Goal: Task Accomplishment & Management: Manage account settings

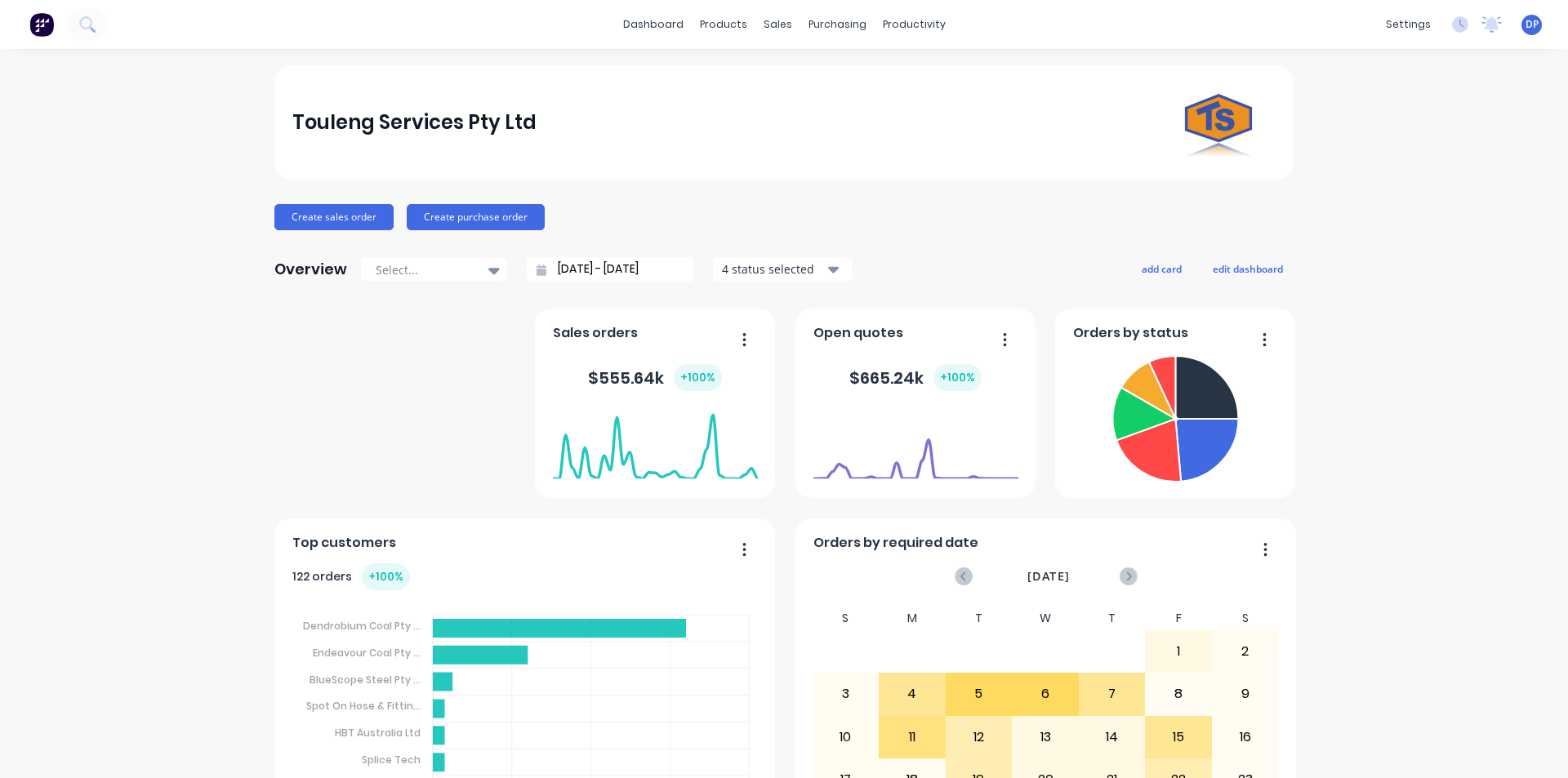
click at [358, 198] on div "Touleng Services Pty Ltd Create sales order Create purchase order Overview Sele…" at bounding box center [784, 491] width 1019 height 852
click at [345, 209] on button "Create sales order" at bounding box center [334, 217] width 119 height 26
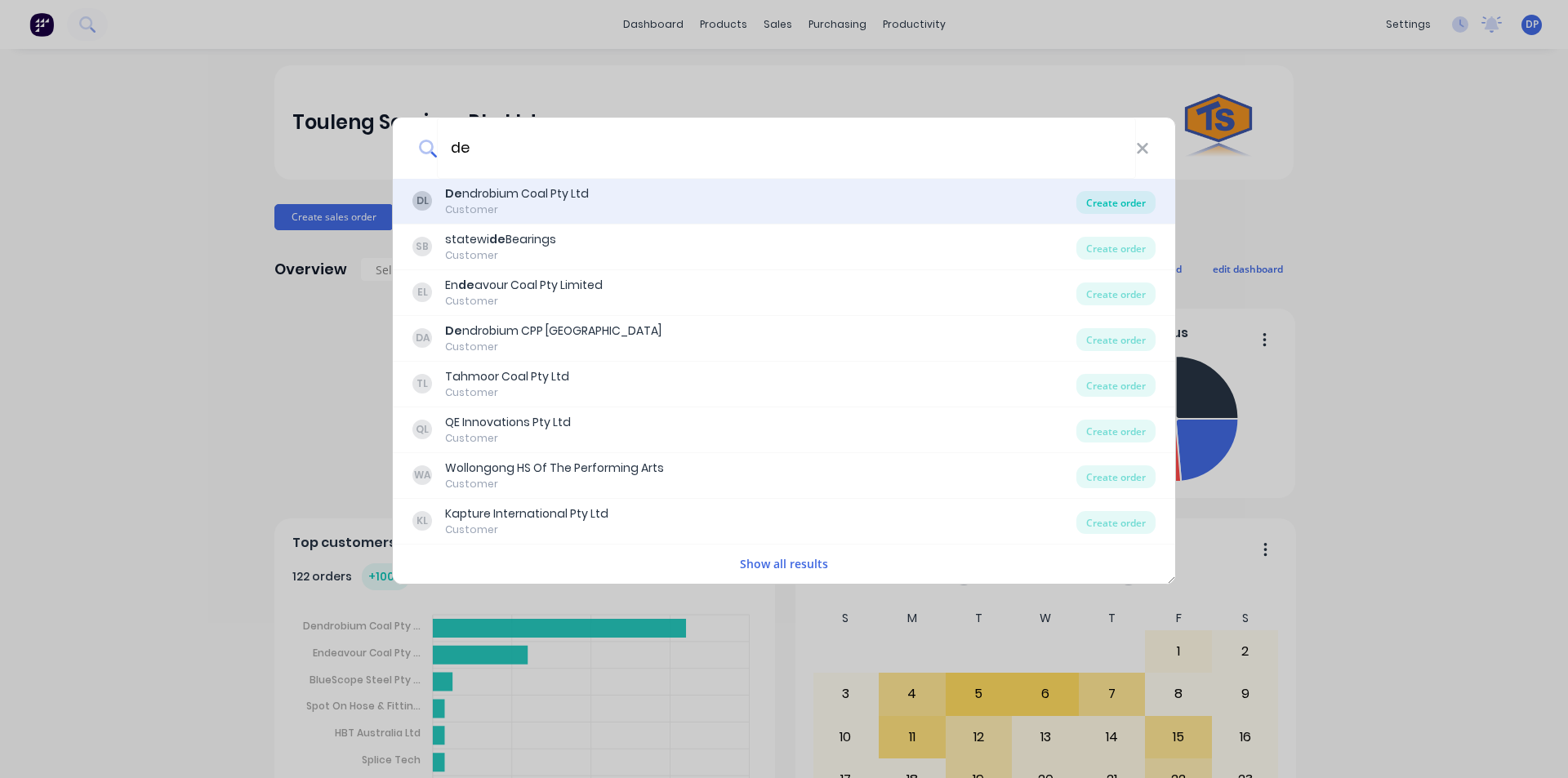
type input "de"
click at [1107, 200] on div "Create order" at bounding box center [1115, 203] width 79 height 23
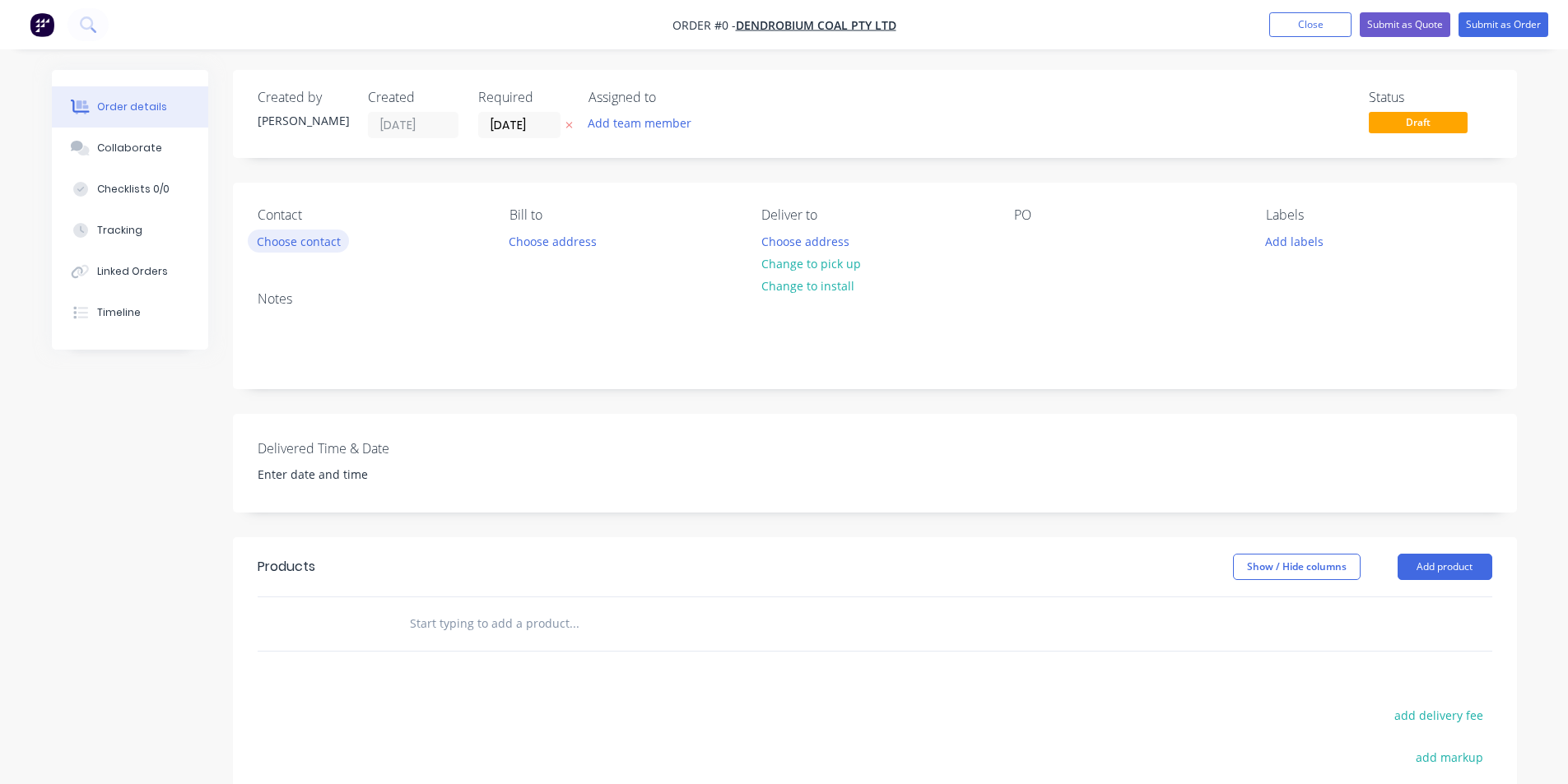
click at [287, 239] on button "Choose contact" at bounding box center [298, 240] width 101 height 22
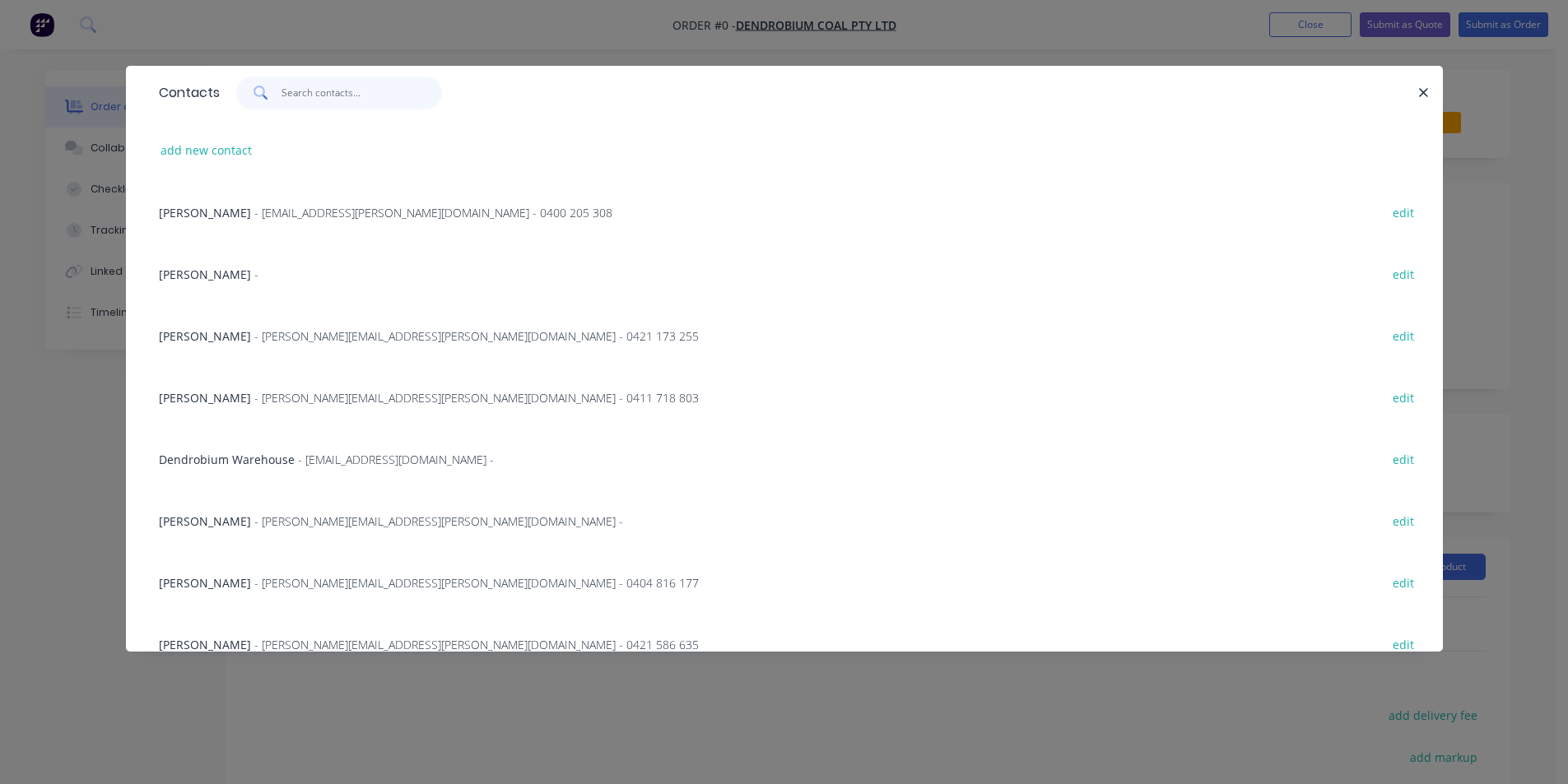
click at [339, 99] on input "text" at bounding box center [362, 93] width 161 height 33
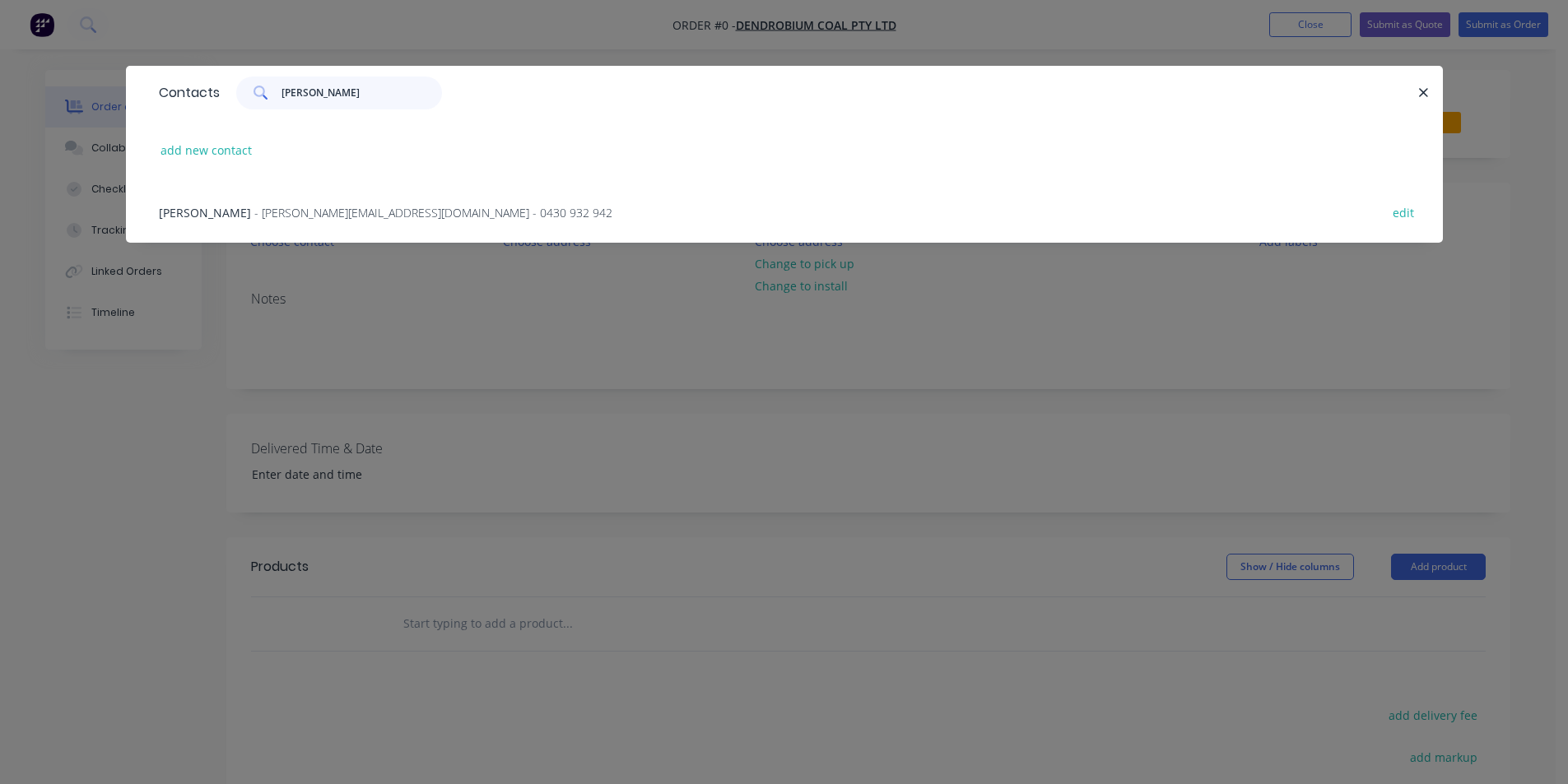
type input "juan"
click at [339, 210] on span "- Juan.Rodriguez2@gm-3.com.au - 0430 932 942" at bounding box center [433, 213] width 358 height 16
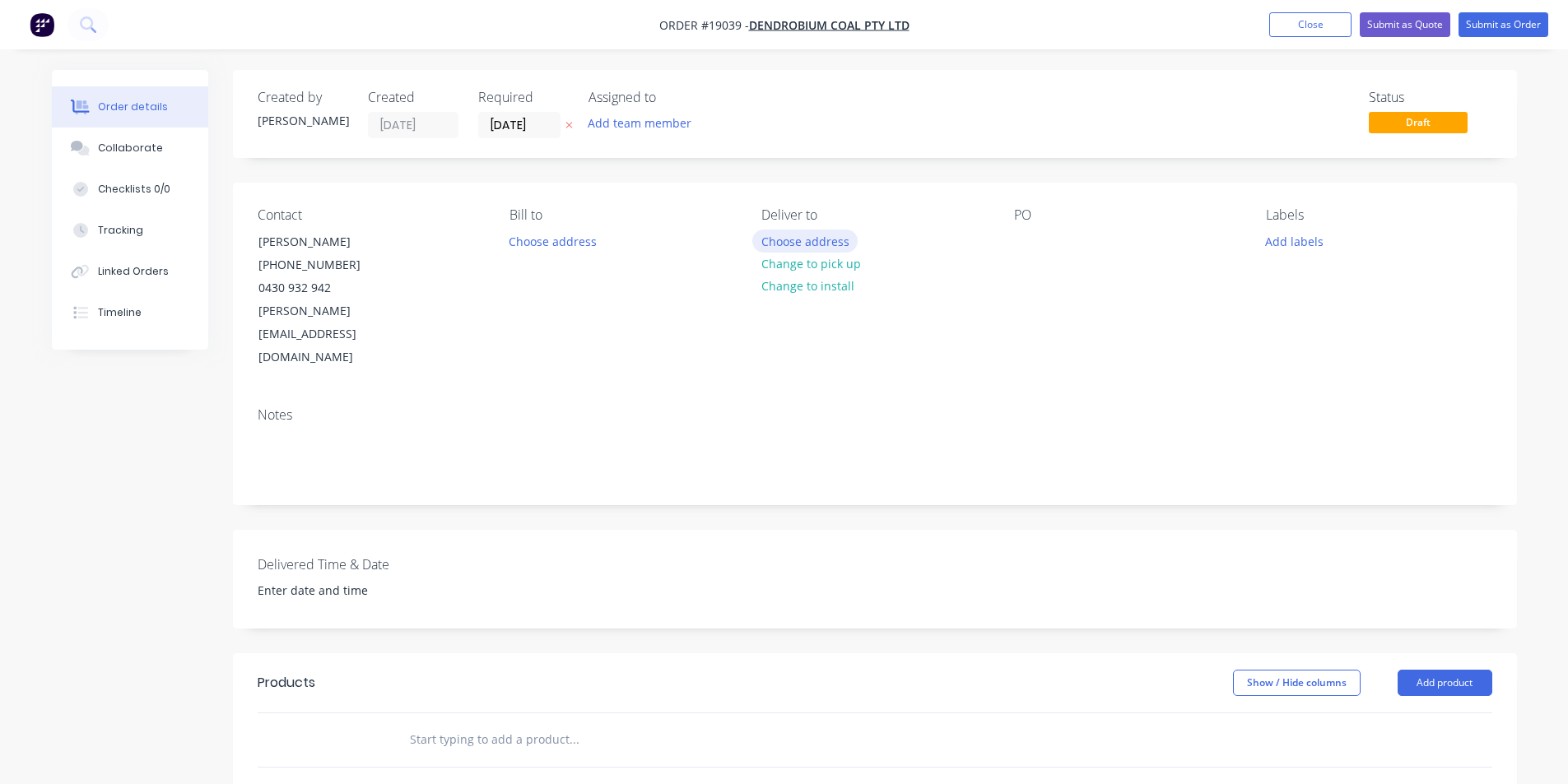
click at [827, 239] on button "Choose address" at bounding box center [805, 240] width 106 height 22
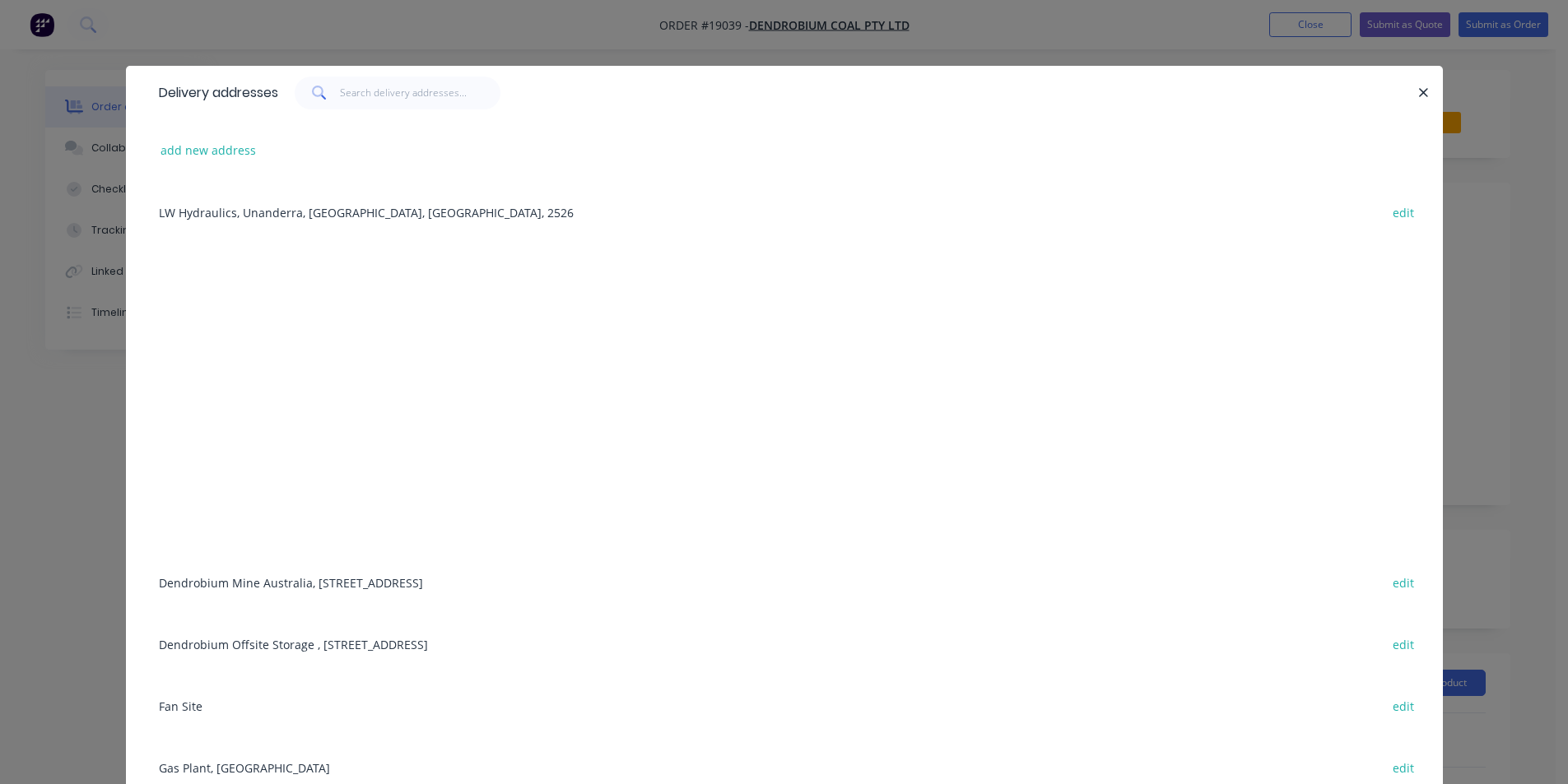
click at [321, 584] on div "Dendrobium Mine Australia, Cordeaux Road, Mount Kembla, New South Wales, Austra…" at bounding box center [784, 582] width 1268 height 62
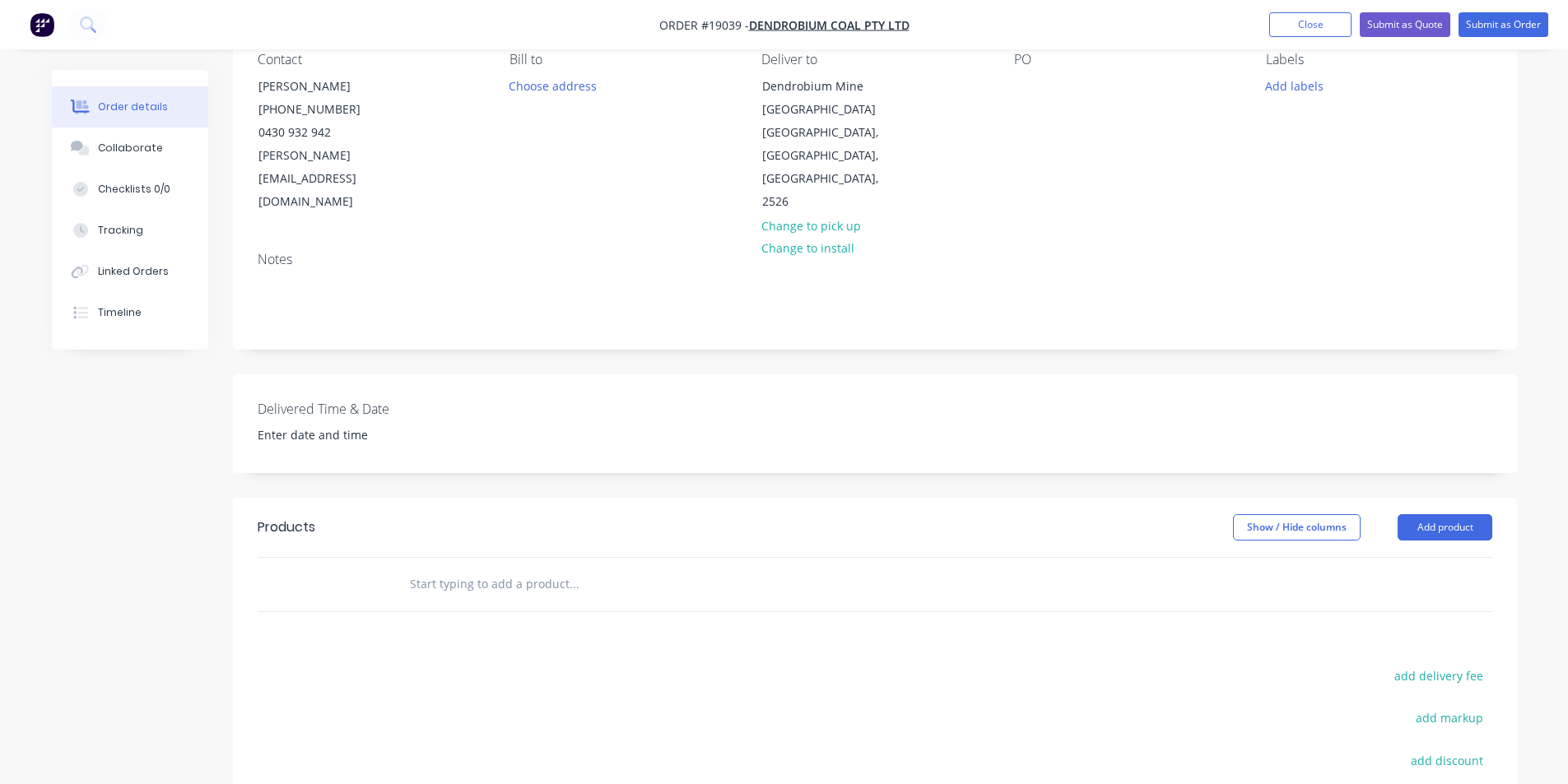
scroll to position [165, 0]
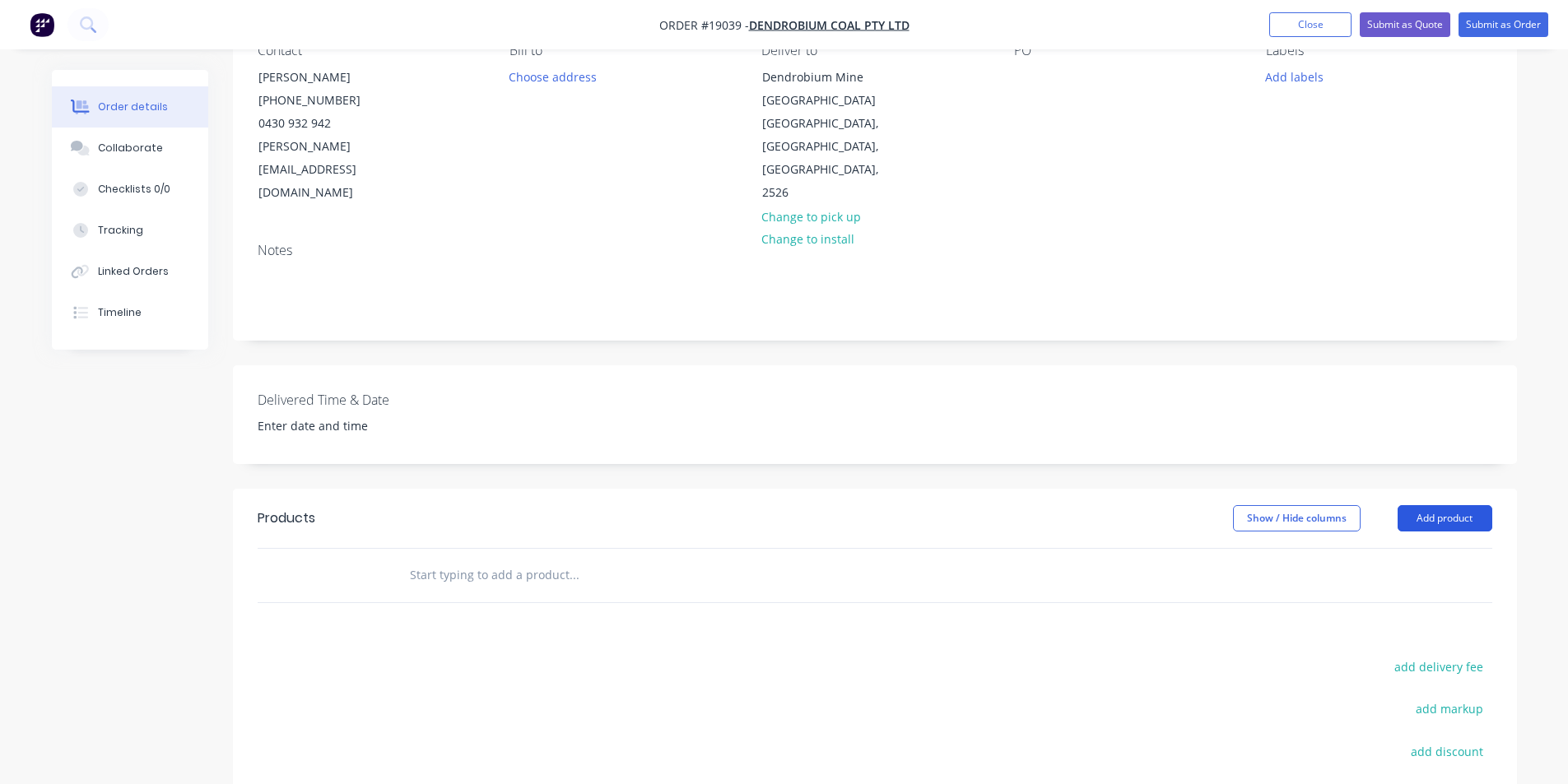
click at [1455, 505] on button "Add product" at bounding box center [1445, 518] width 94 height 26
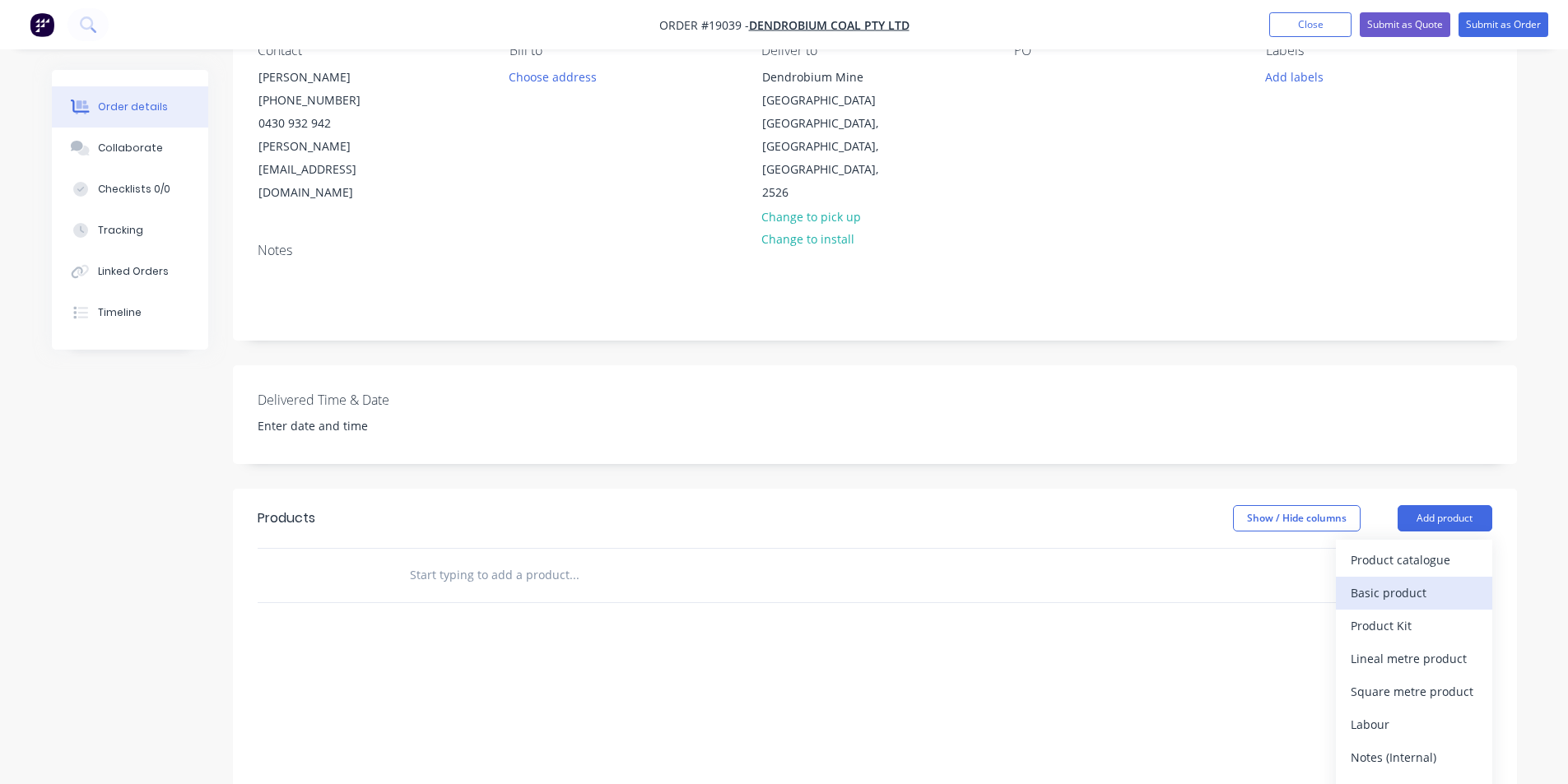
click at [1422, 581] on div "Basic product" at bounding box center [1414, 592] width 127 height 24
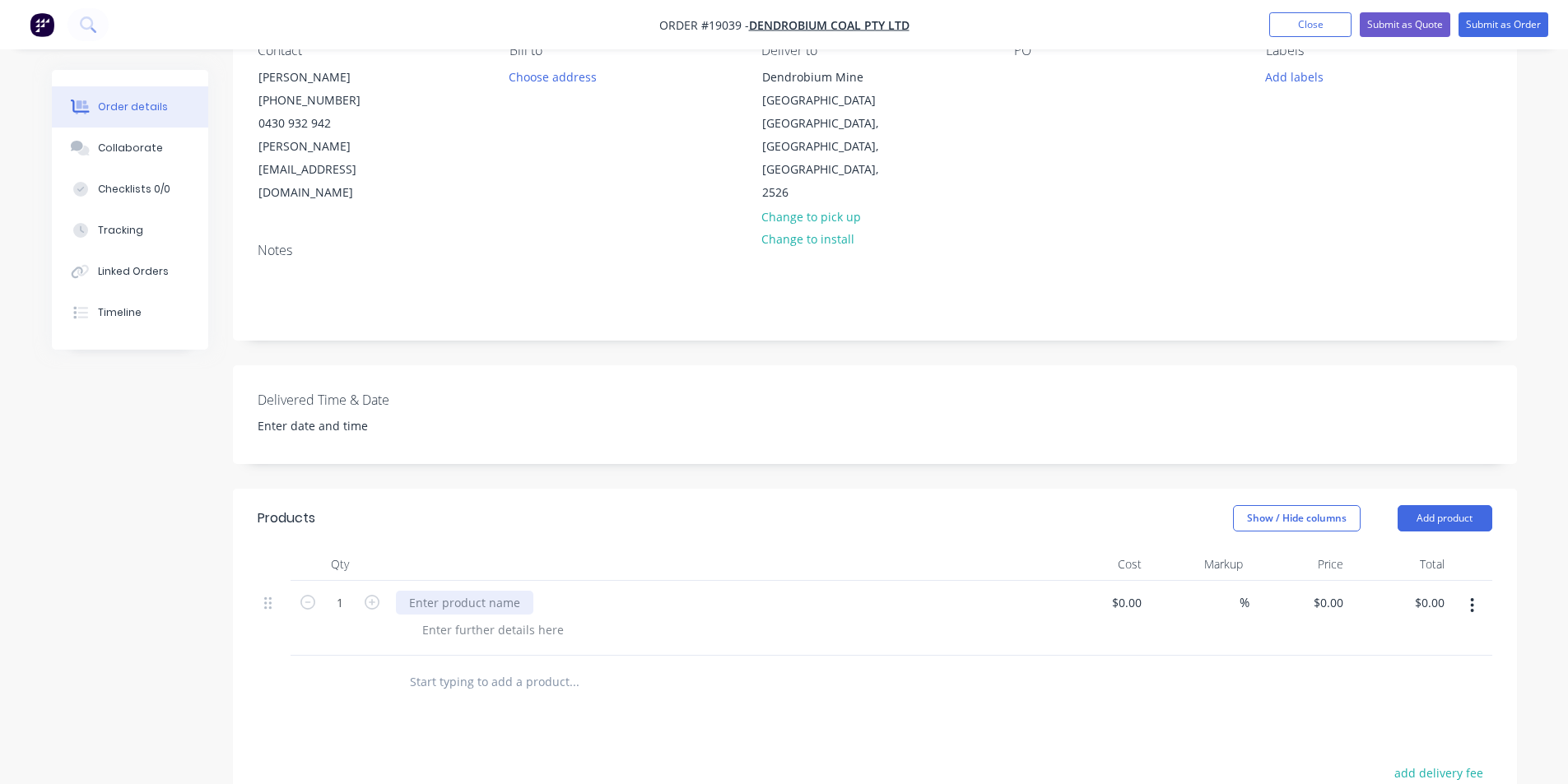
click at [492, 590] on div at bounding box center [465, 602] width 138 height 24
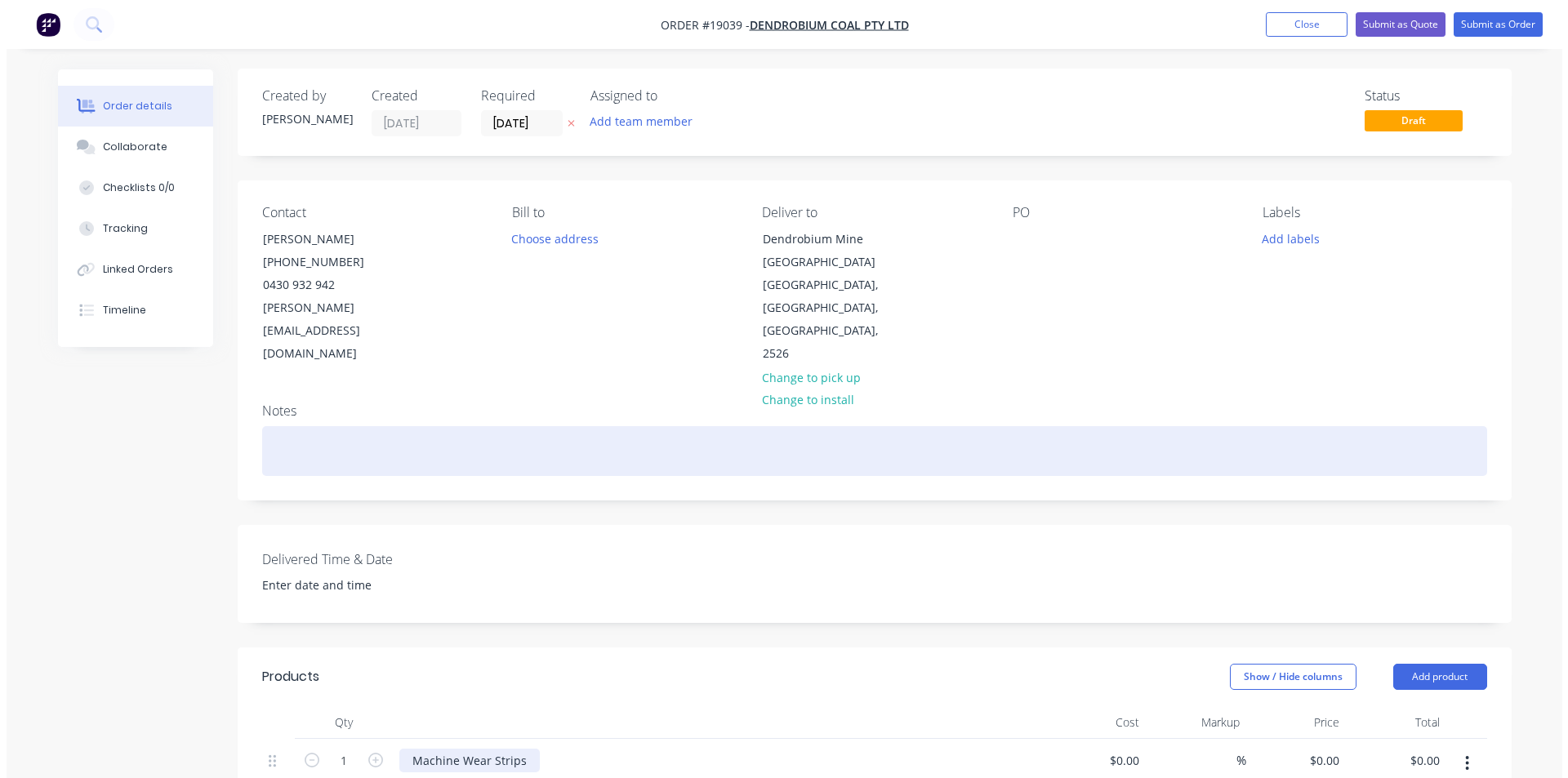
scroll to position [0, 0]
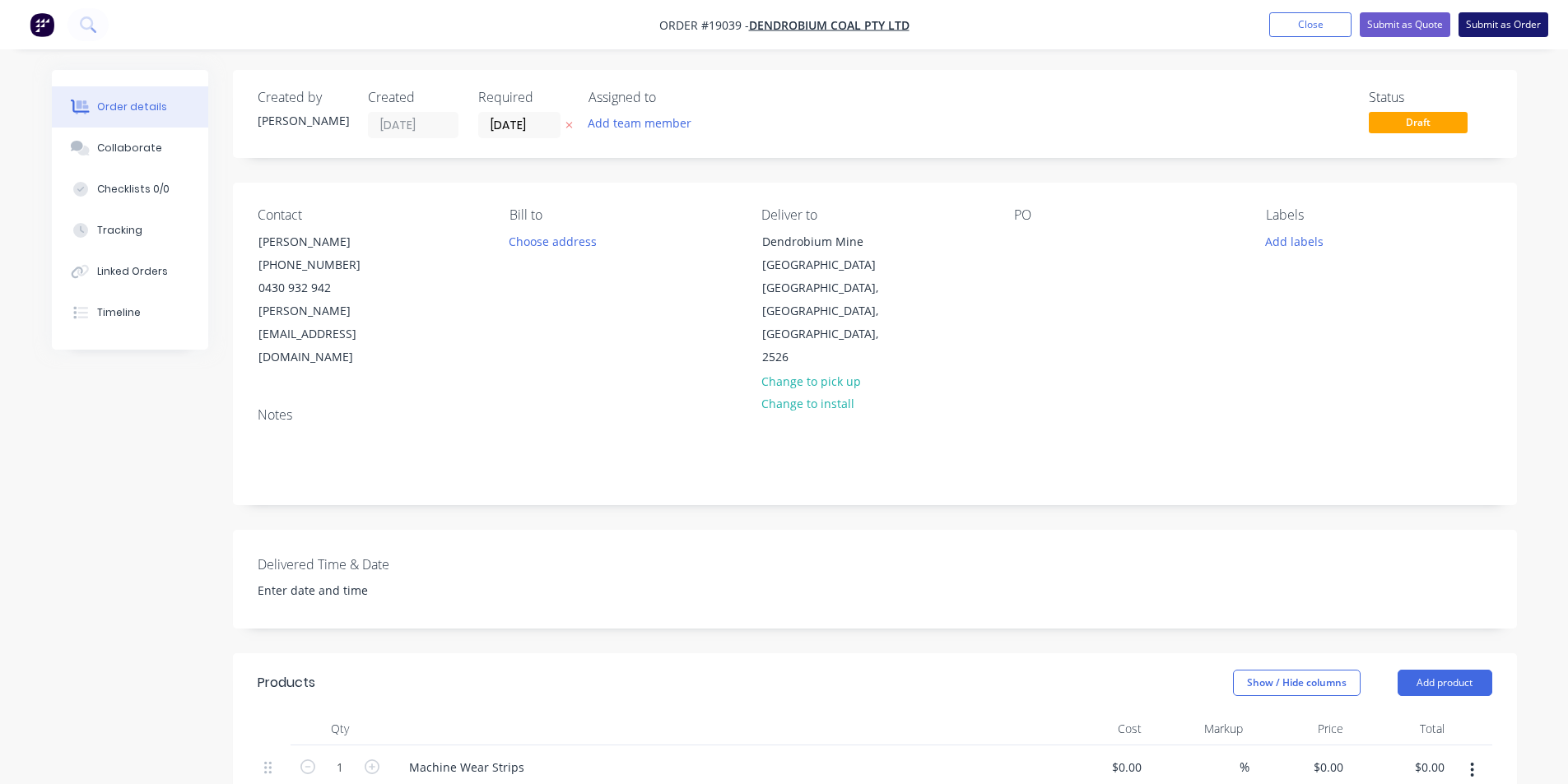
click at [1512, 20] on button "Submit as Order" at bounding box center [1503, 24] width 90 height 24
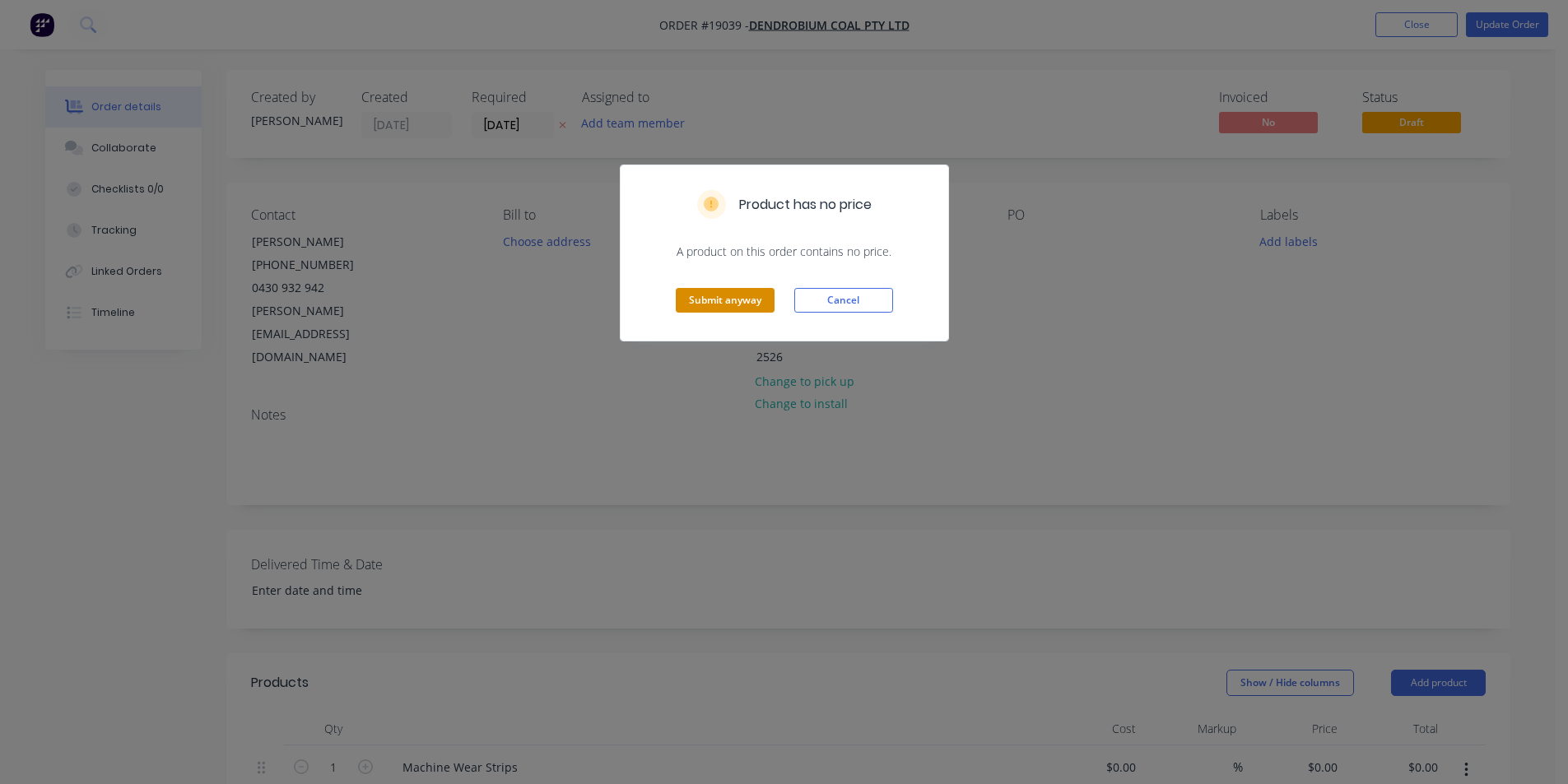
click at [732, 299] on button "Submit anyway" at bounding box center [724, 300] width 99 height 24
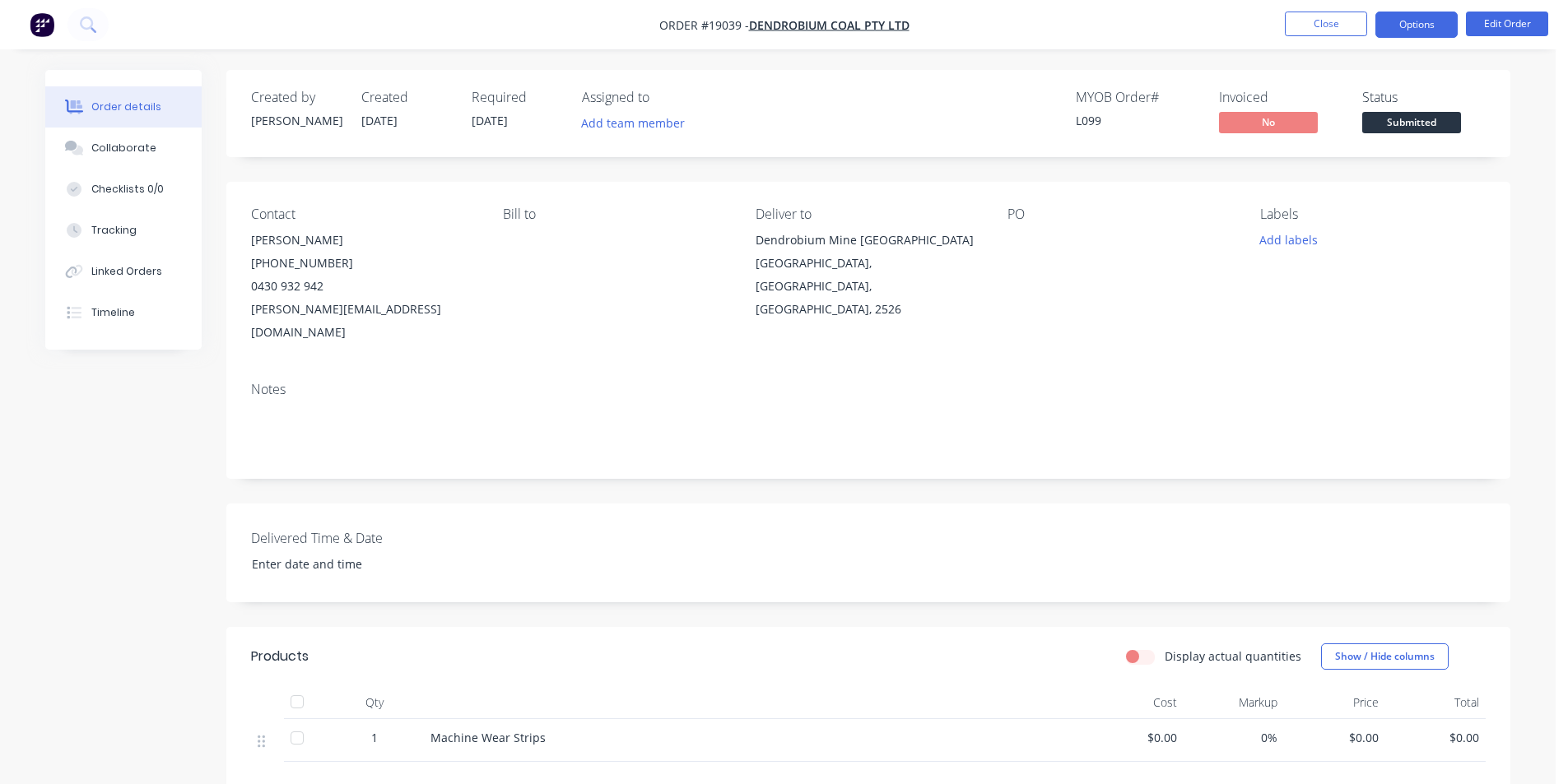
click at [1419, 24] on button "Options" at bounding box center [1416, 24] width 82 height 26
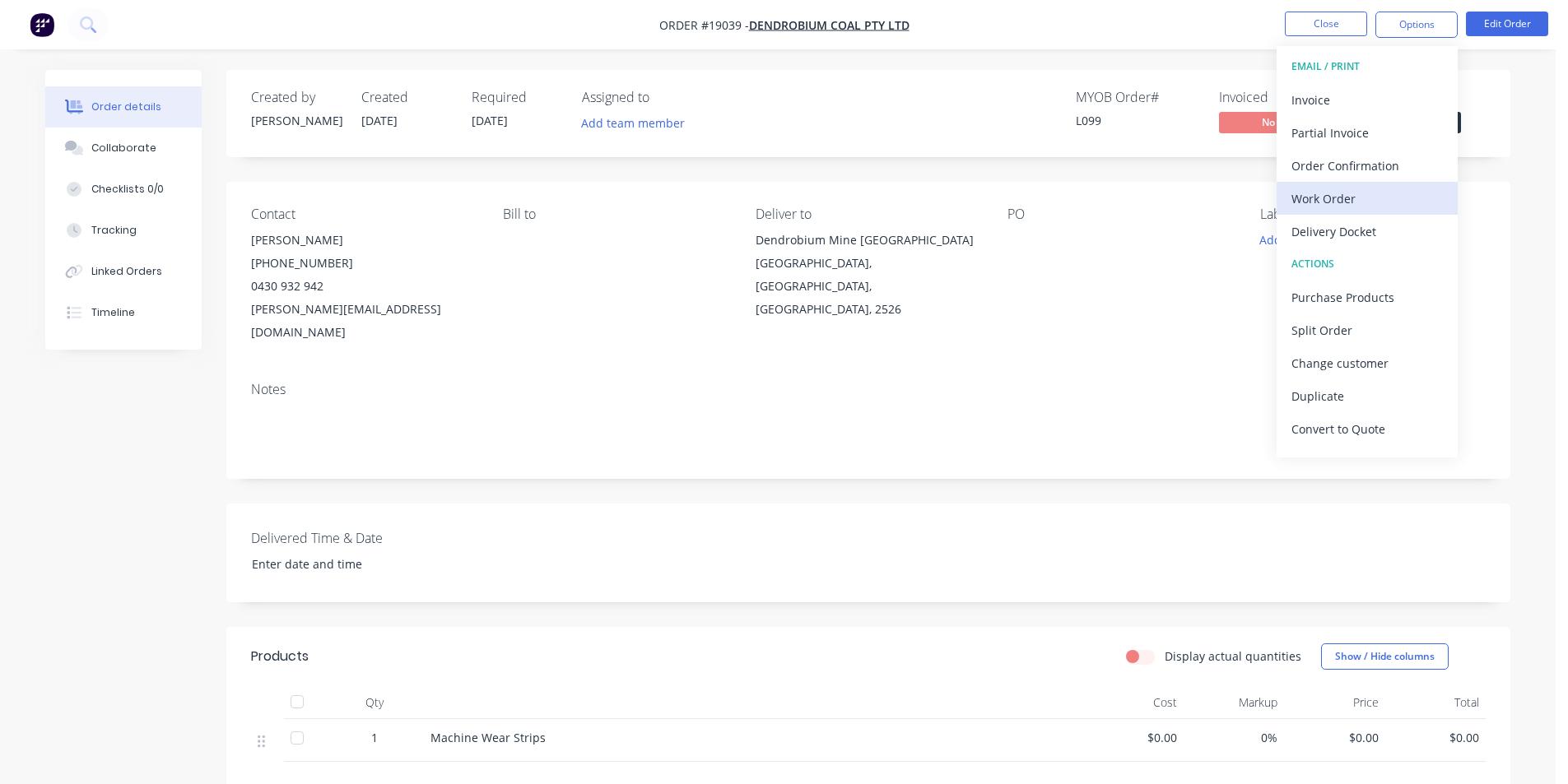
click at [1377, 195] on div "Work Order" at bounding box center [1367, 198] width 152 height 24
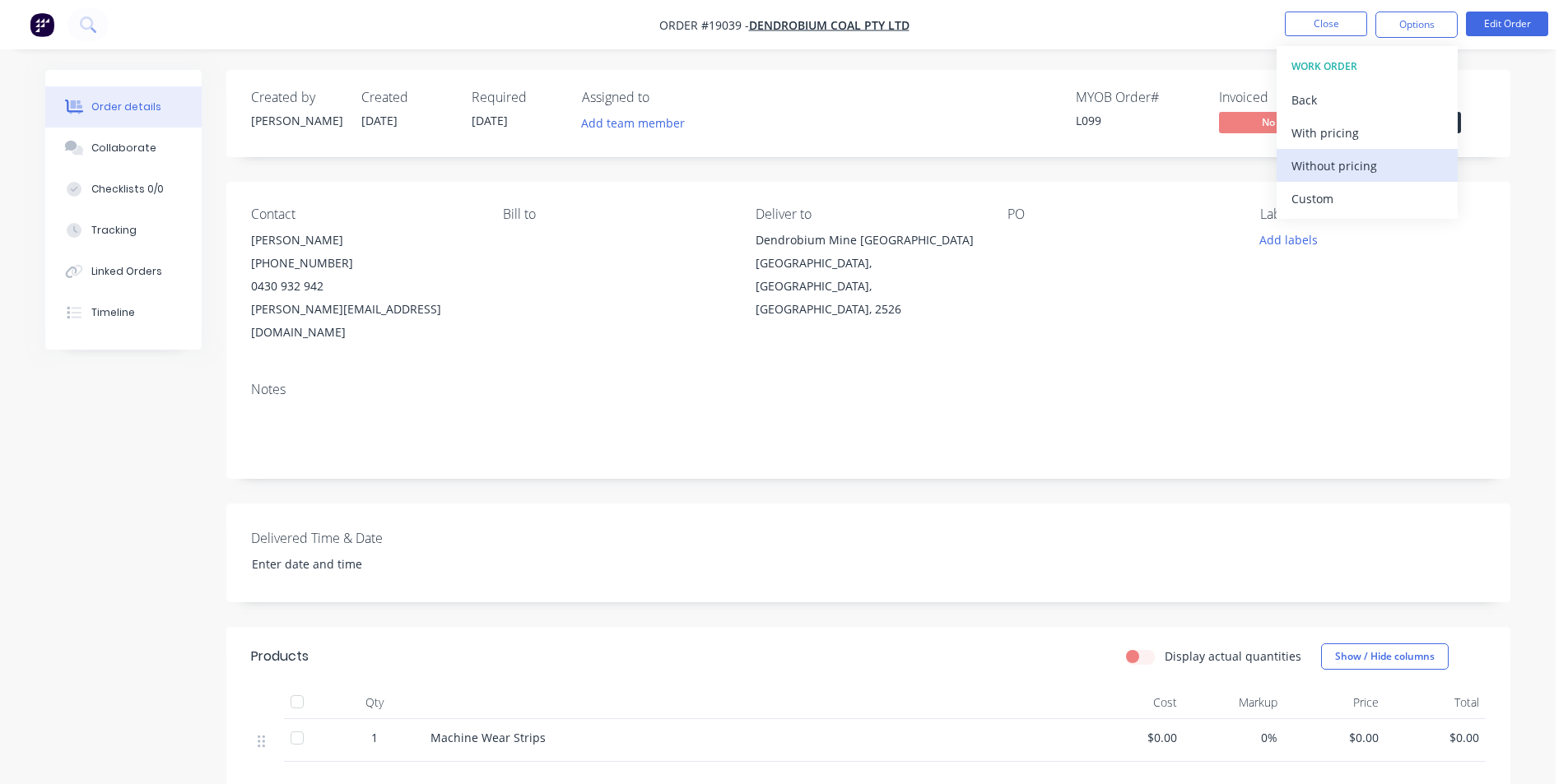
click at [1368, 162] on div "Without pricing" at bounding box center [1367, 165] width 152 height 24
click at [45, 24] on img "button" at bounding box center [42, 24] width 24 height 24
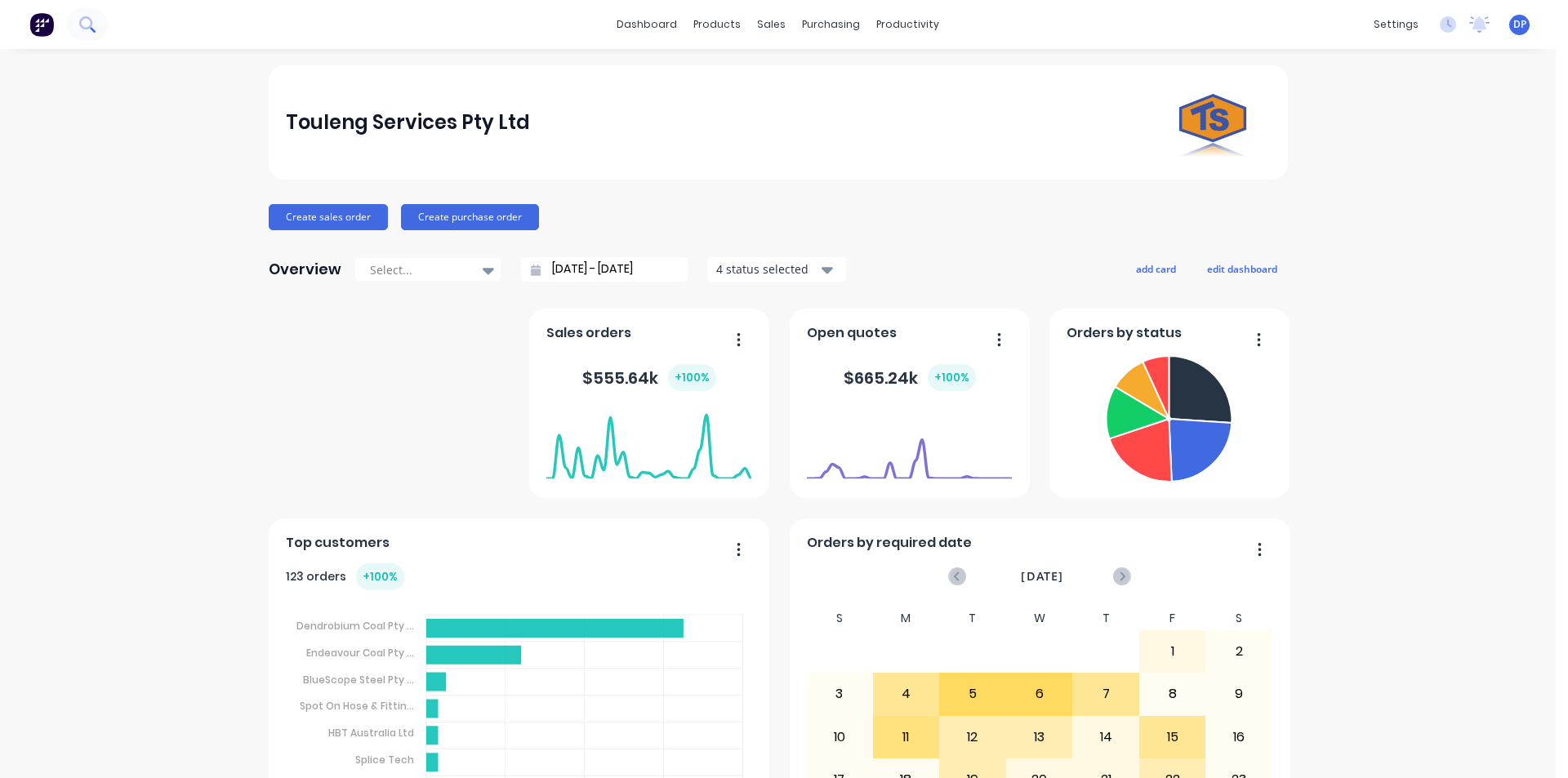
click at [74, 20] on button at bounding box center [87, 24] width 41 height 33
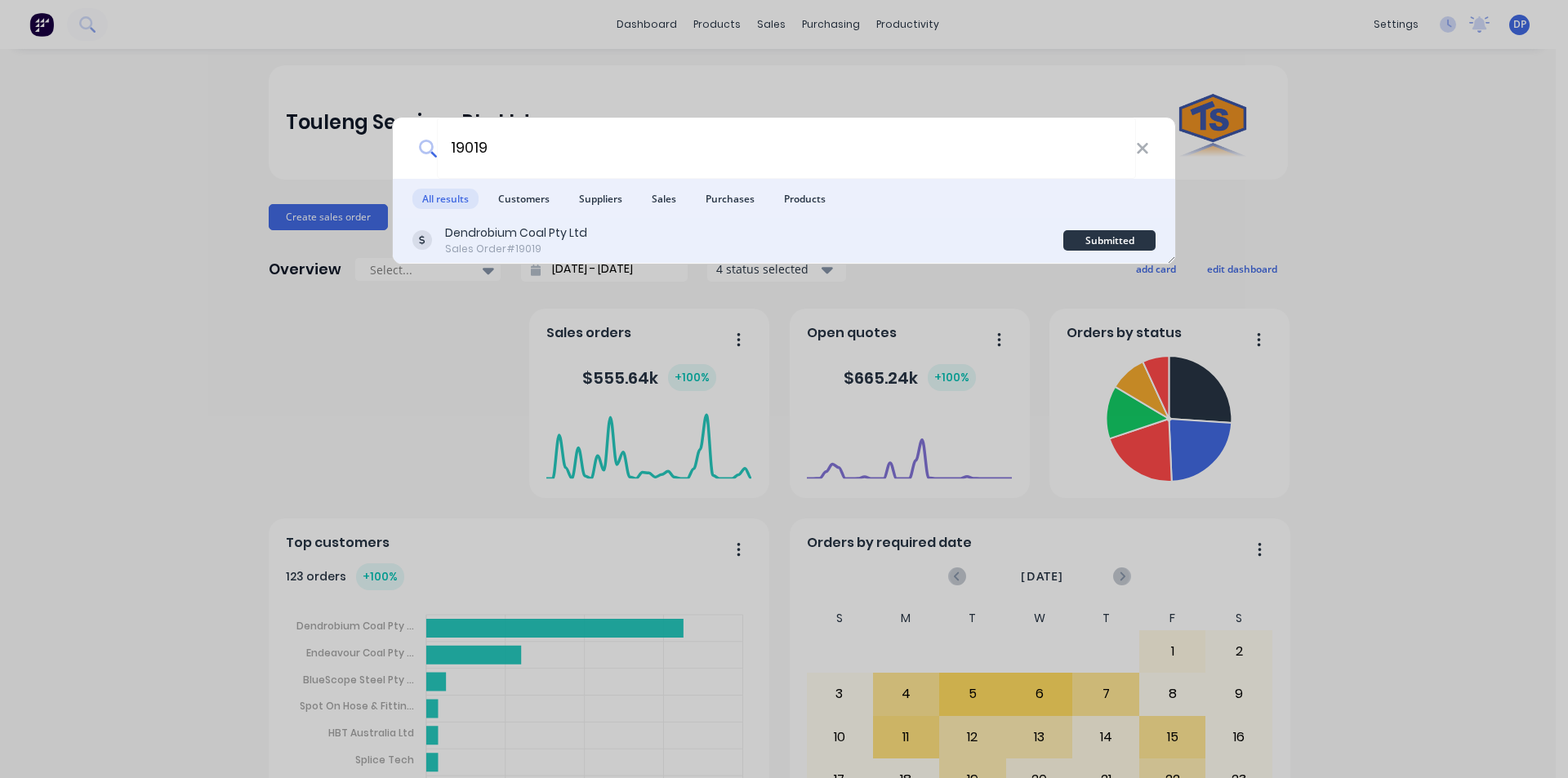
type input "19019"
click at [632, 241] on div "Dendrobium Coal Pty Ltd Sales Order #19019" at bounding box center [738, 240] width 651 height 32
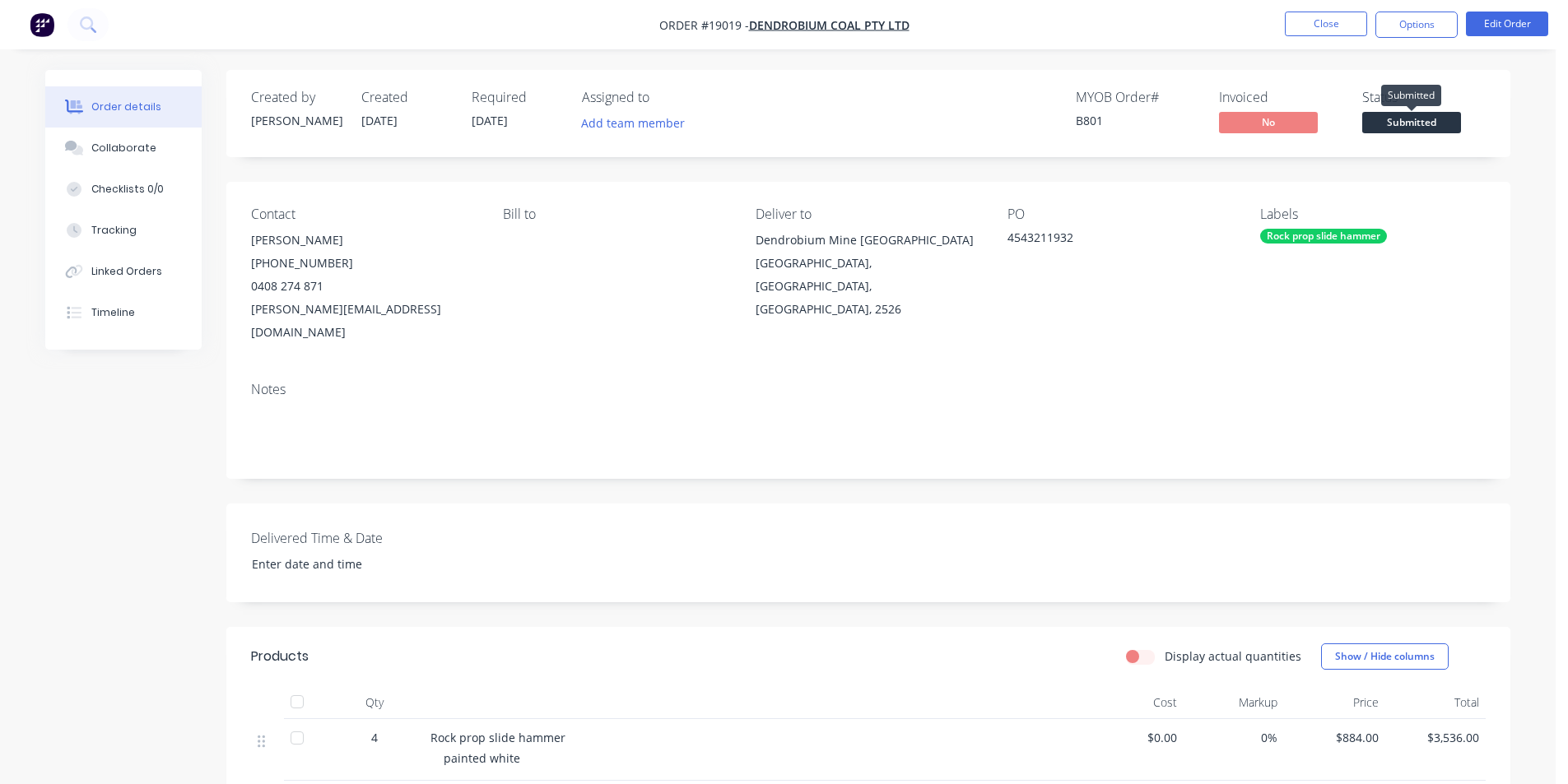
click at [1440, 127] on span "Submitted" at bounding box center [1411, 122] width 99 height 21
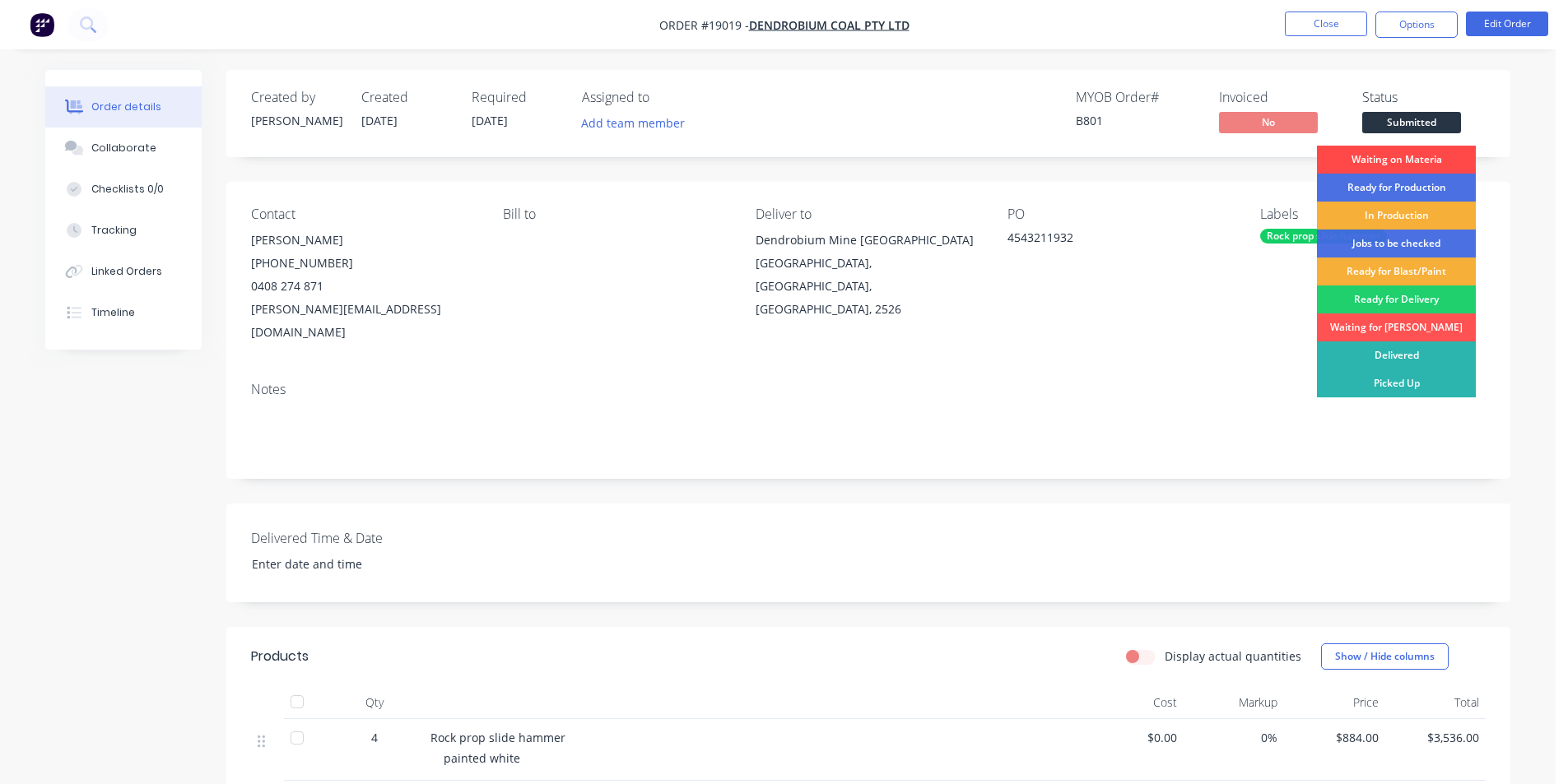
click at [1408, 157] on div "Waiting on Materia" at bounding box center [1396, 160] width 159 height 28
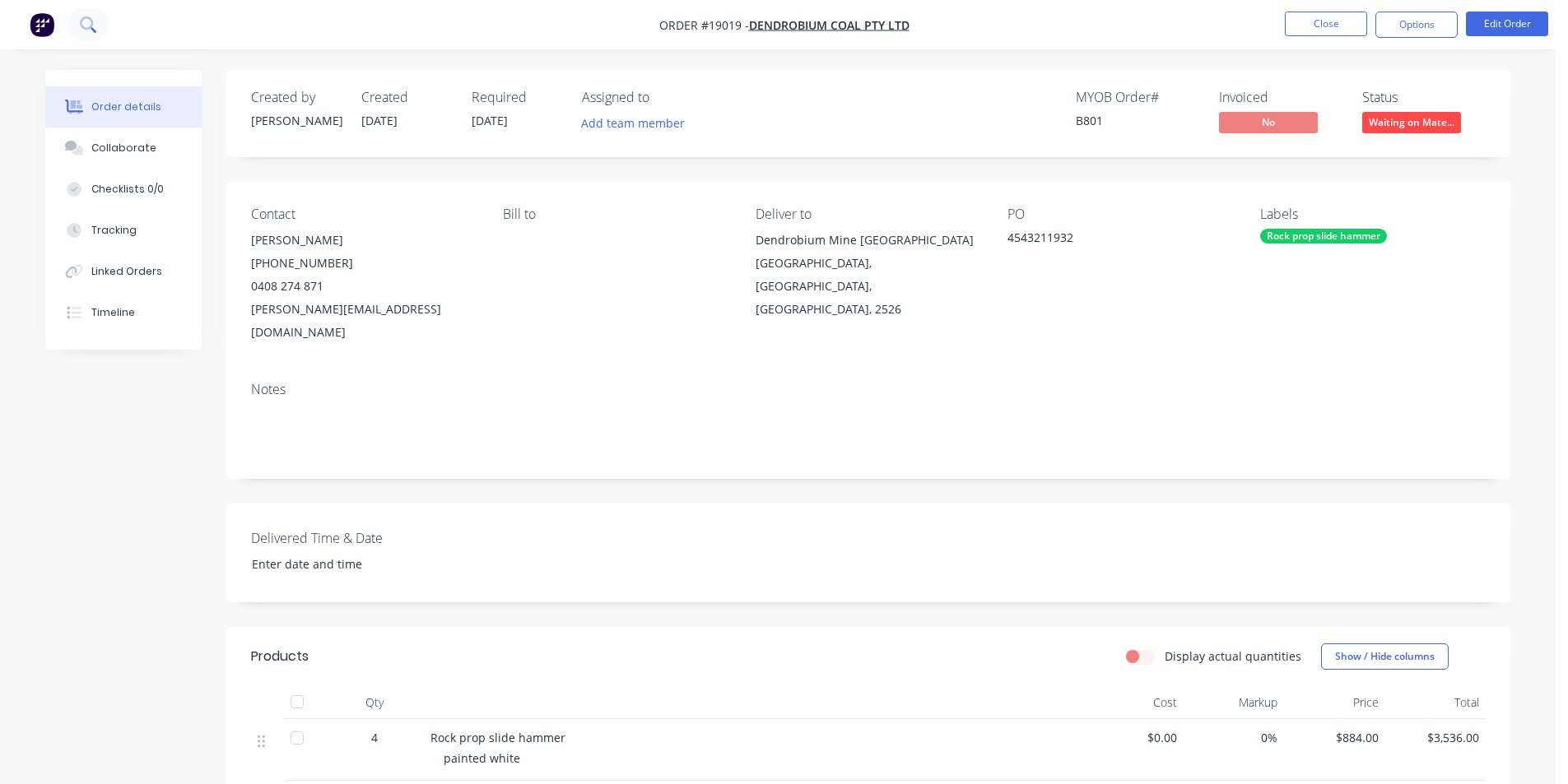
click at [92, 20] on icon at bounding box center [86, 23] width 13 height 13
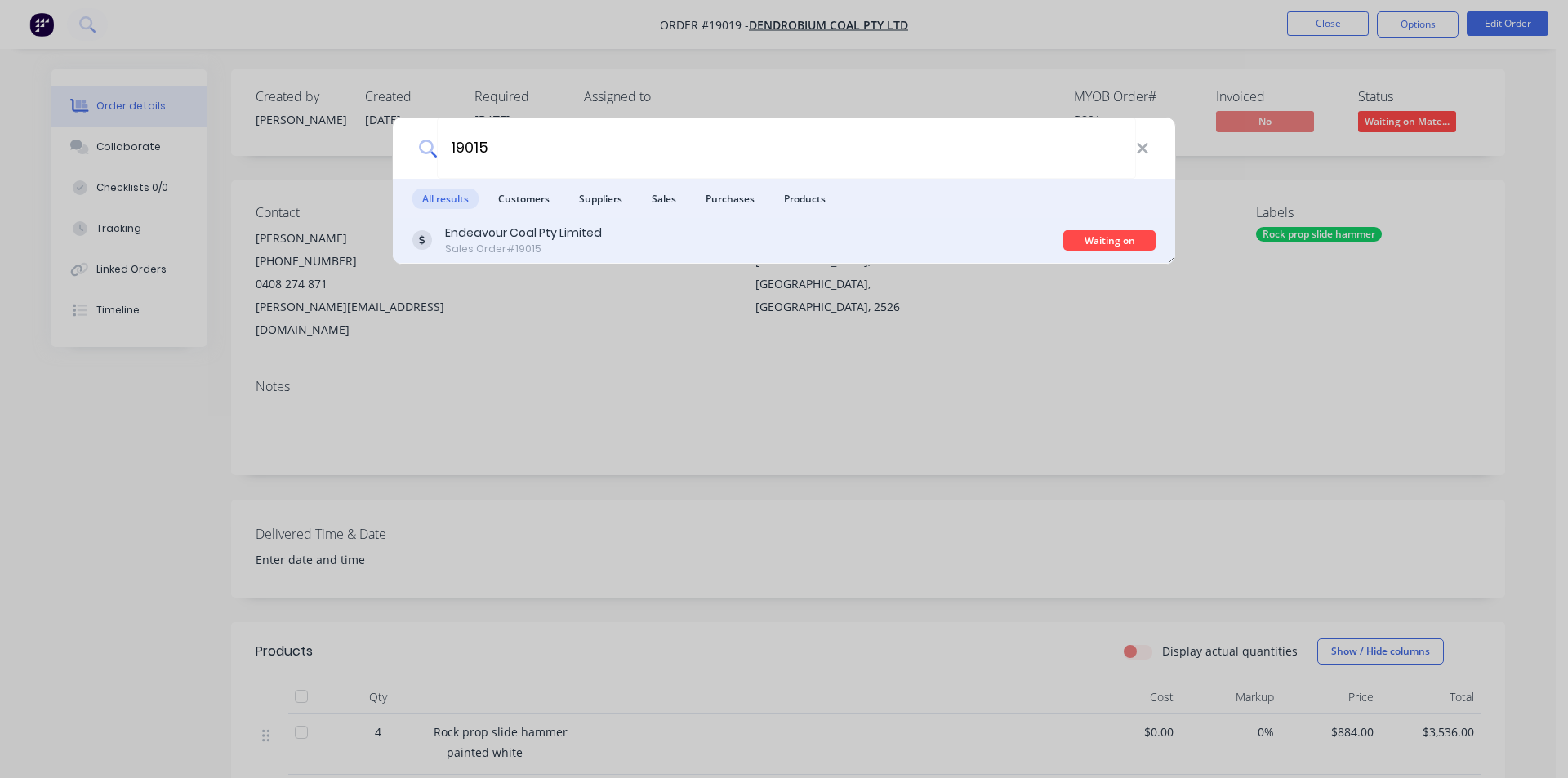
type input "19015"
click at [584, 234] on div "Endeavour Coal Pty Limited" at bounding box center [523, 233] width 157 height 17
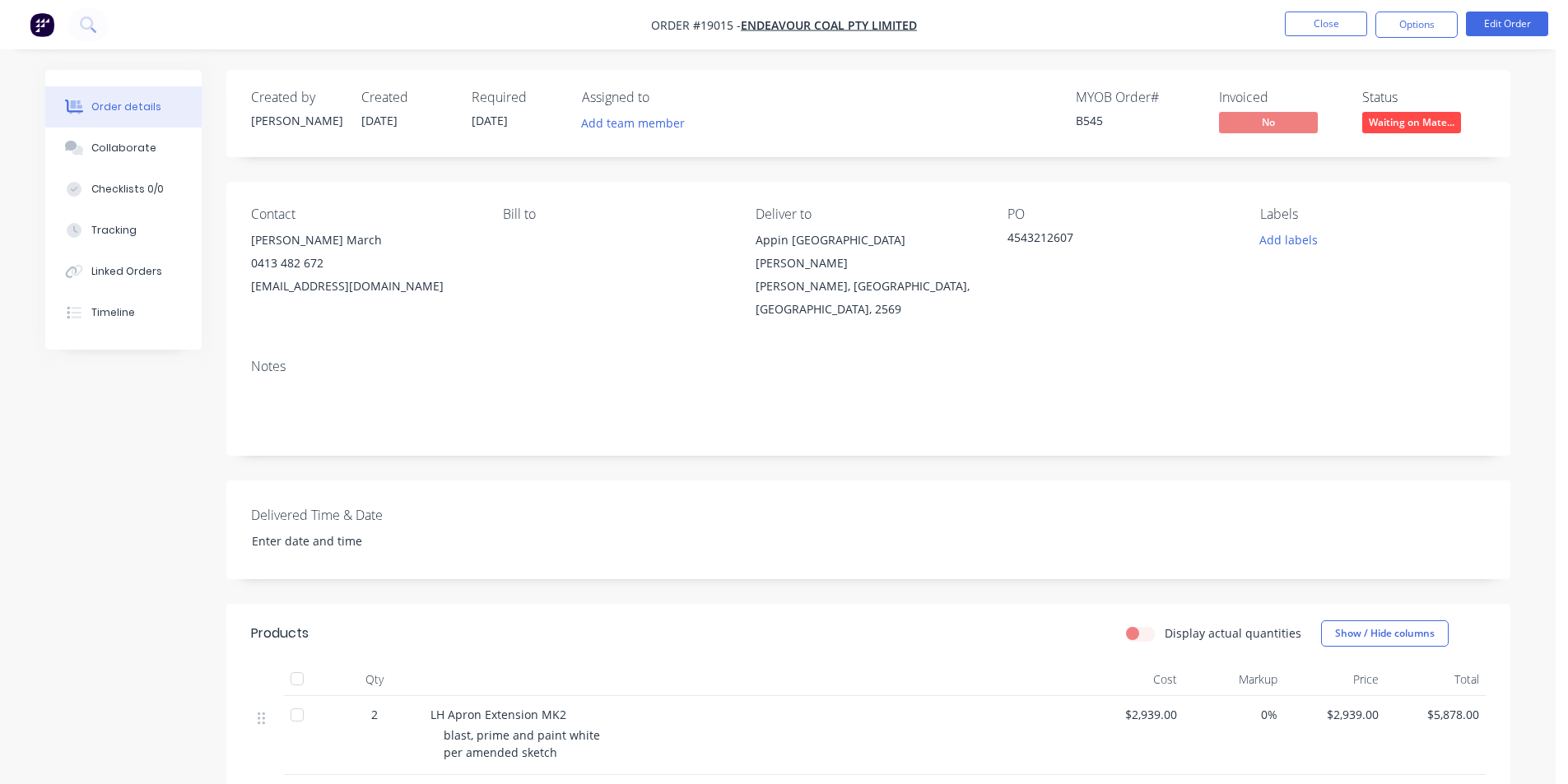
click at [45, 16] on img "button" at bounding box center [42, 24] width 24 height 24
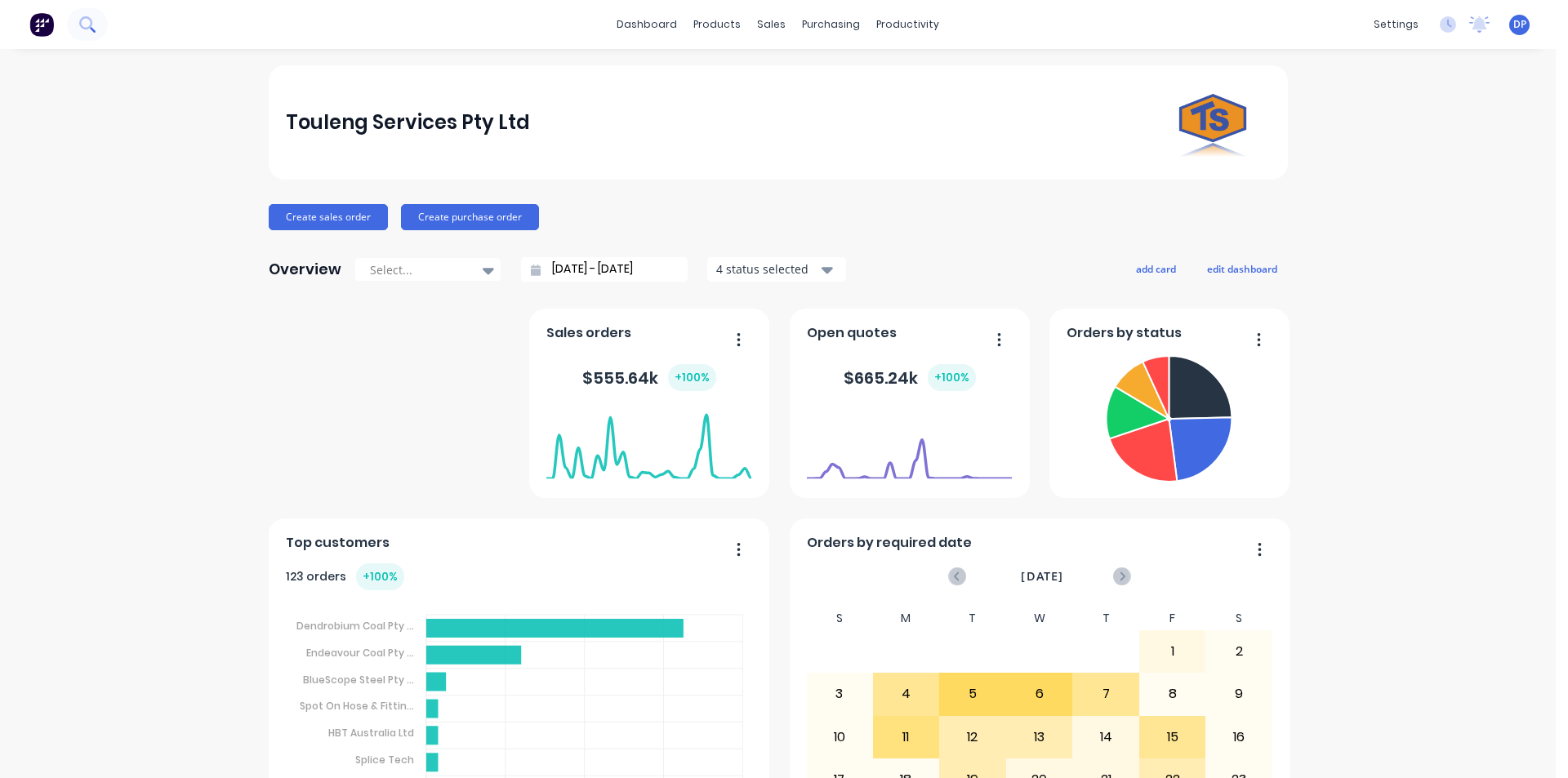
click at [93, 17] on icon at bounding box center [87, 24] width 16 height 16
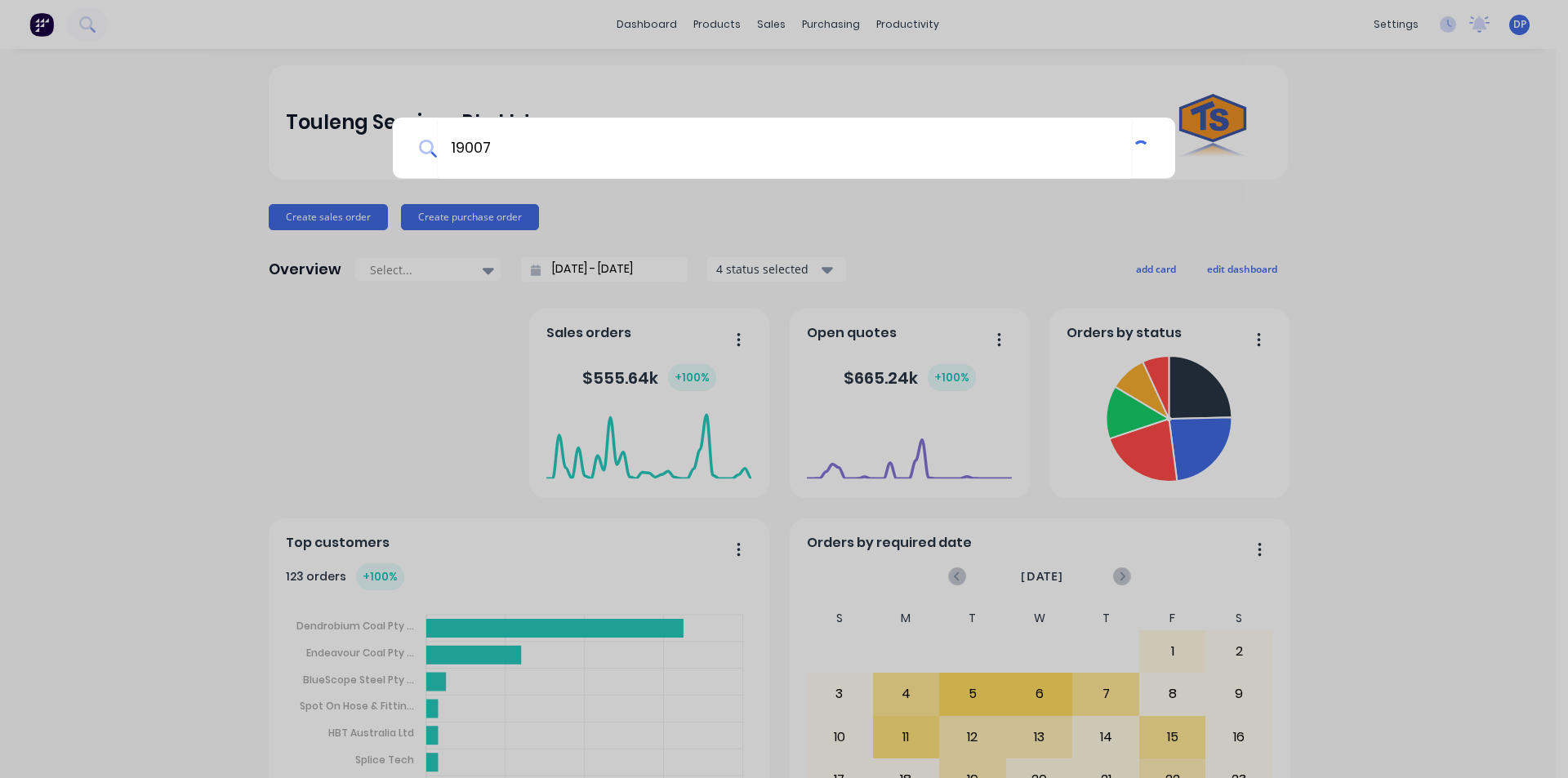
type input "19007"
click at [55, 22] on div "19007" at bounding box center [784, 389] width 1568 height 778
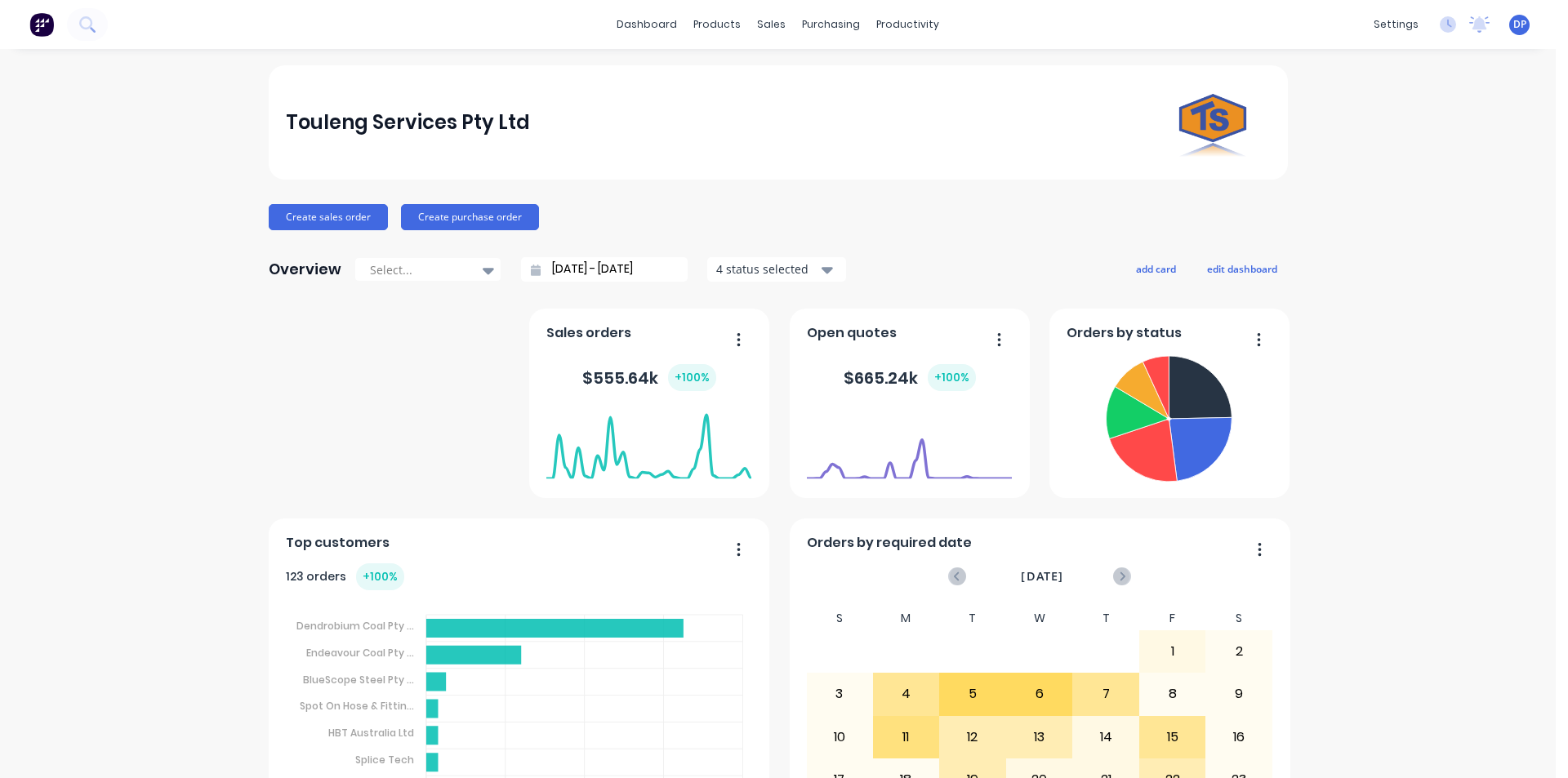
click at [55, 22] on button at bounding box center [42, 24] width 35 height 33
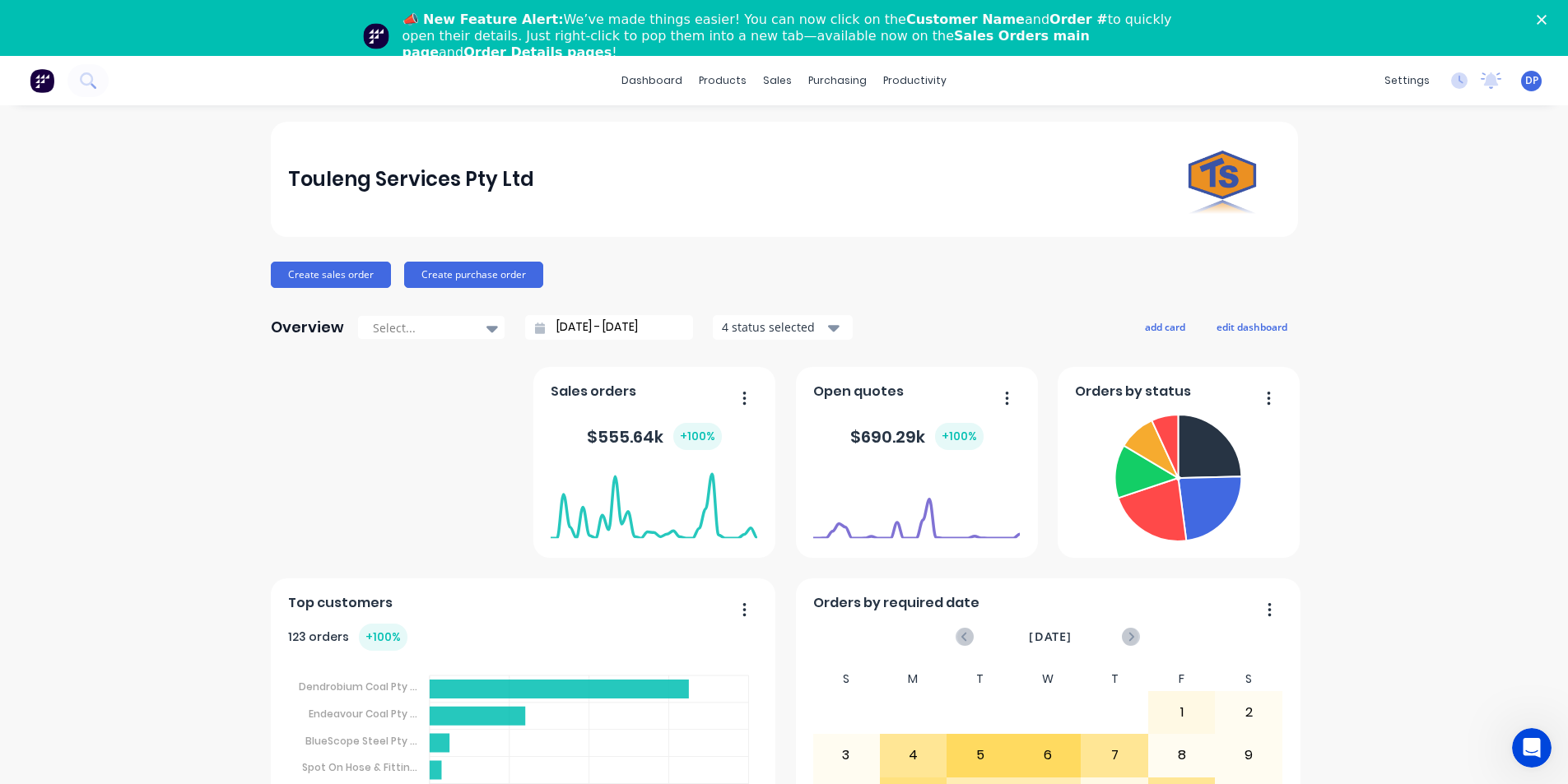
click at [1546, 19] on polygon "Close" at bounding box center [1541, 19] width 10 height 10
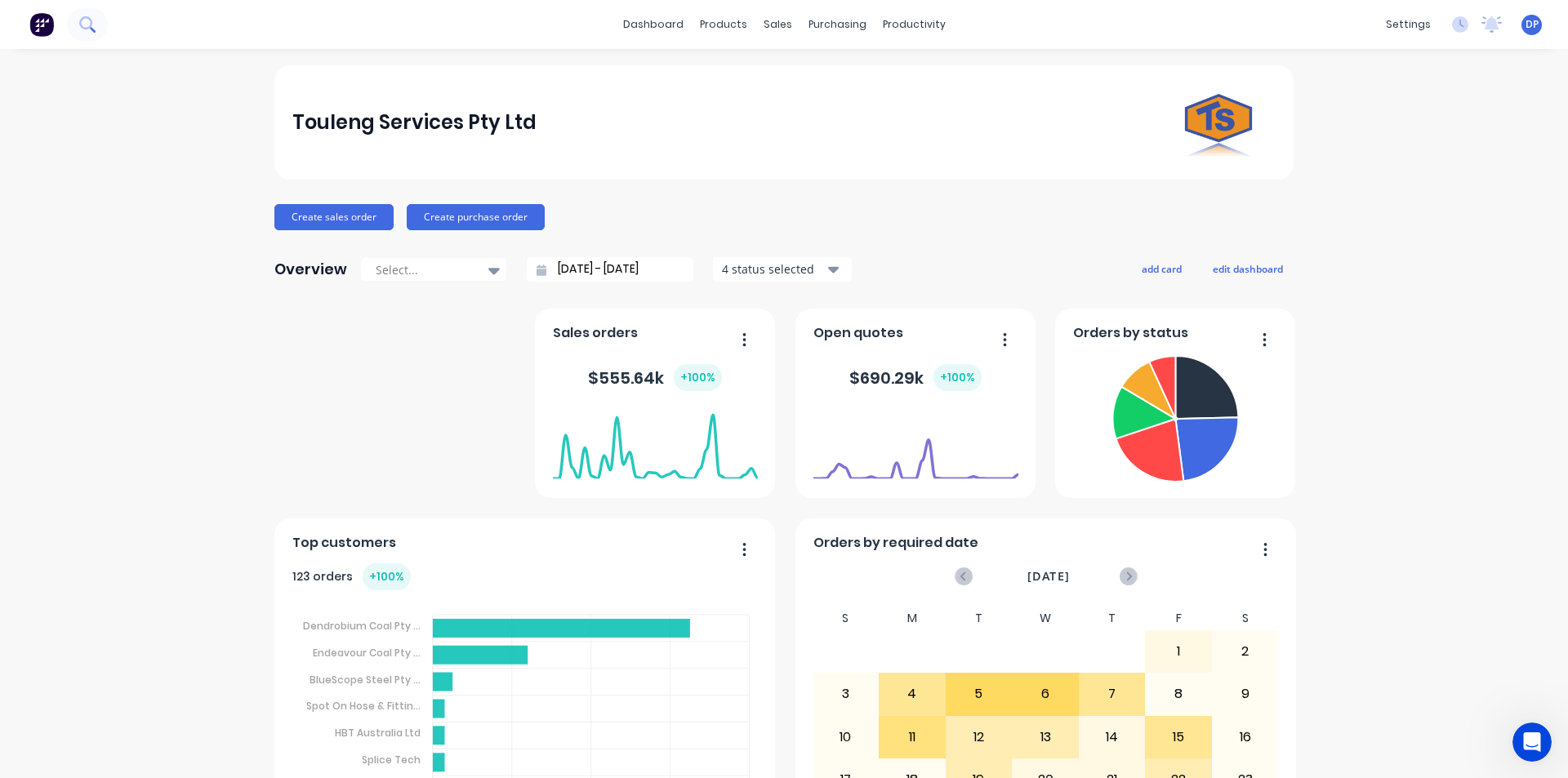
click at [88, 23] on icon at bounding box center [87, 24] width 16 height 16
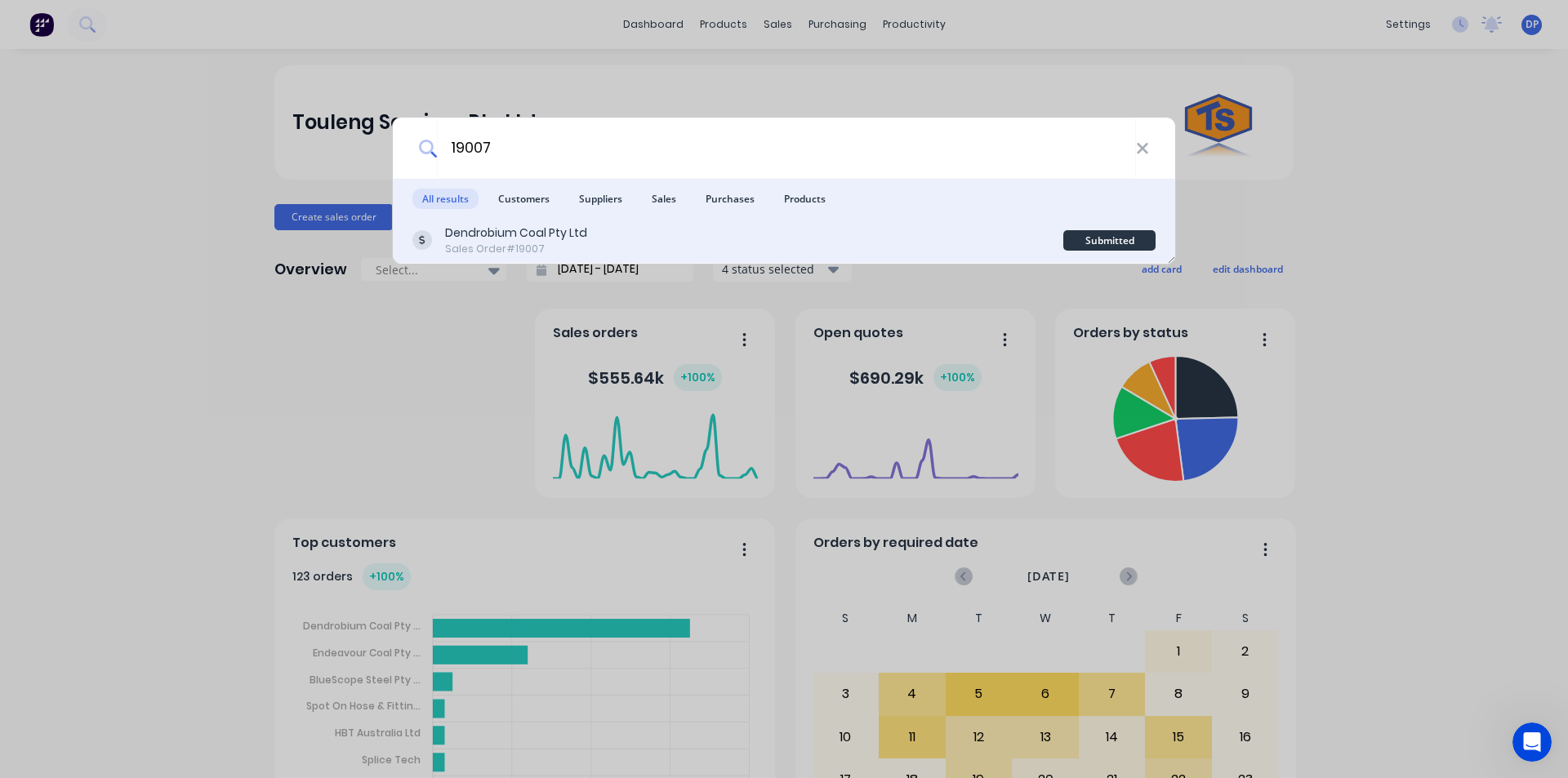
type input "19007"
click at [526, 248] on div "Sales Order #19007" at bounding box center [516, 248] width 142 height 15
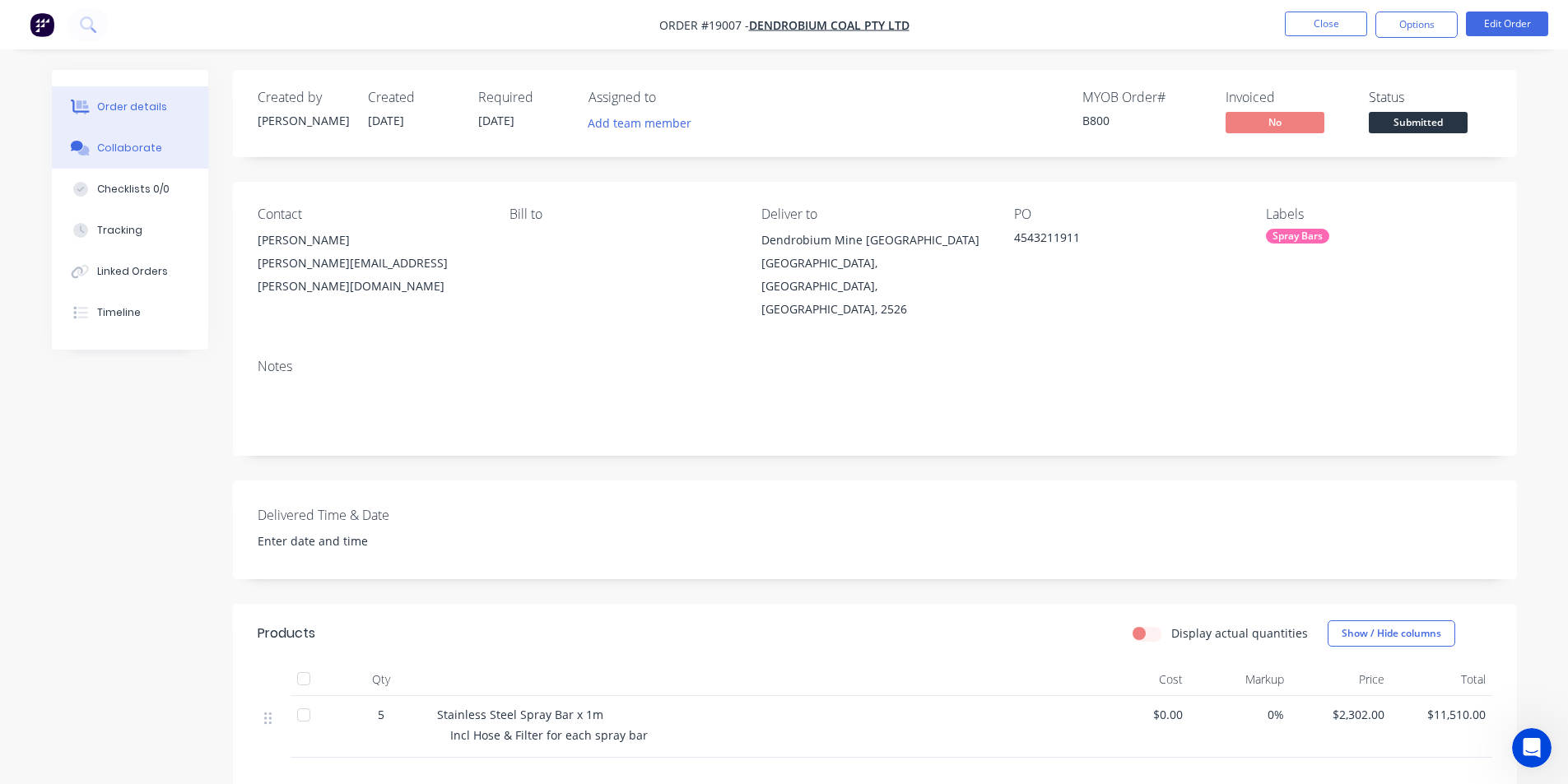
click at [138, 145] on div "Collaborate" at bounding box center [129, 147] width 65 height 15
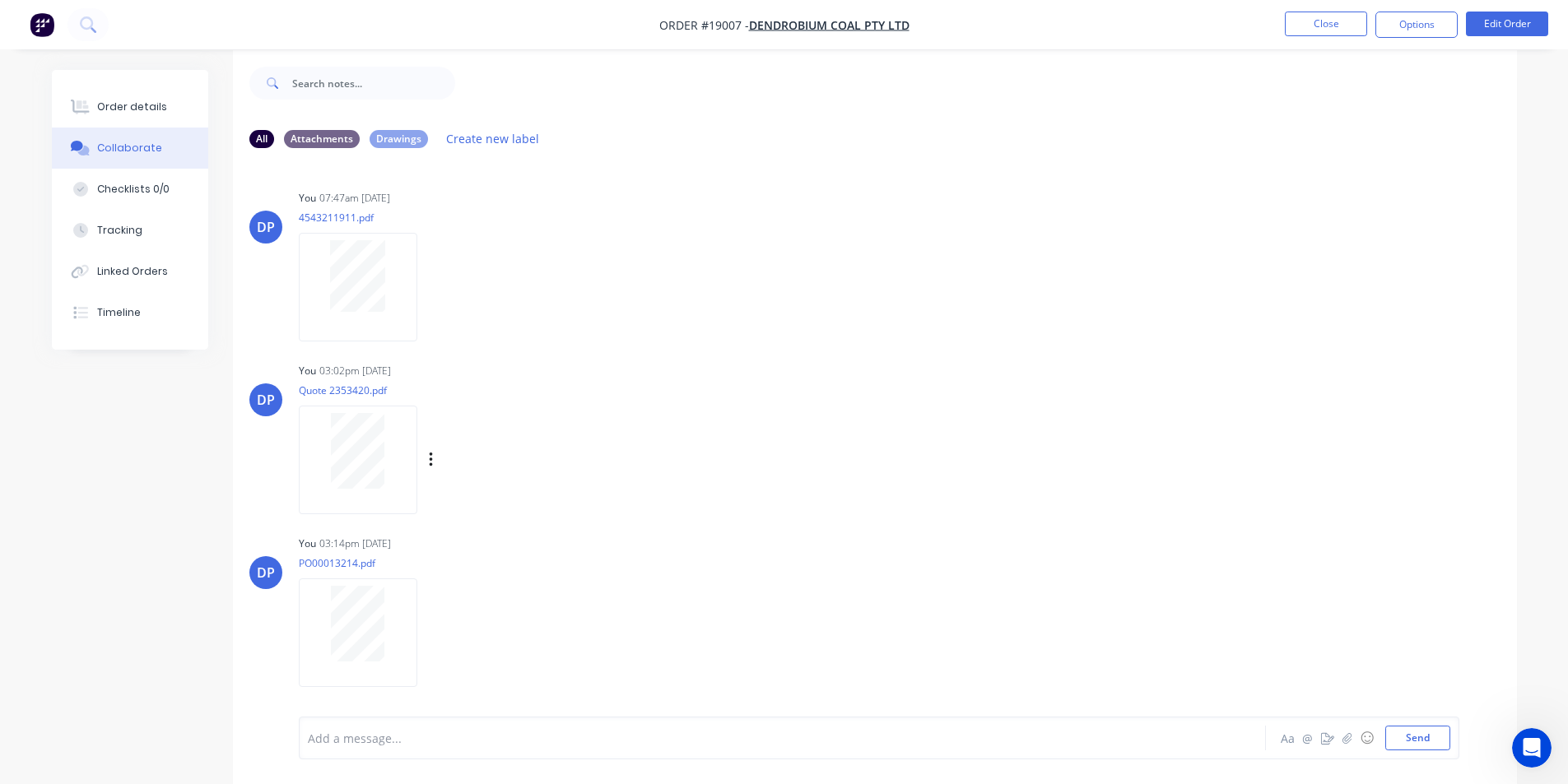
scroll to position [24, 0]
click at [1404, 735] on button "Send" at bounding box center [1417, 738] width 65 height 24
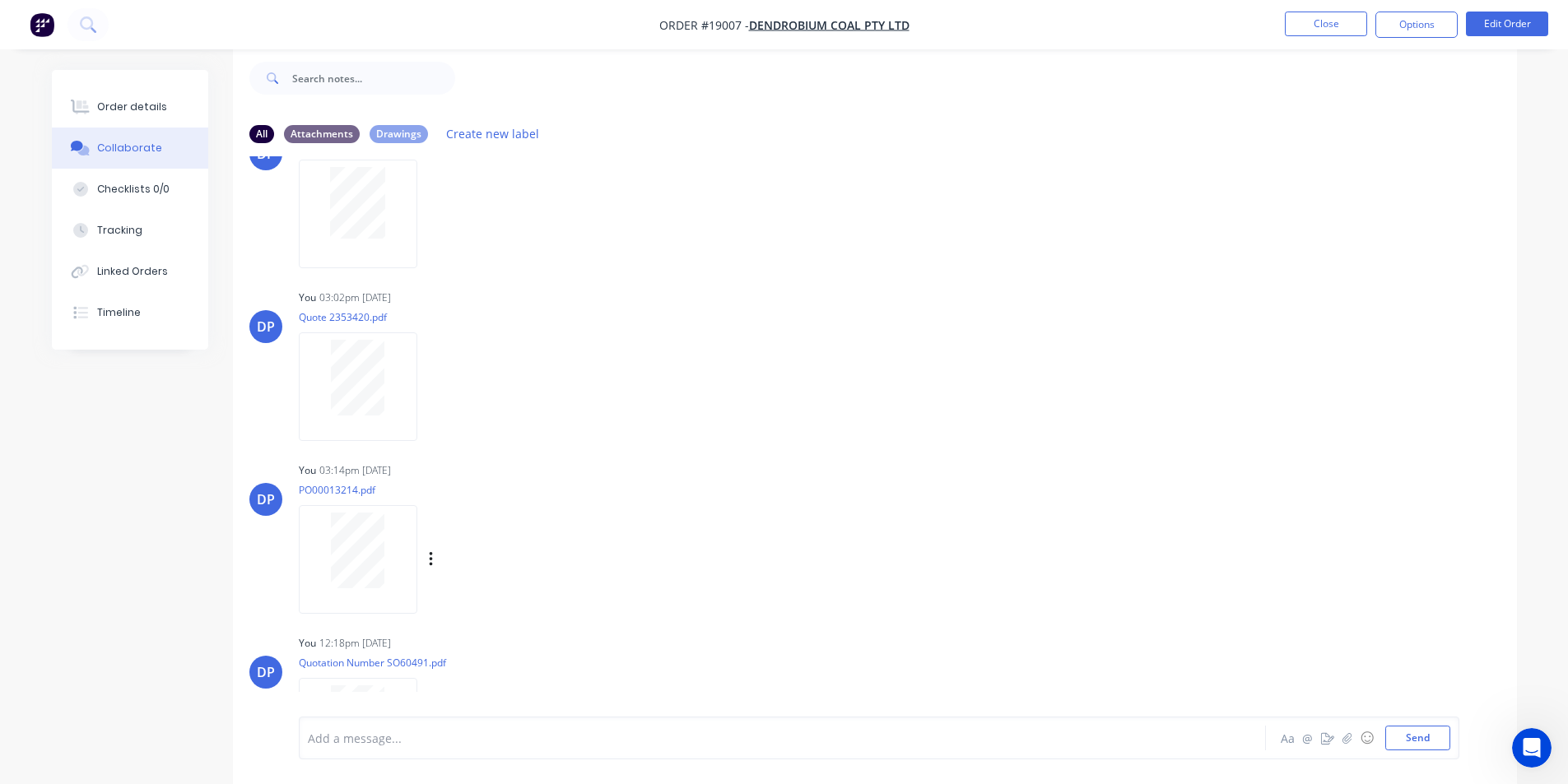
scroll to position [170, 0]
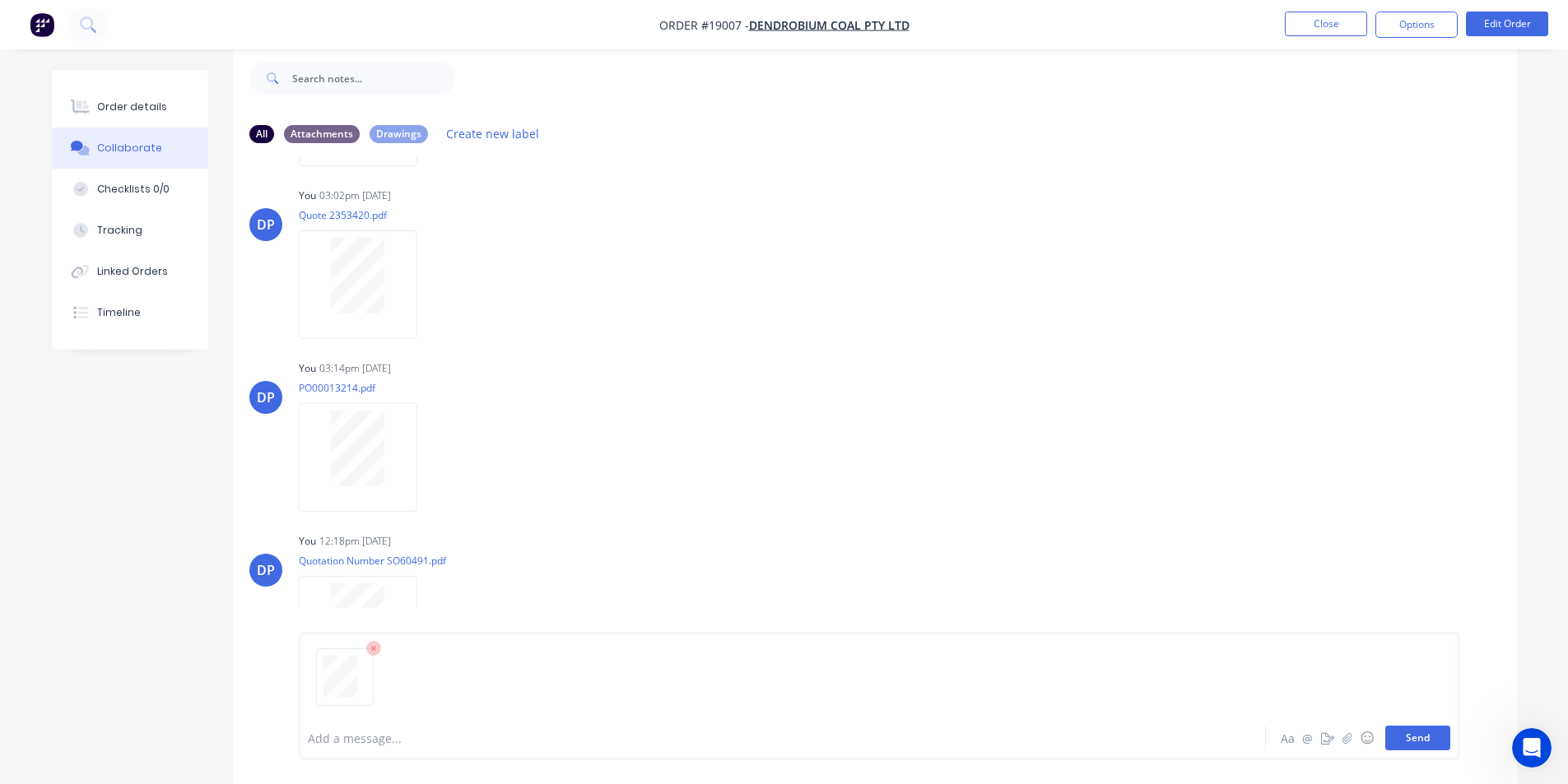
click at [1432, 744] on button "Send" at bounding box center [1417, 738] width 65 height 24
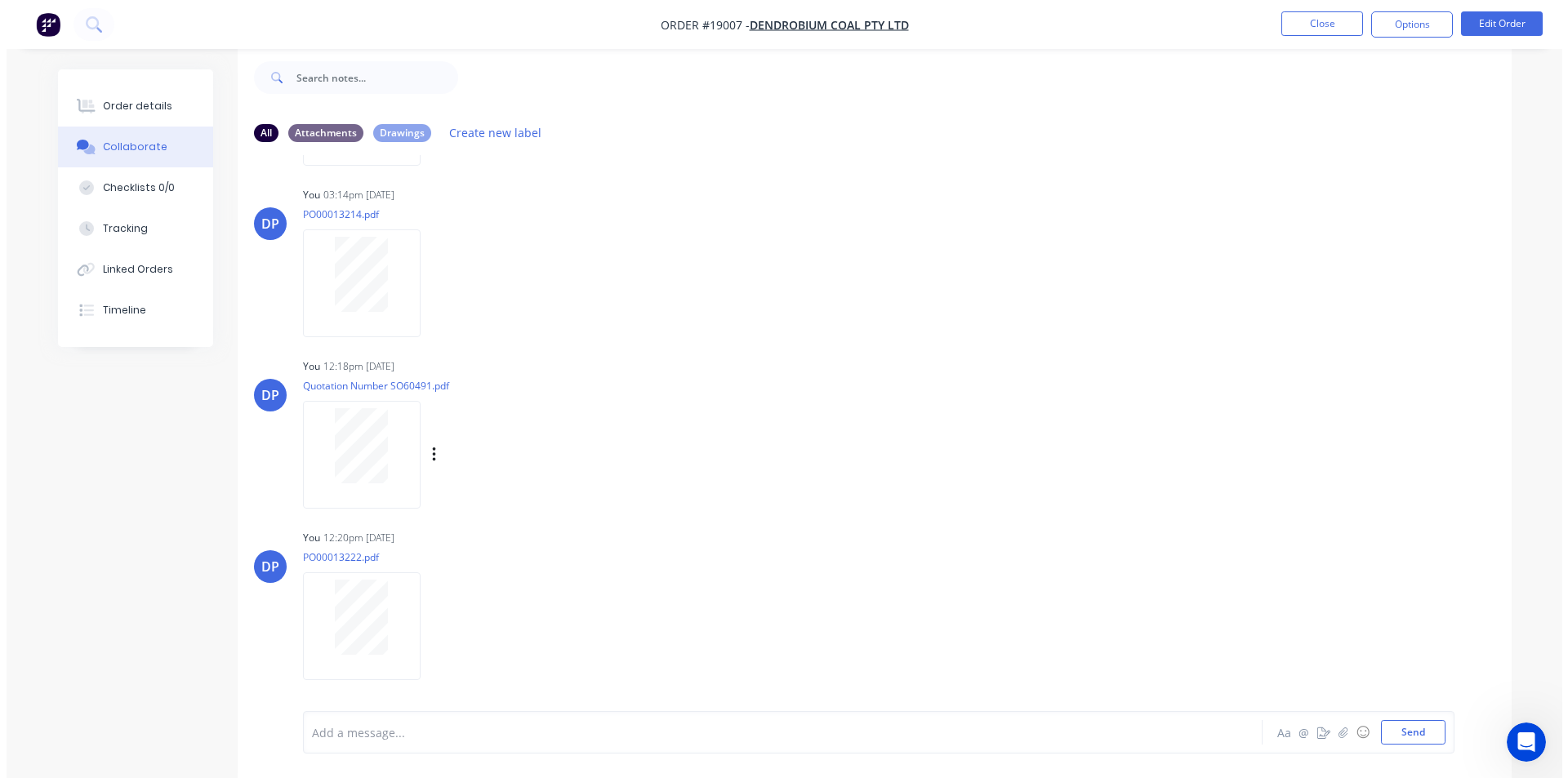
scroll to position [340, 0]
click at [90, 17] on icon at bounding box center [87, 24] width 16 height 16
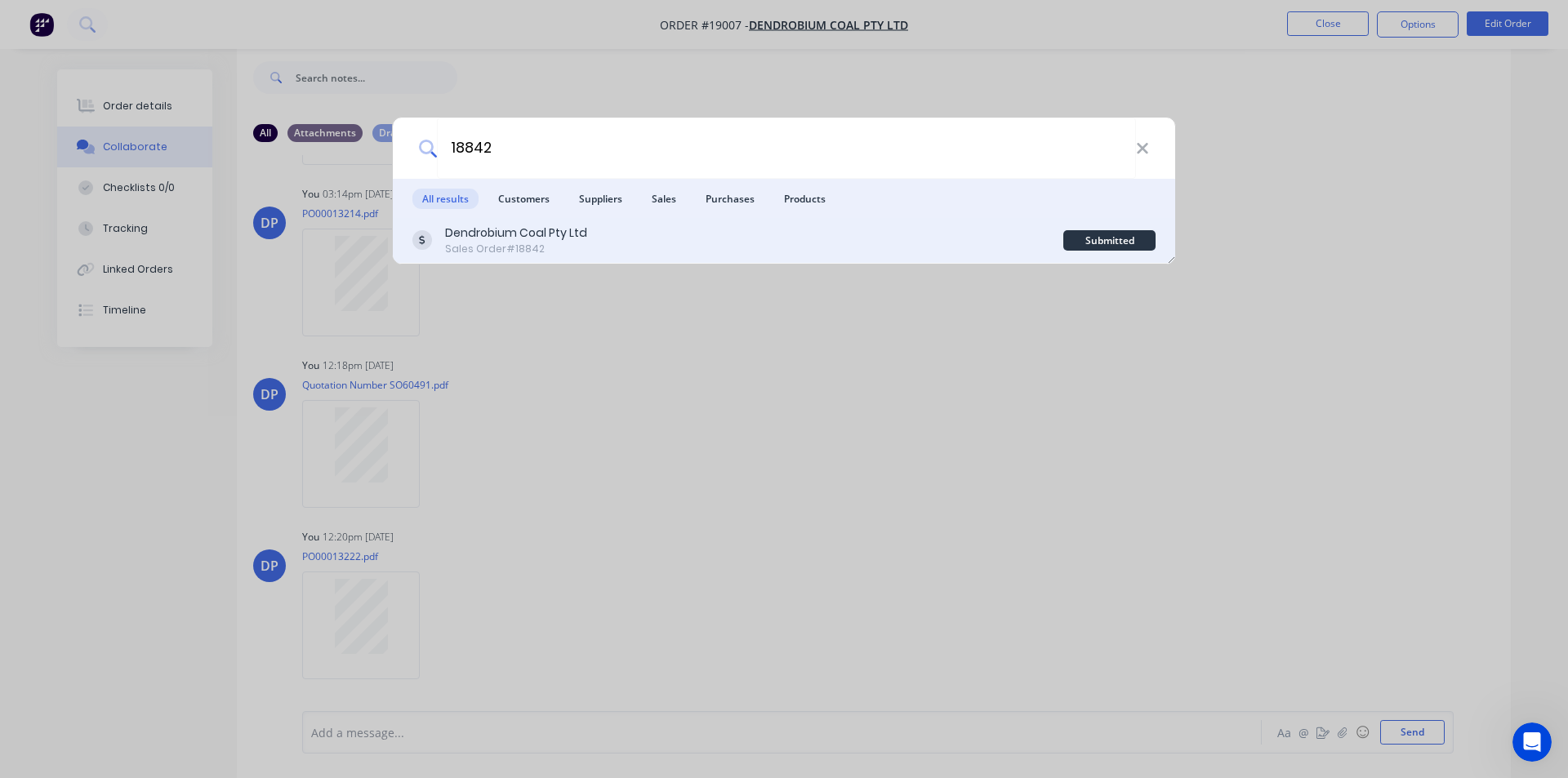
type input "18842"
click at [544, 244] on div "Sales Order #18842" at bounding box center [516, 248] width 142 height 15
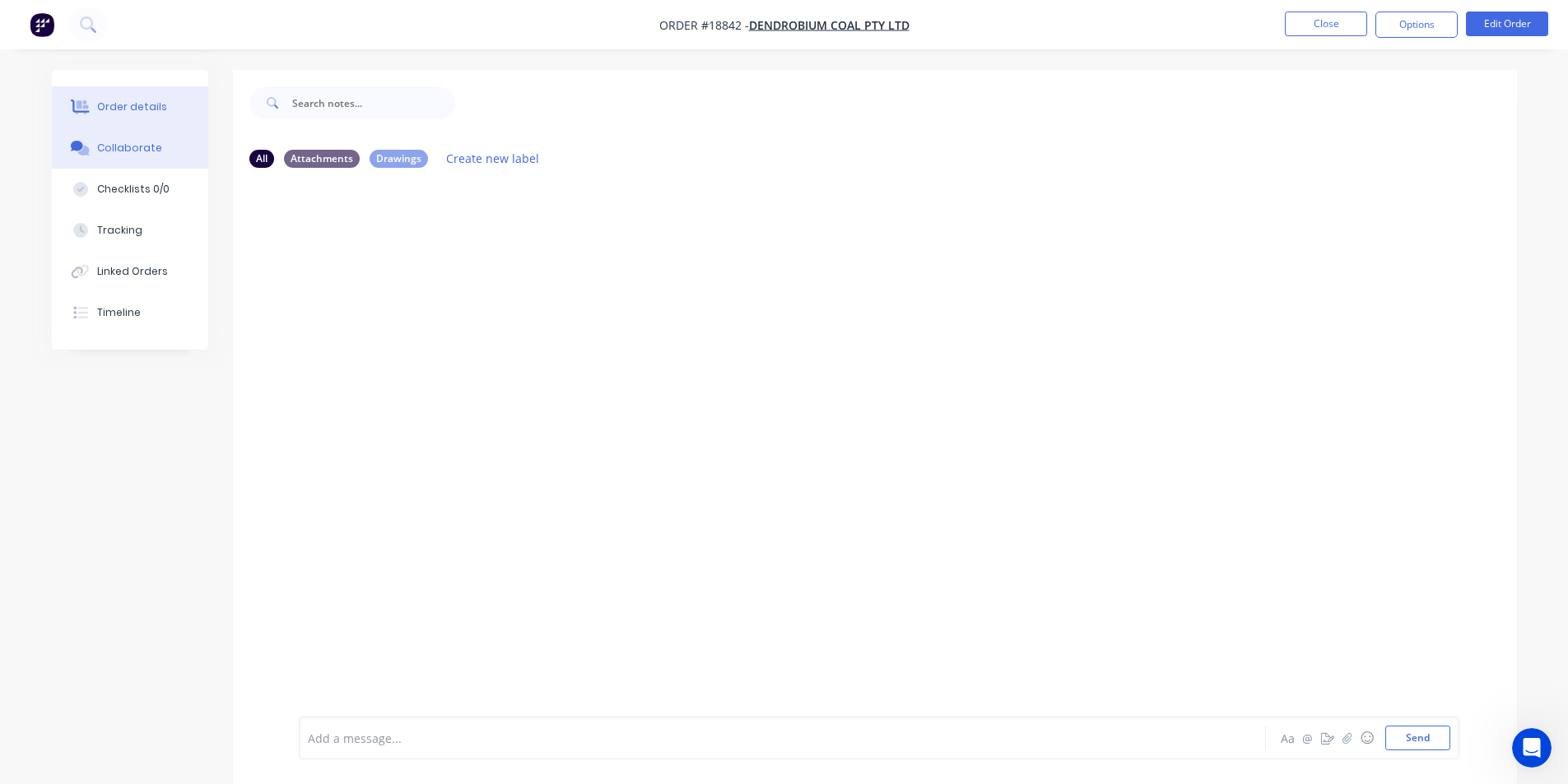
click at [142, 106] on div "Order details" at bounding box center [132, 106] width 70 height 15
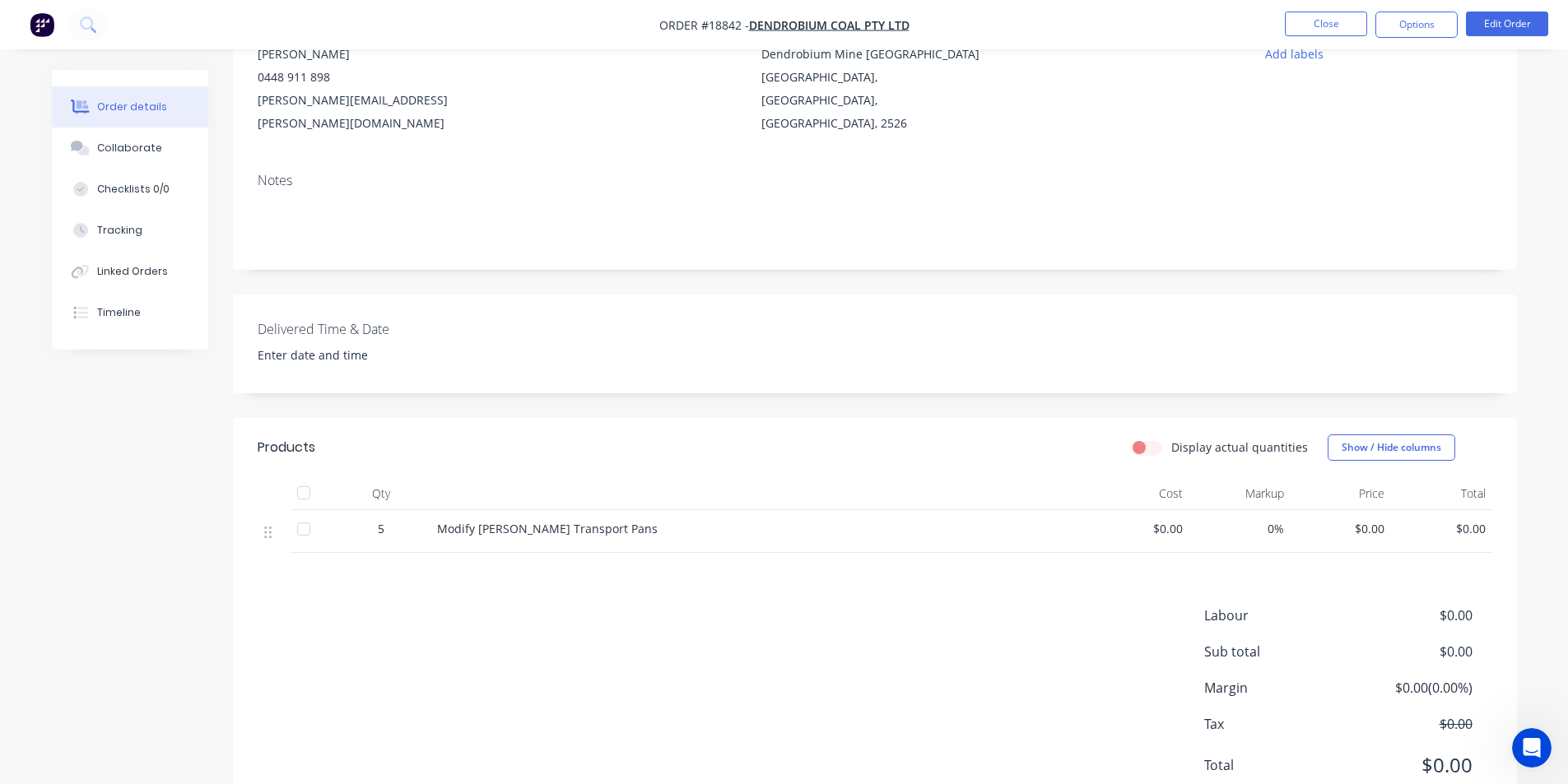
scroll to position [248, 0]
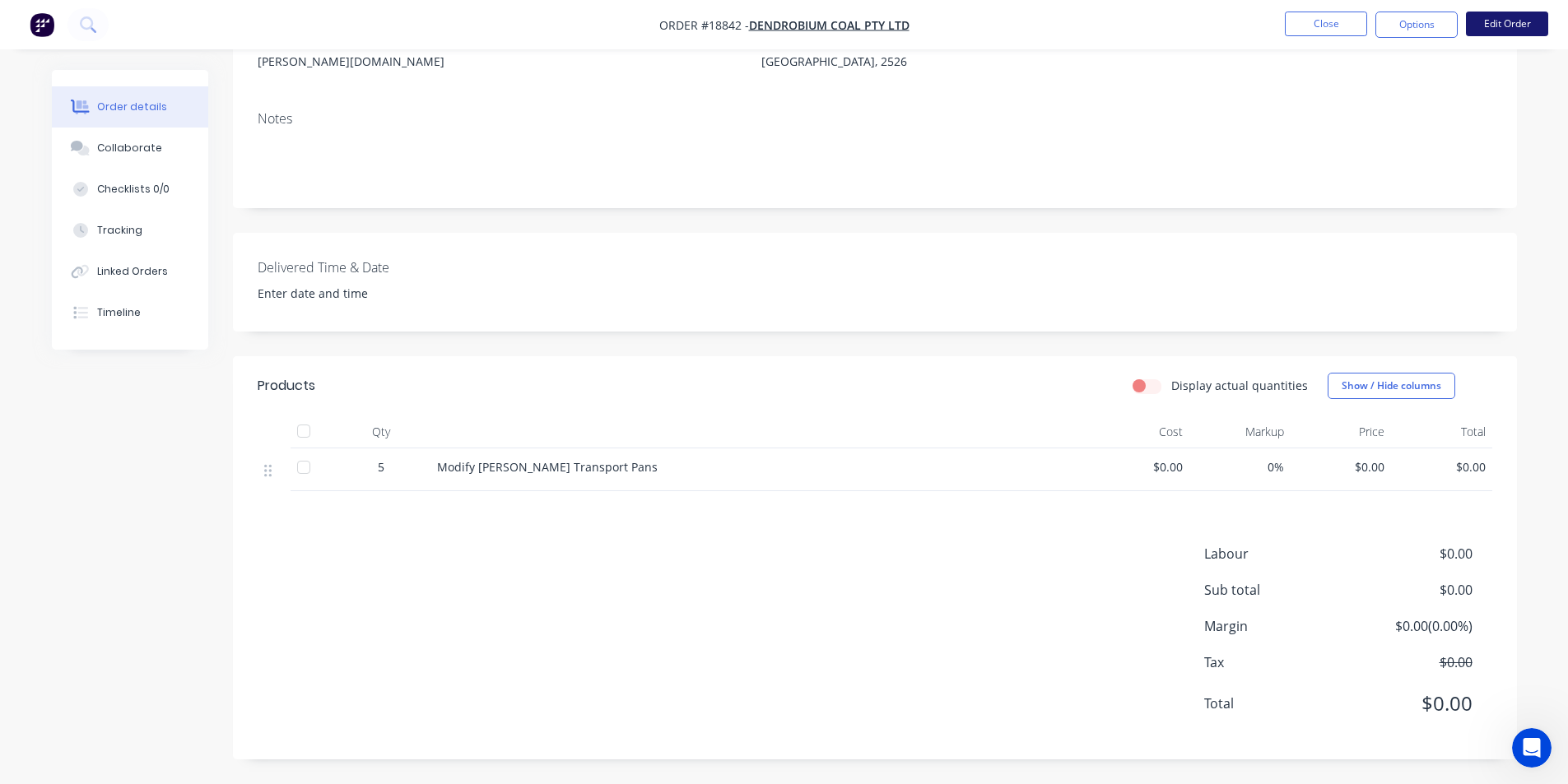
click at [1527, 21] on button "Edit Order" at bounding box center [1507, 24] width 82 height 24
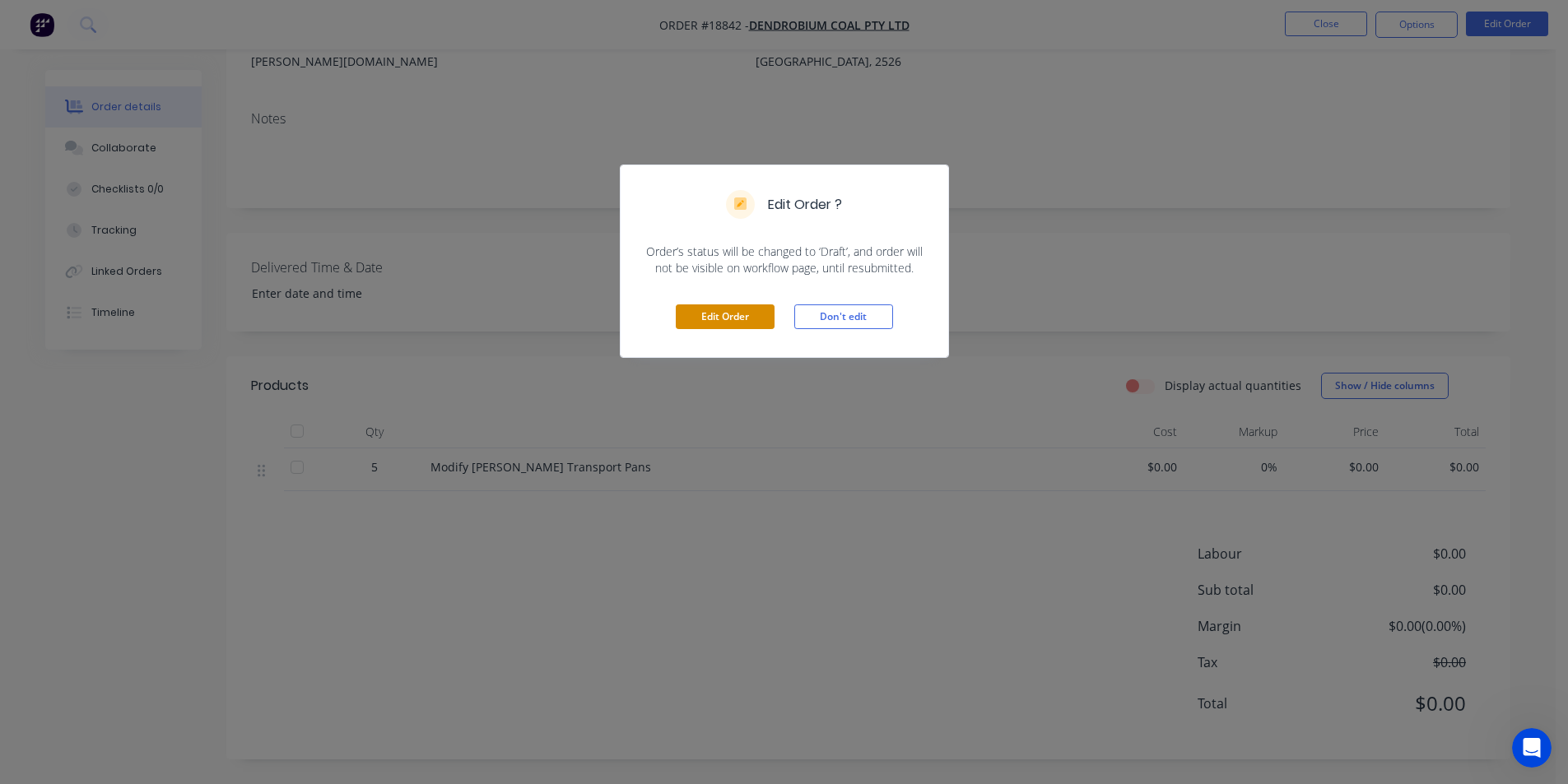
click at [711, 311] on button "Edit Order" at bounding box center [724, 317] width 99 height 24
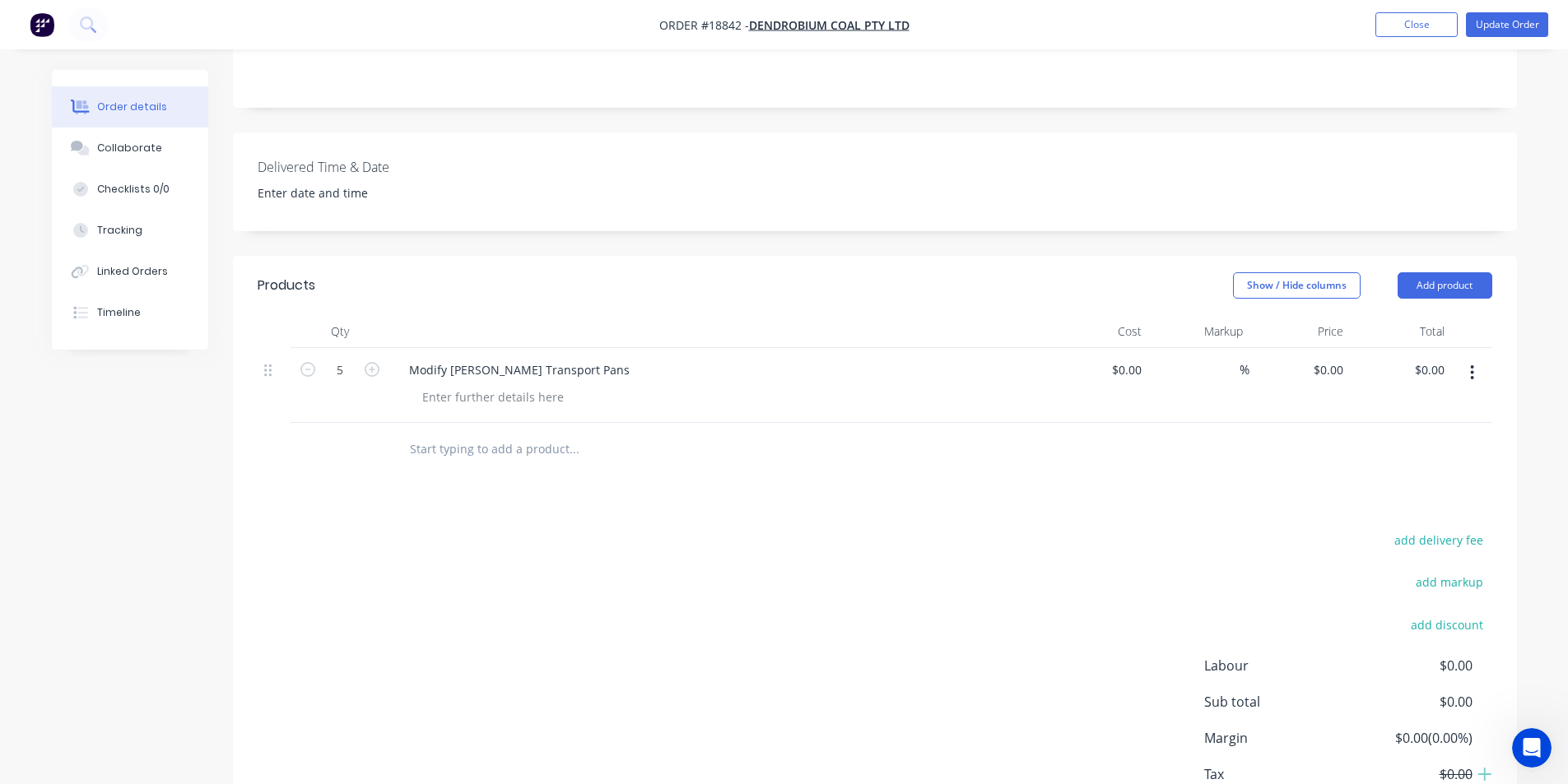
scroll to position [412, 0]
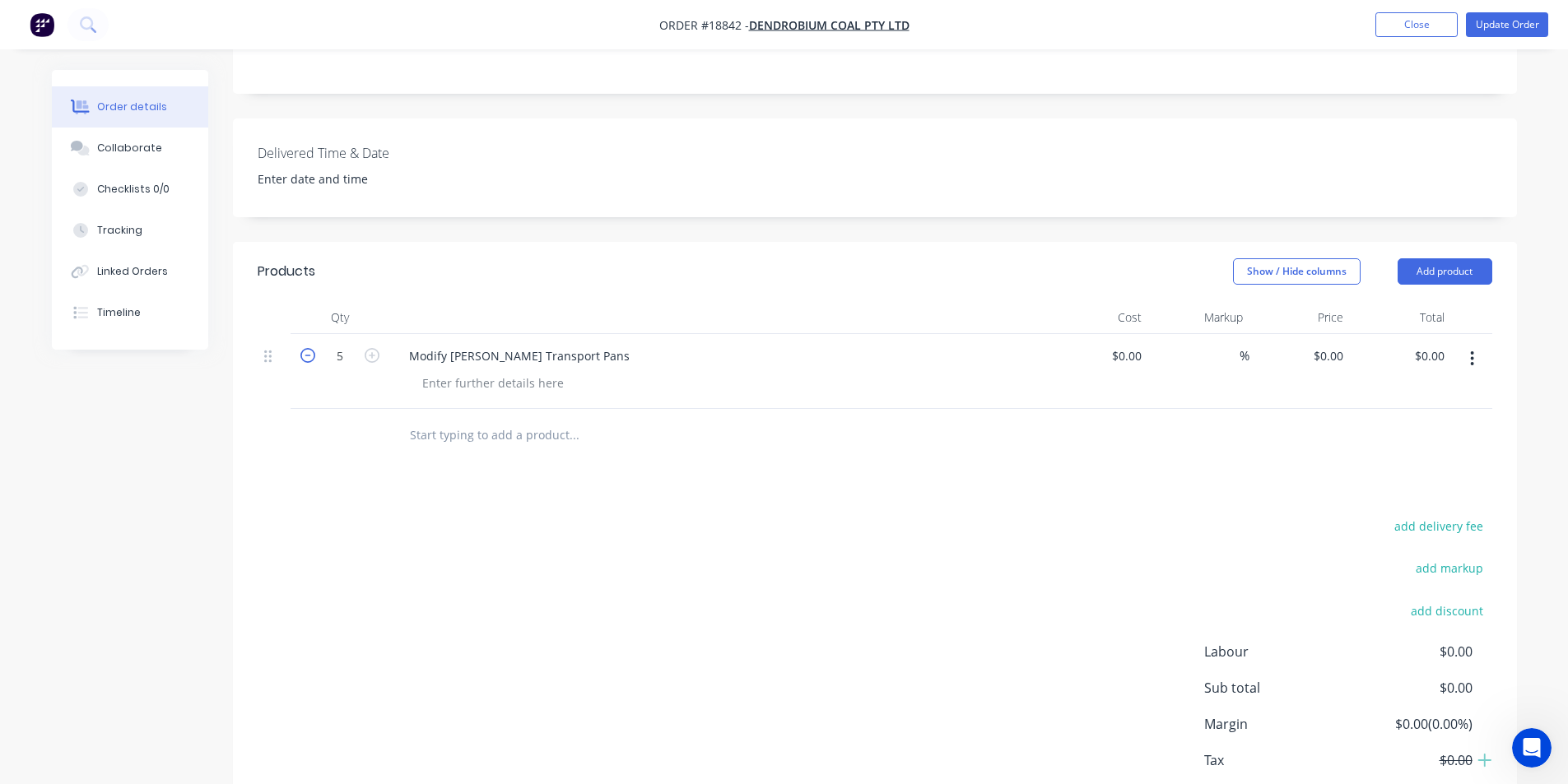
click at [305, 348] on icon "button" at bounding box center [307, 355] width 15 height 15
type input "2"
click at [450, 371] on div at bounding box center [493, 382] width 168 height 24
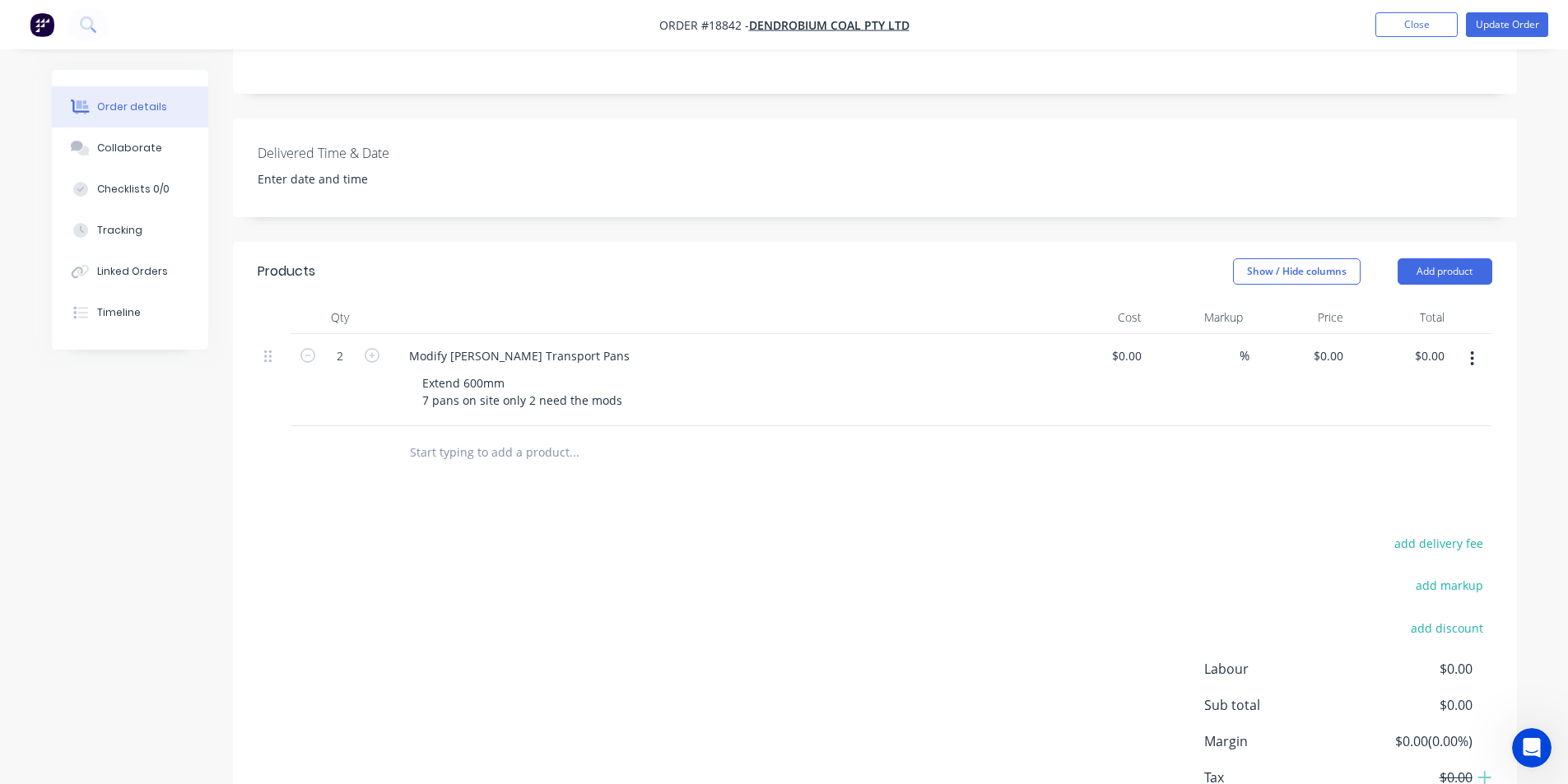
click at [691, 301] on div at bounding box center [718, 317] width 659 height 33
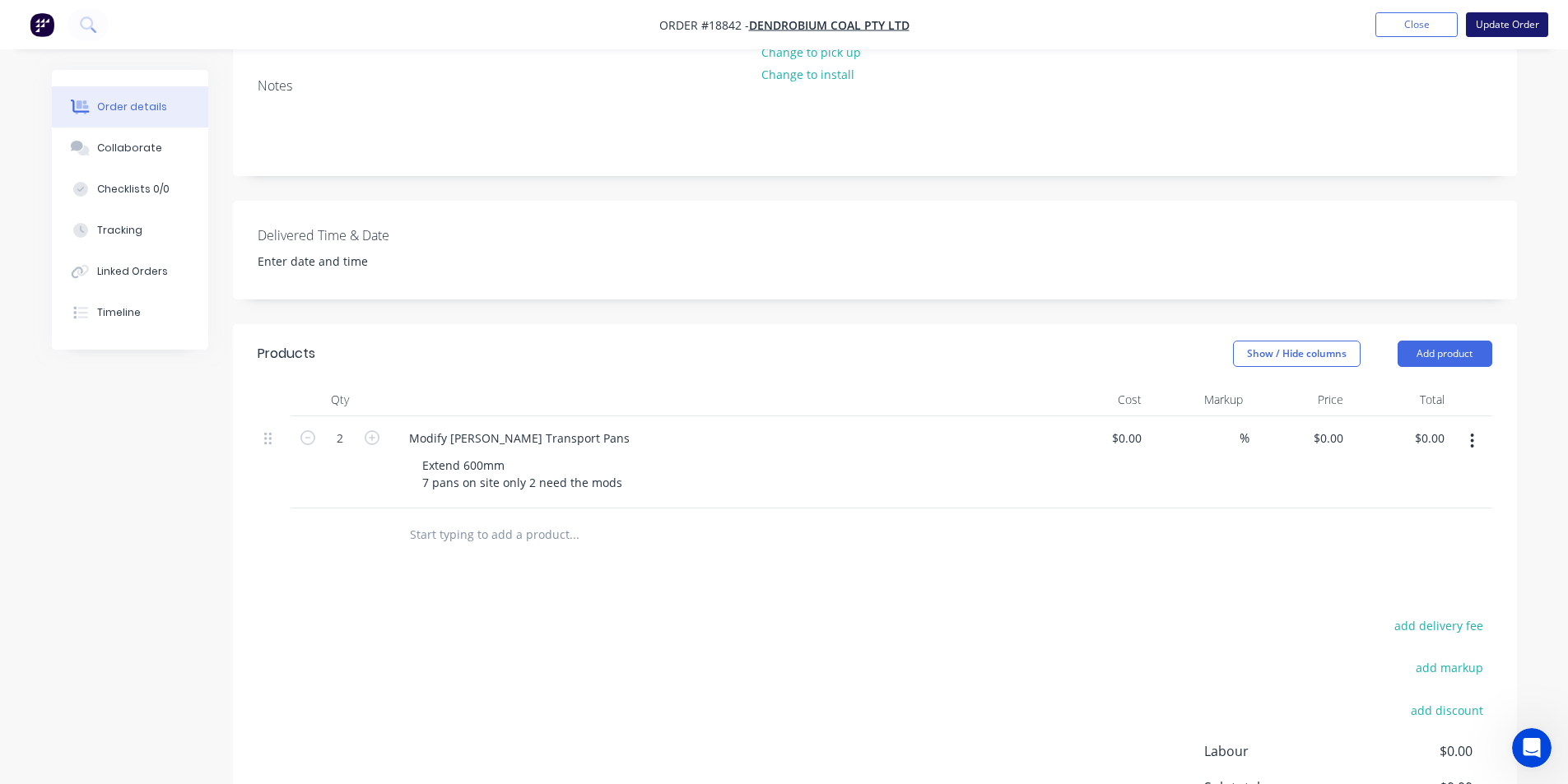
click at [1517, 22] on button "Update Order" at bounding box center [1507, 24] width 82 height 24
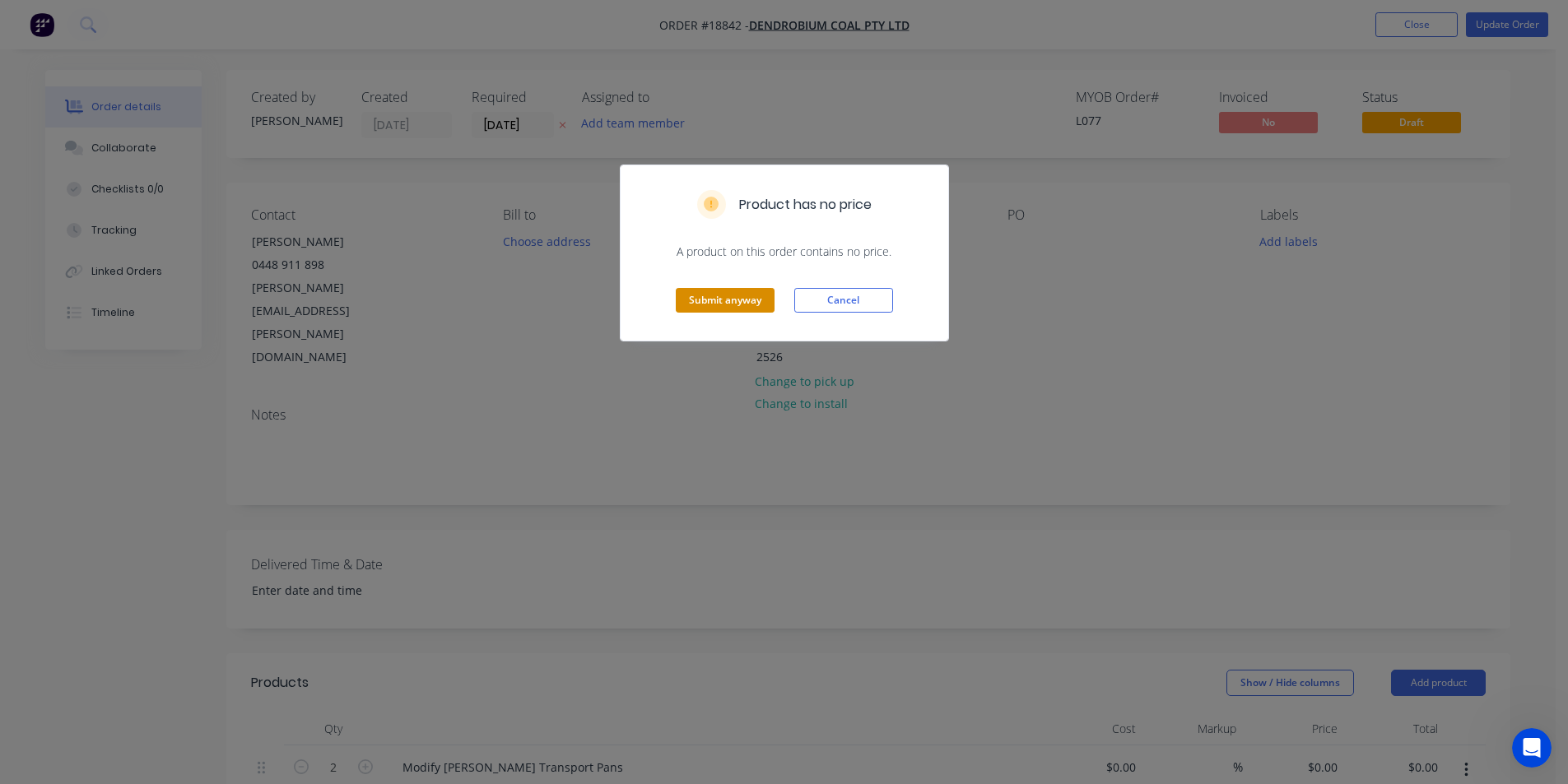
click at [690, 303] on button "Submit anyway" at bounding box center [724, 300] width 99 height 24
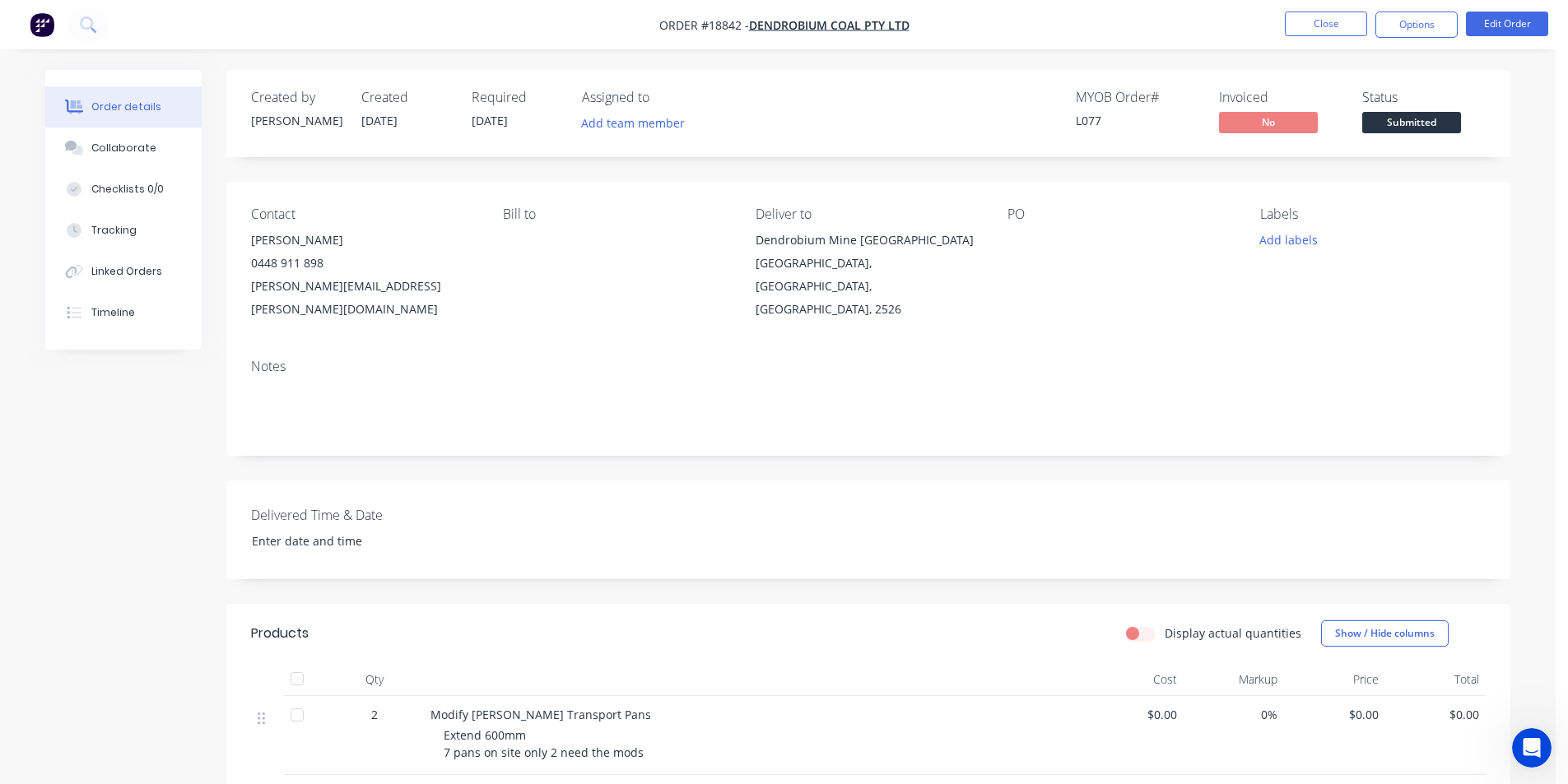
click at [127, 150] on div "Collaborate" at bounding box center [124, 147] width 65 height 15
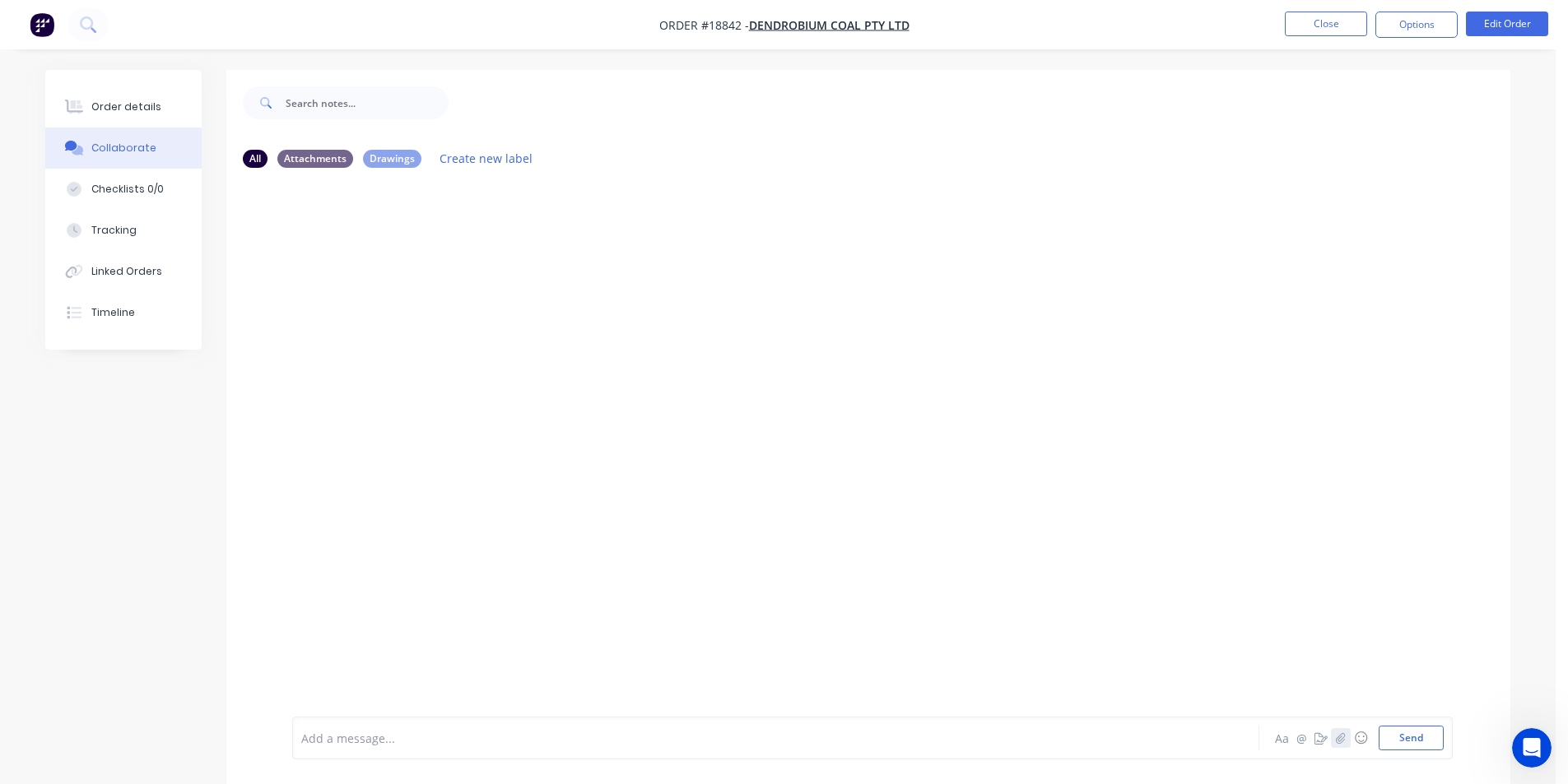
click at [1342, 736] on icon "button" at bounding box center [1340, 737] width 9 height 10
click at [1425, 745] on button "Send" at bounding box center [1411, 738] width 65 height 24
click at [89, 105] on button "Order details" at bounding box center [123, 106] width 156 height 41
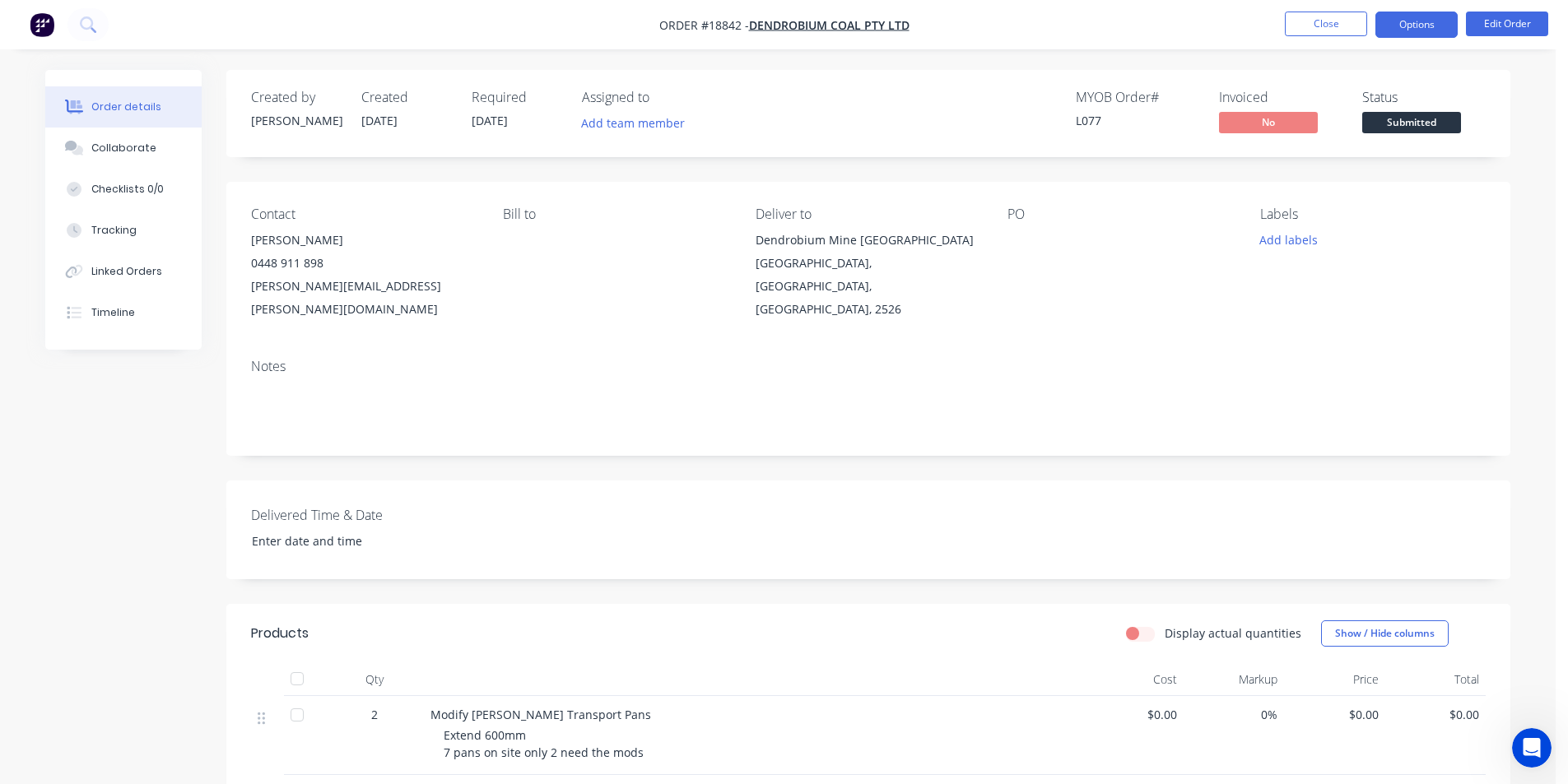
click at [1422, 22] on button "Options" at bounding box center [1416, 24] width 82 height 26
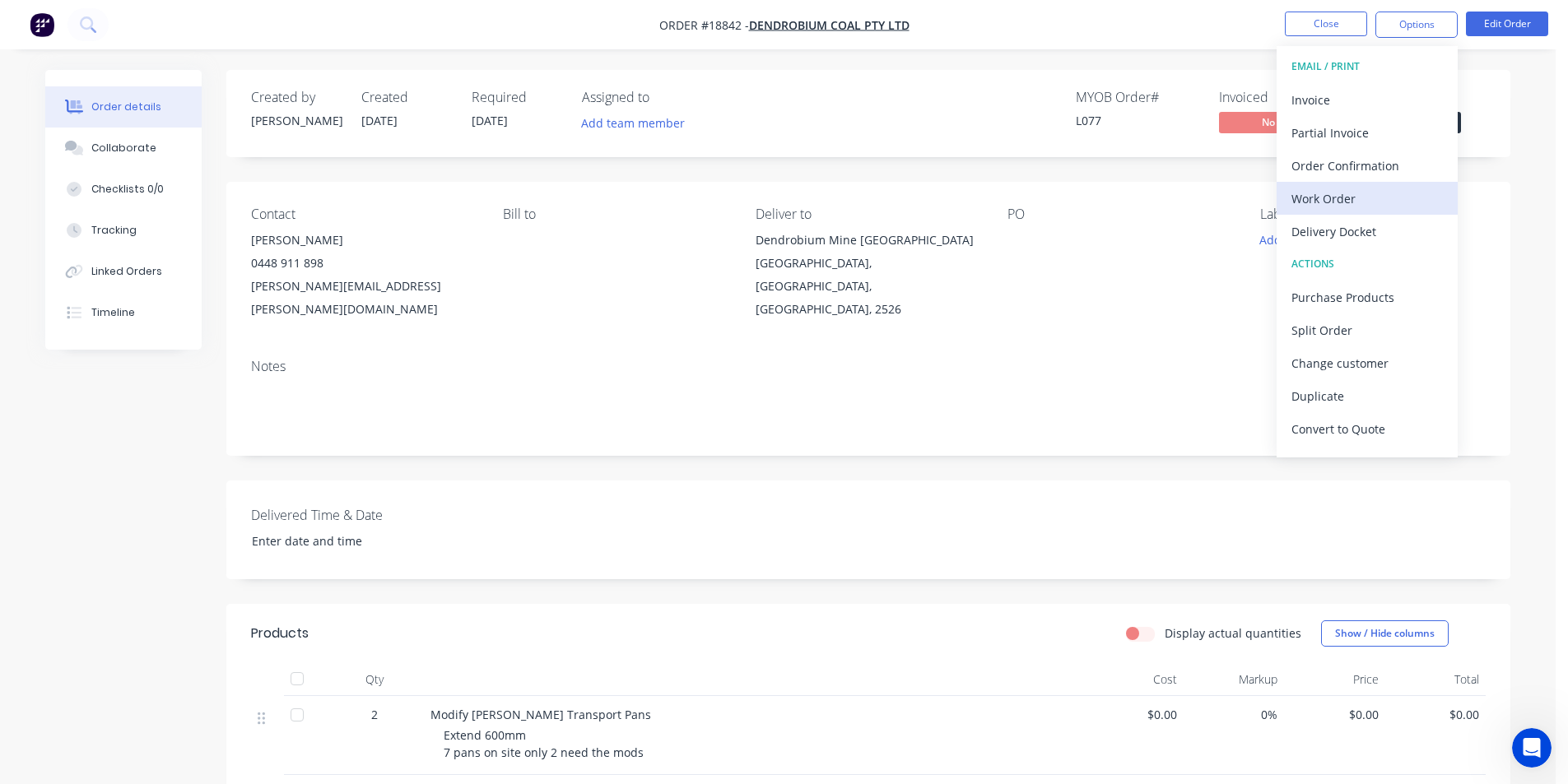
click at [1409, 210] on div "Work Order" at bounding box center [1367, 198] width 152 height 24
click at [1388, 204] on div "Custom" at bounding box center [1367, 198] width 152 height 24
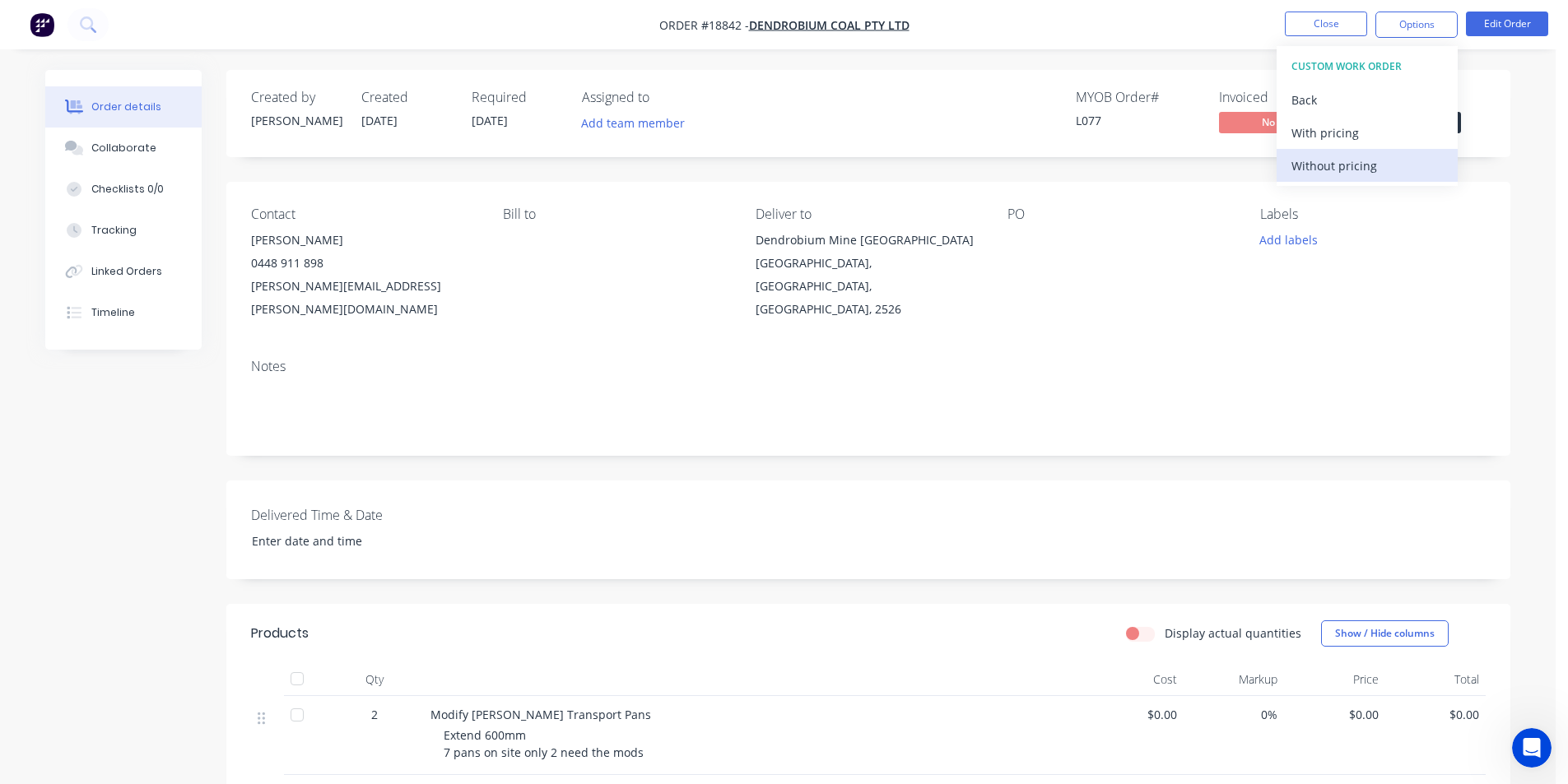
click at [1372, 167] on div "Without pricing" at bounding box center [1367, 165] width 152 height 24
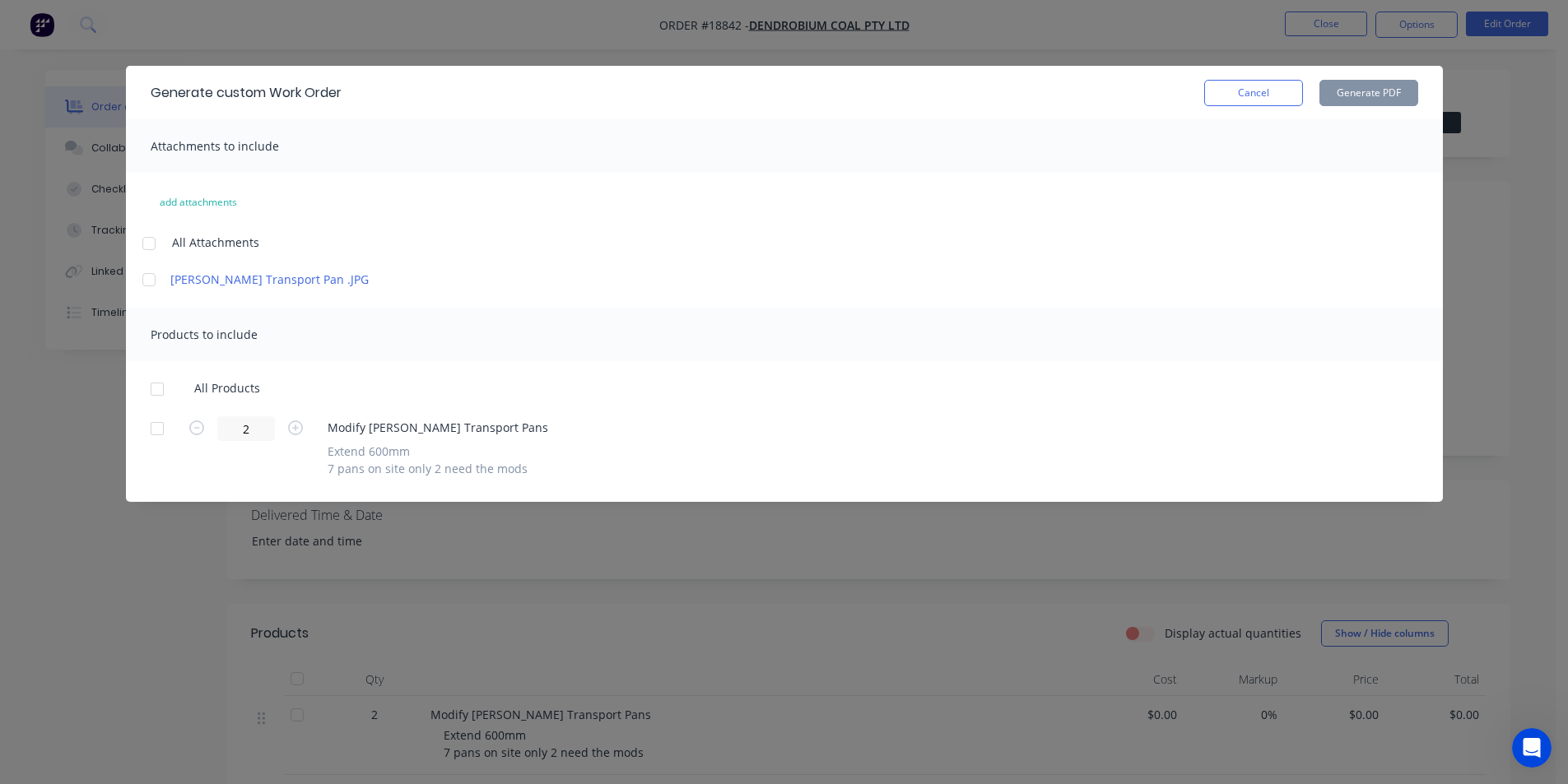
click at [163, 244] on div at bounding box center [149, 243] width 33 height 33
click at [160, 384] on div at bounding box center [157, 389] width 33 height 33
click at [1411, 92] on button "Generate PDF" at bounding box center [1368, 92] width 99 height 26
click at [1287, 82] on button "Cancel" at bounding box center [1253, 92] width 99 height 26
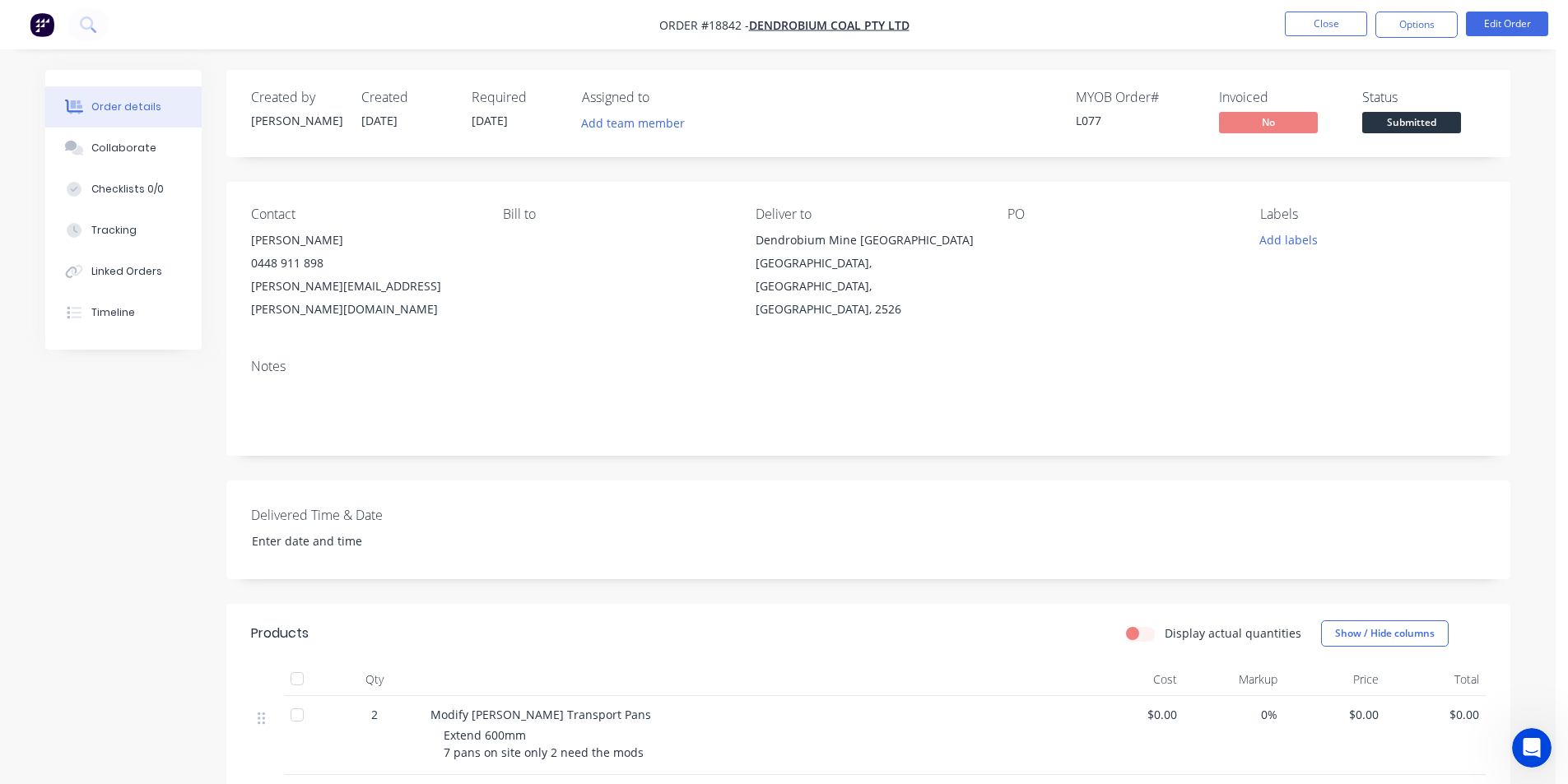
click at [42, 23] on img "button" at bounding box center [42, 24] width 24 height 24
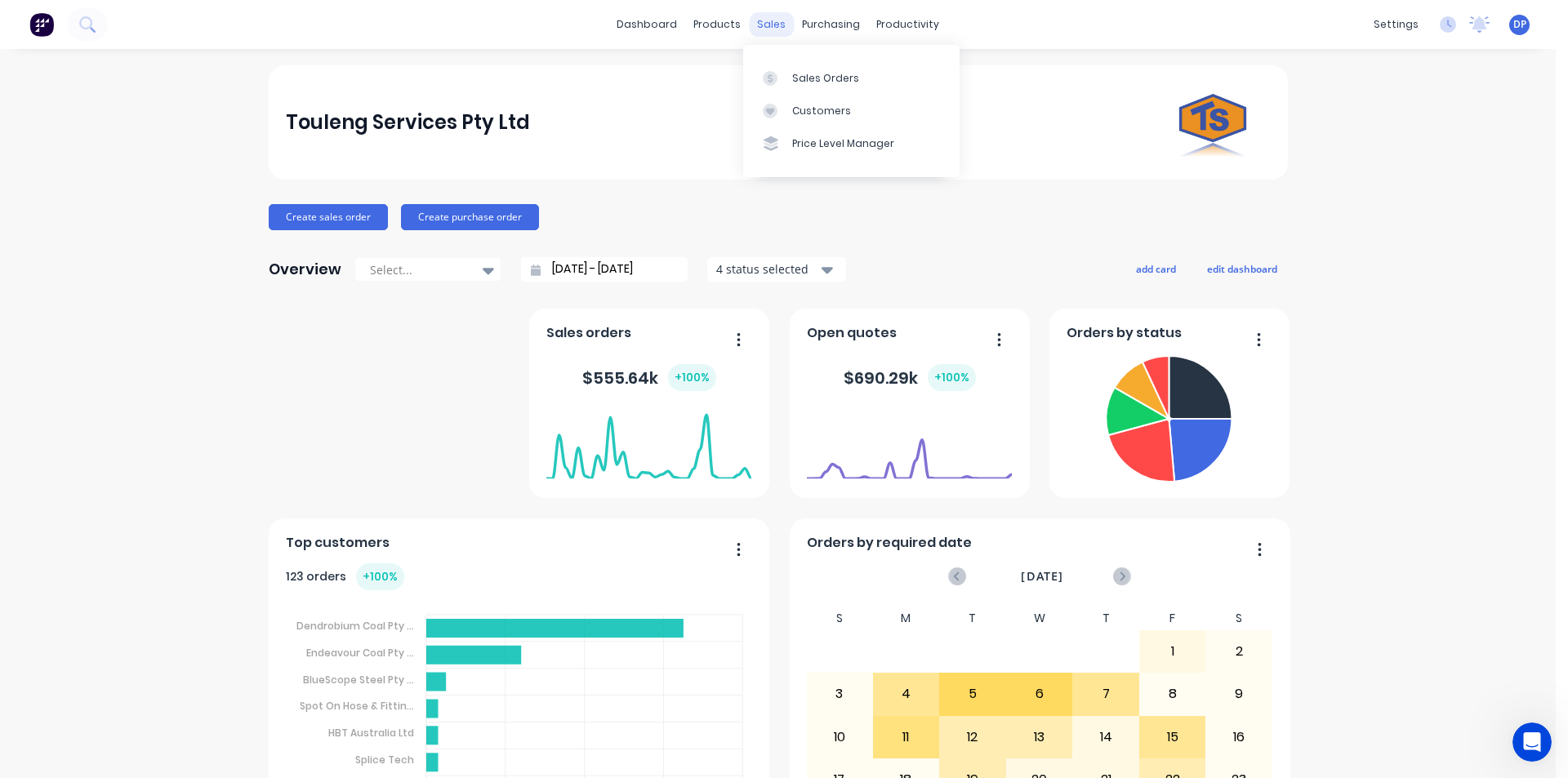
click at [761, 23] on div "sales" at bounding box center [771, 24] width 45 height 24
click at [842, 81] on div "Sales Orders" at bounding box center [825, 78] width 67 height 15
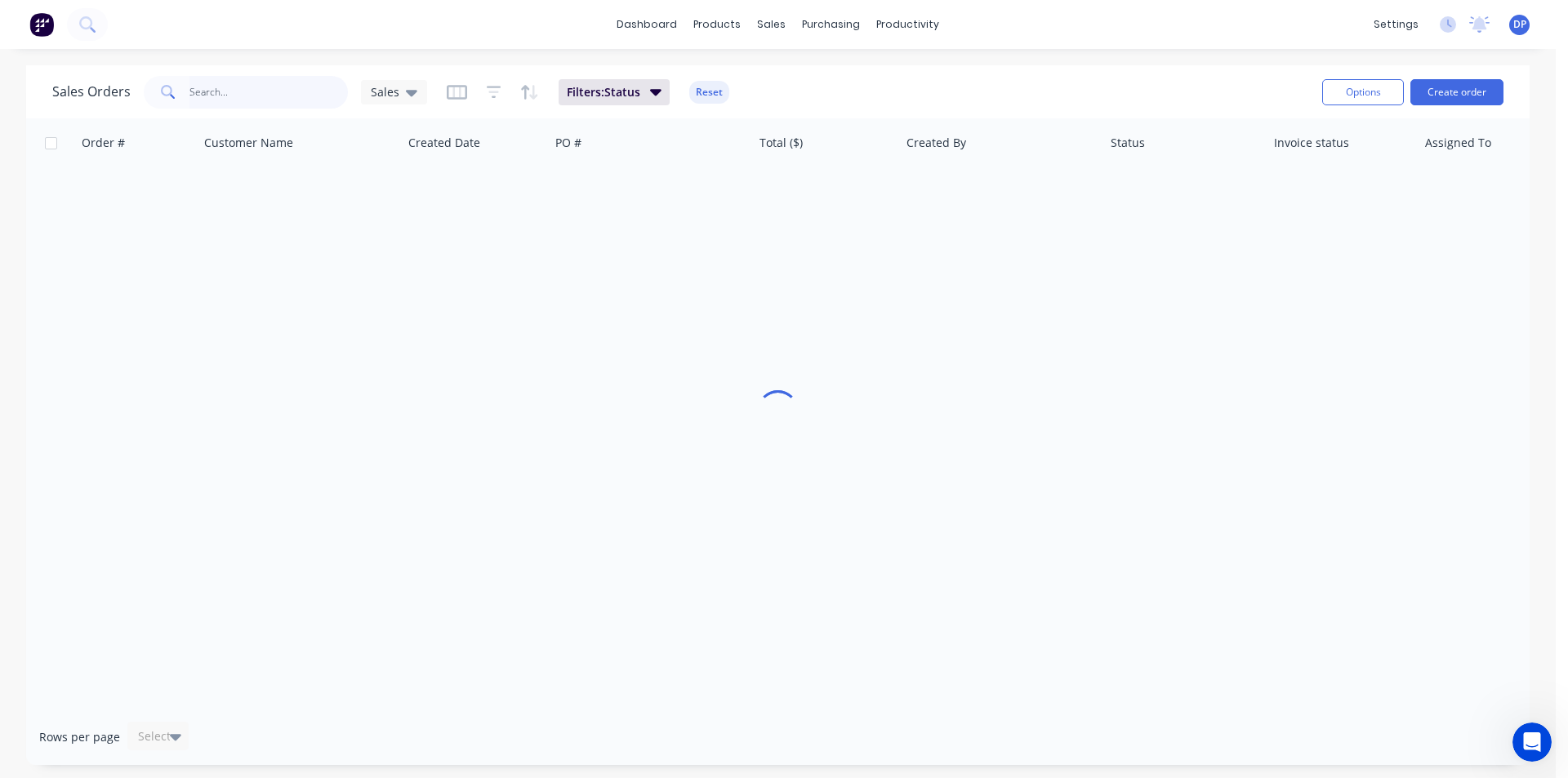
click at [277, 80] on input "text" at bounding box center [269, 93] width 159 height 33
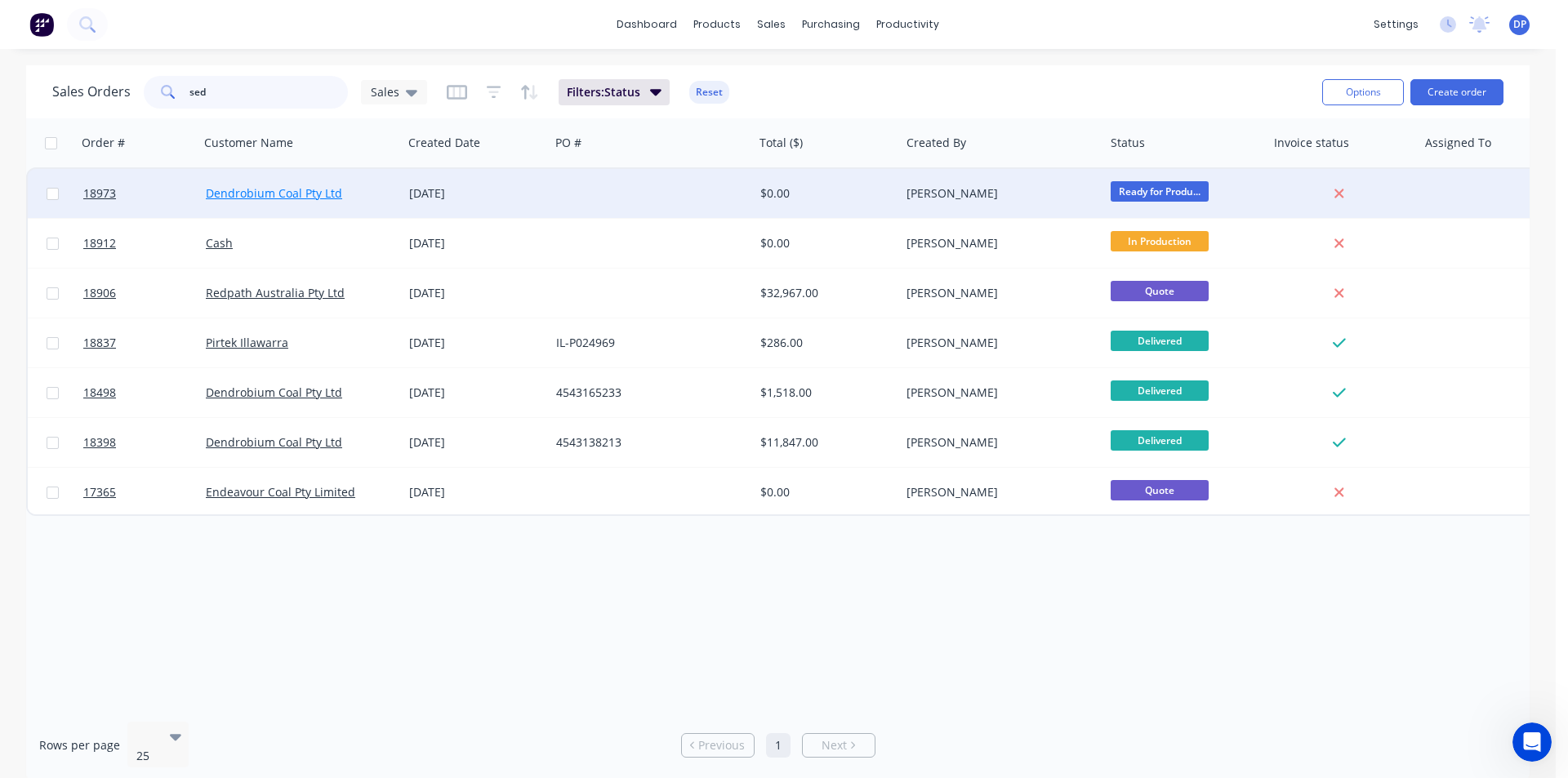
type input "sed"
click at [339, 194] on link "Dendrobium Coal Pty Ltd" at bounding box center [274, 193] width 137 height 16
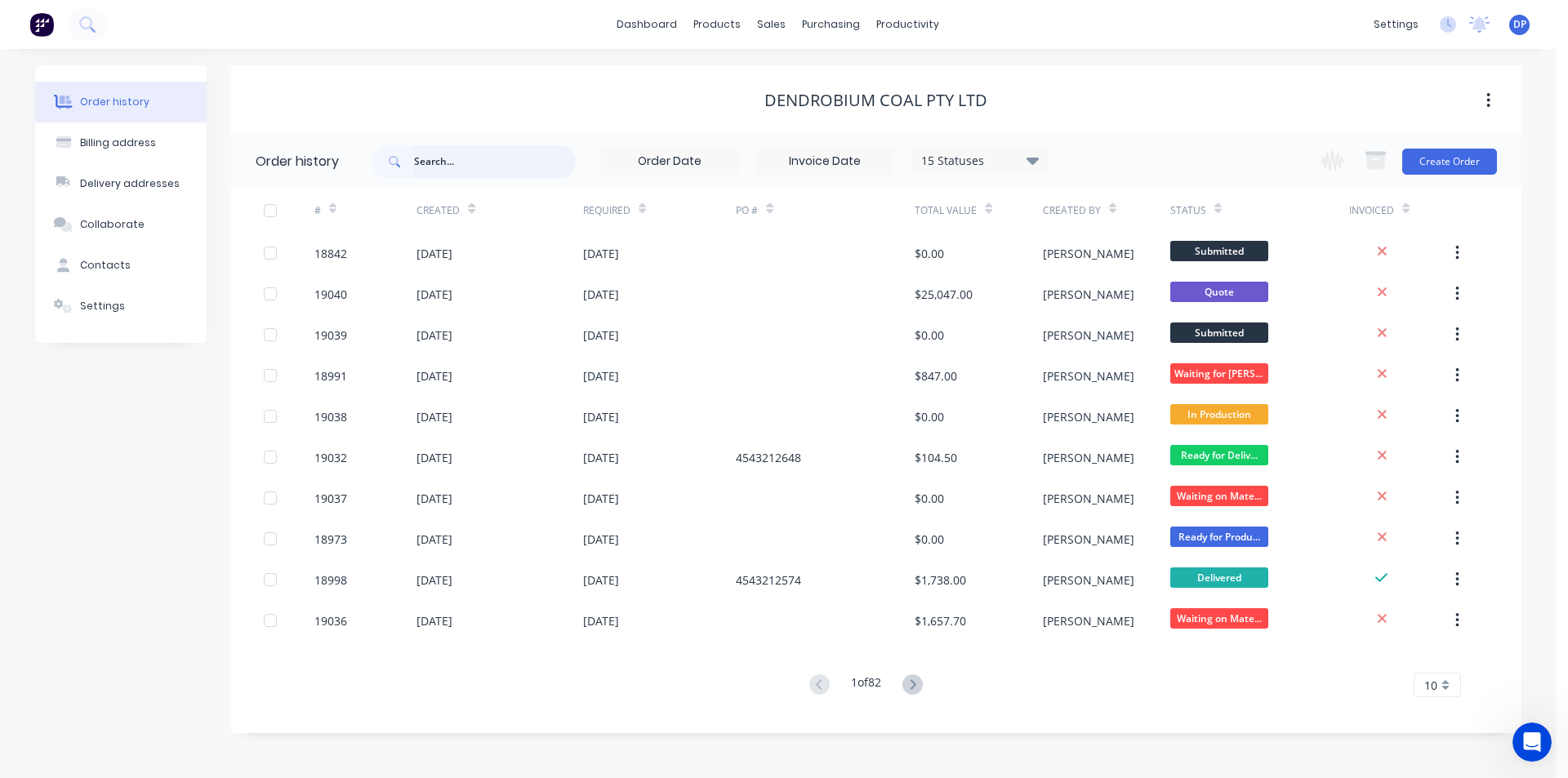
click at [483, 175] on input "text" at bounding box center [494, 162] width 162 height 33
type input "sed"
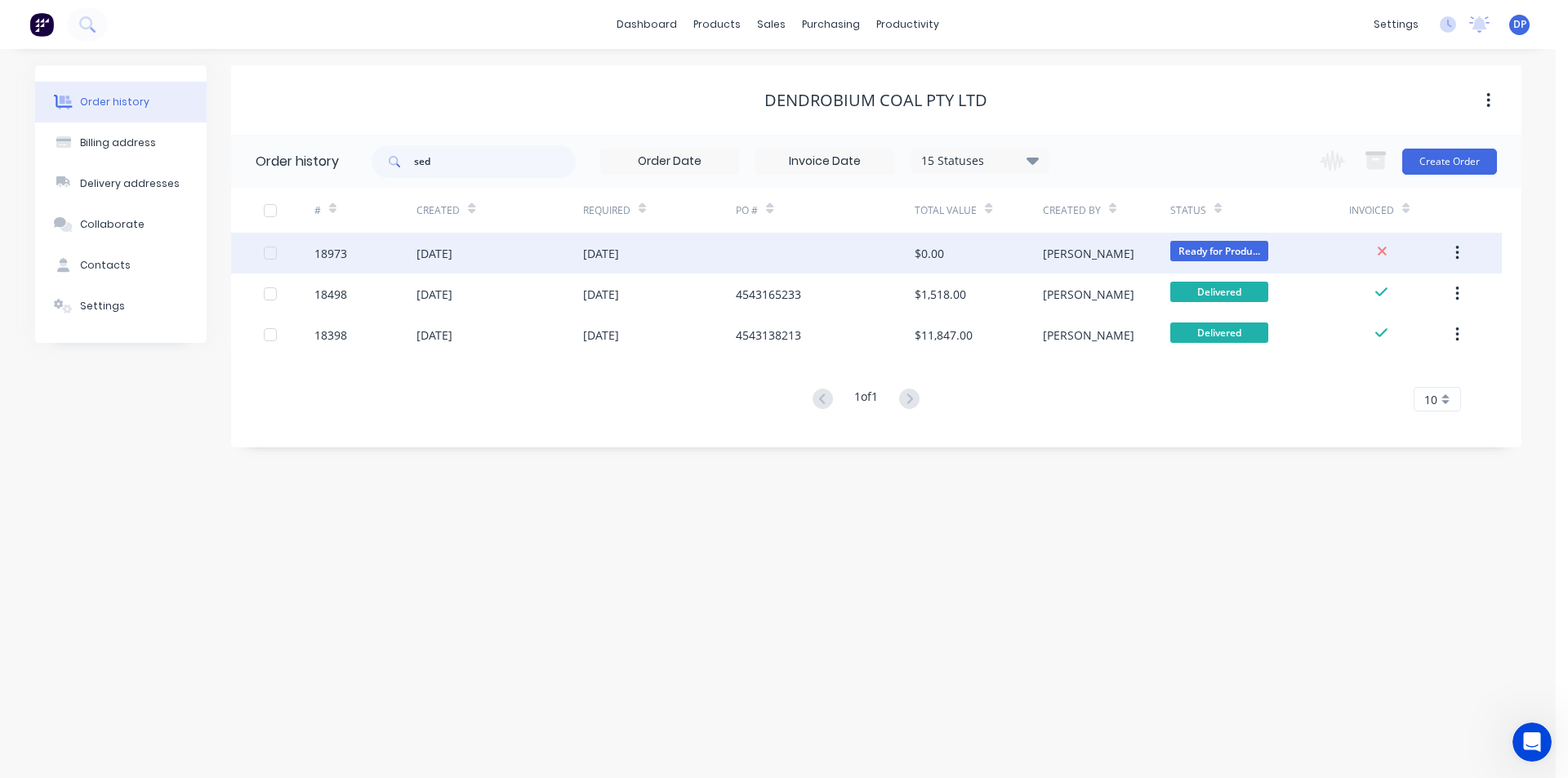
click at [324, 249] on div "18973" at bounding box center [331, 254] width 33 height 17
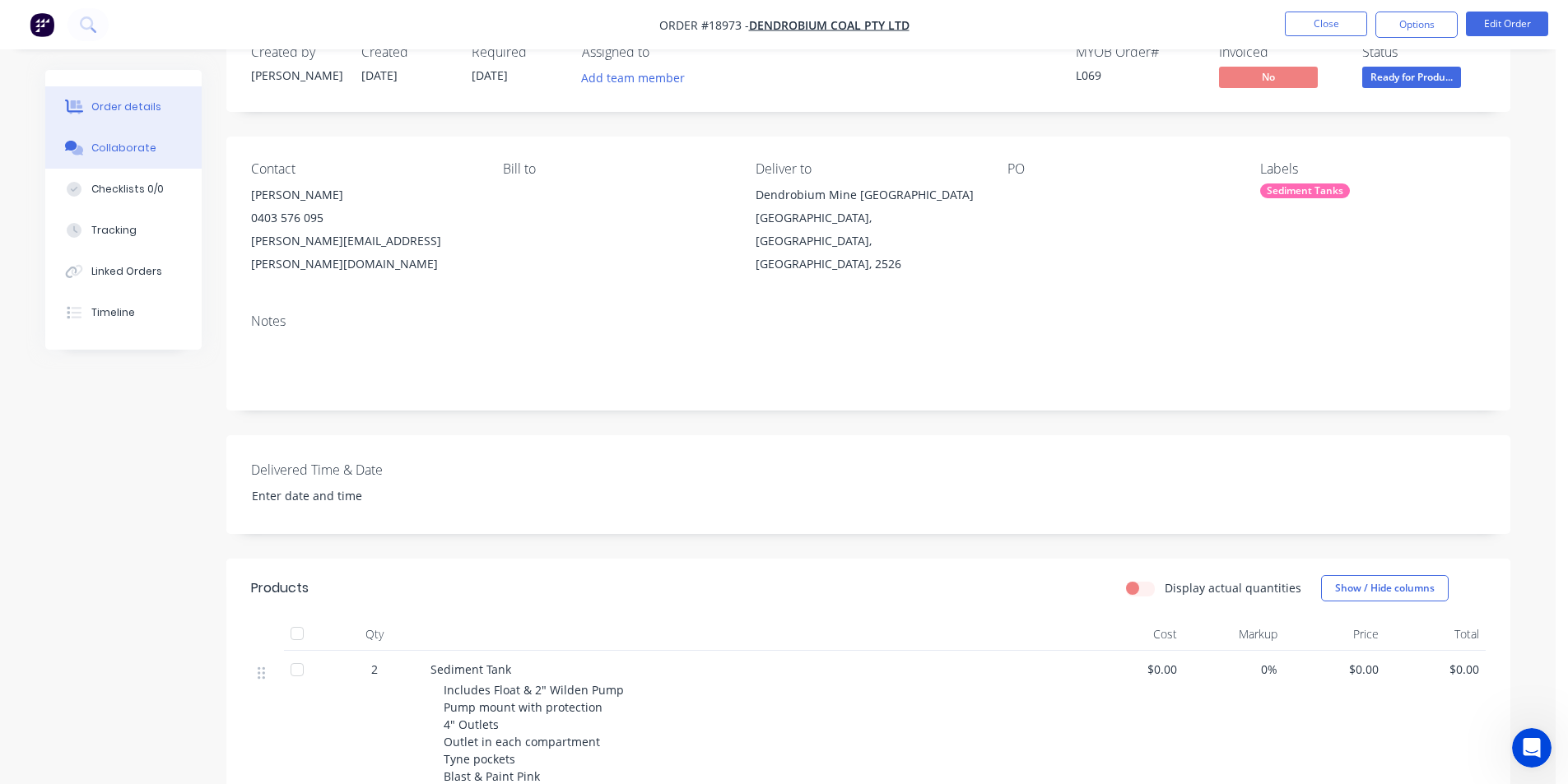
scroll to position [82, 0]
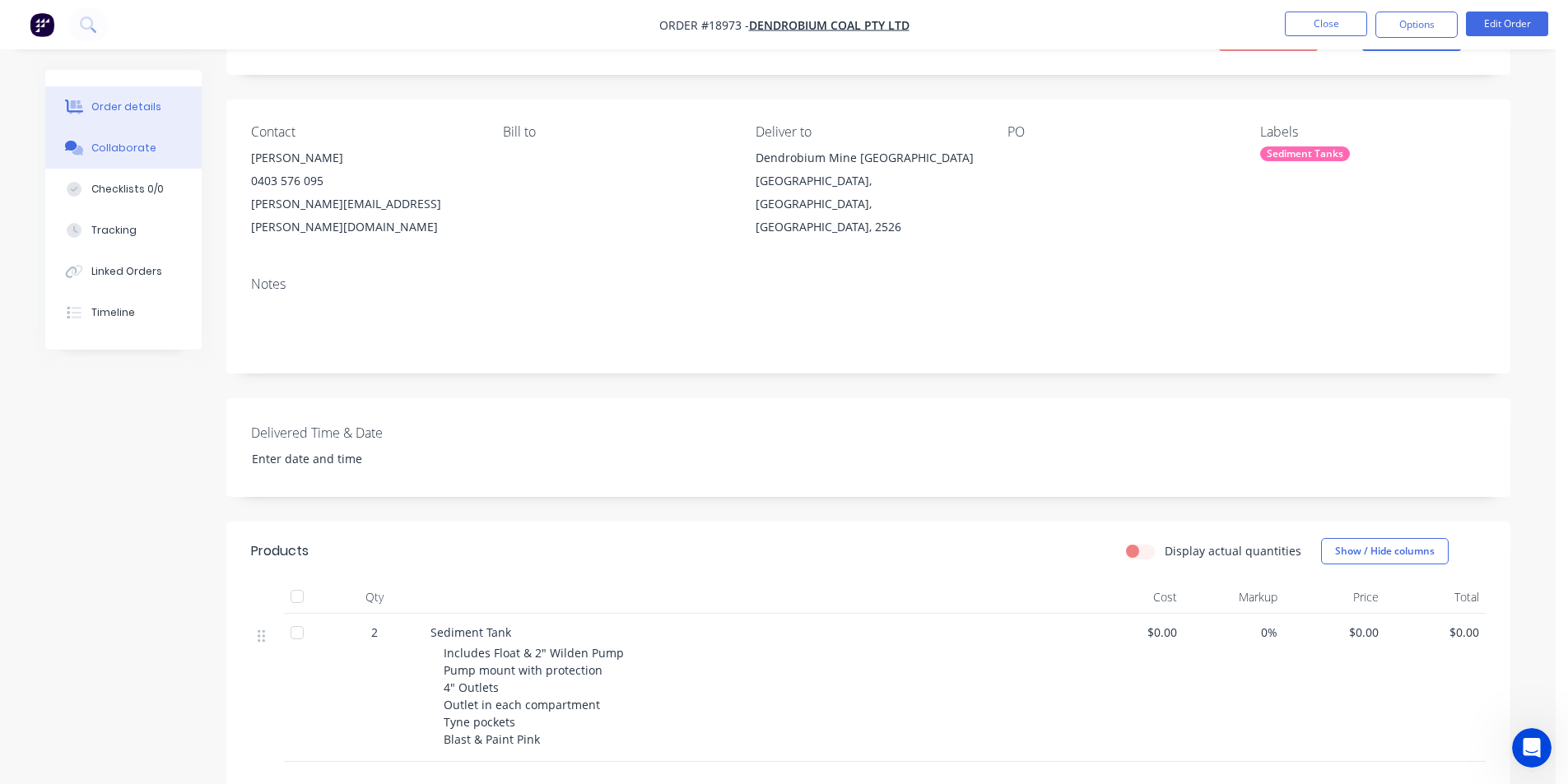
click at [132, 139] on button "Collaborate" at bounding box center [123, 147] width 156 height 41
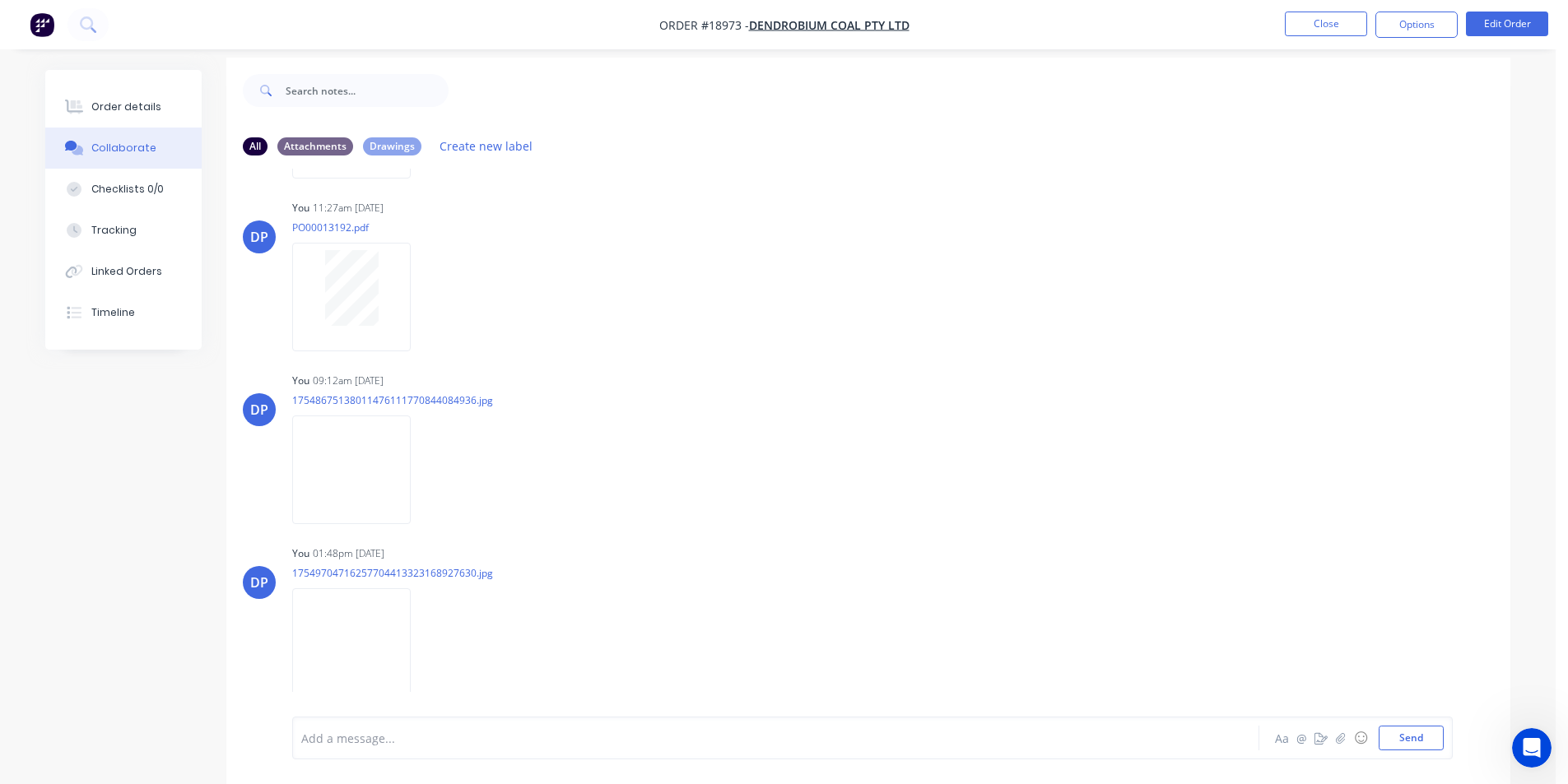
scroll to position [24, 0]
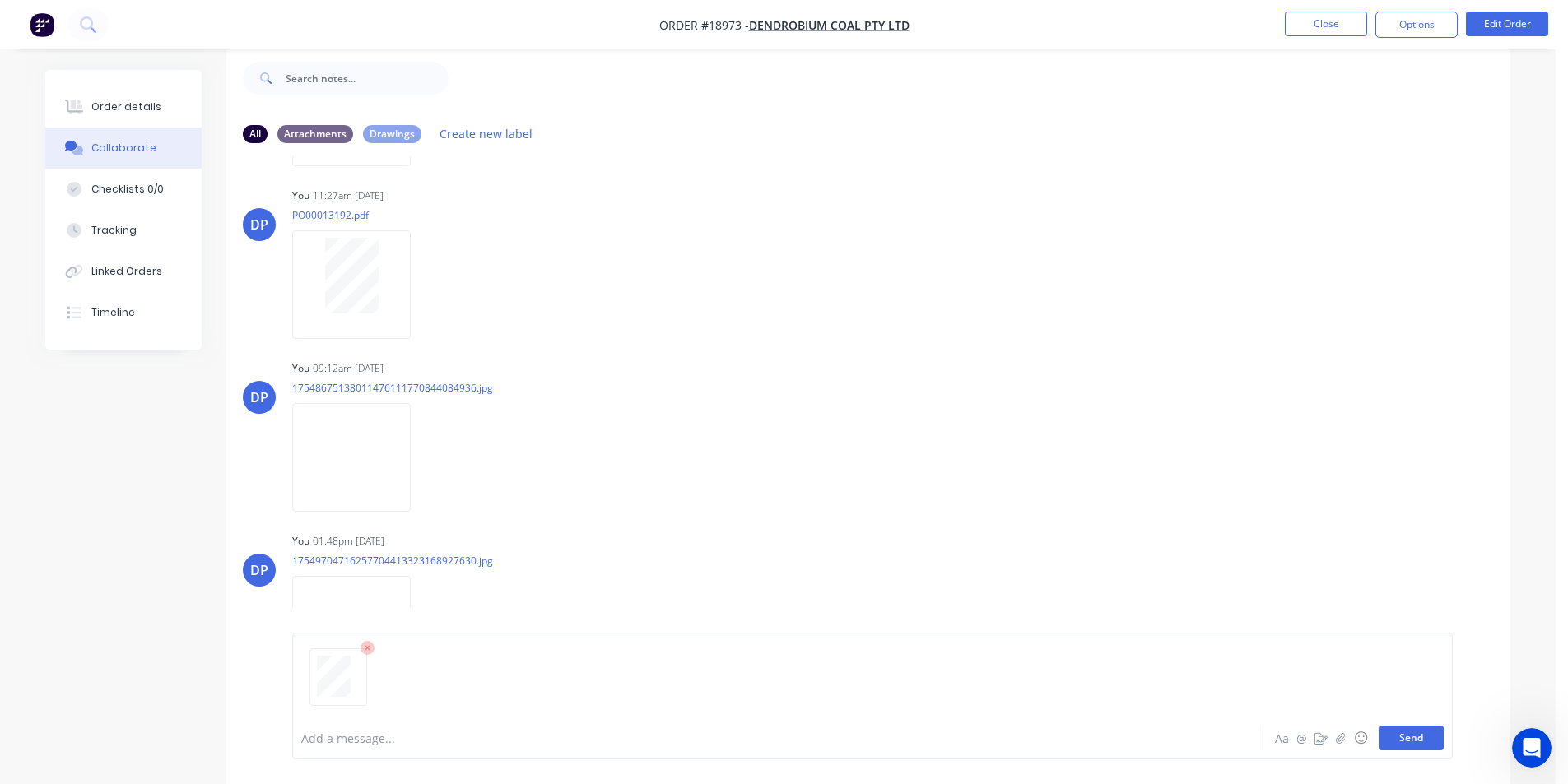
click at [1412, 733] on button "Send" at bounding box center [1411, 738] width 65 height 24
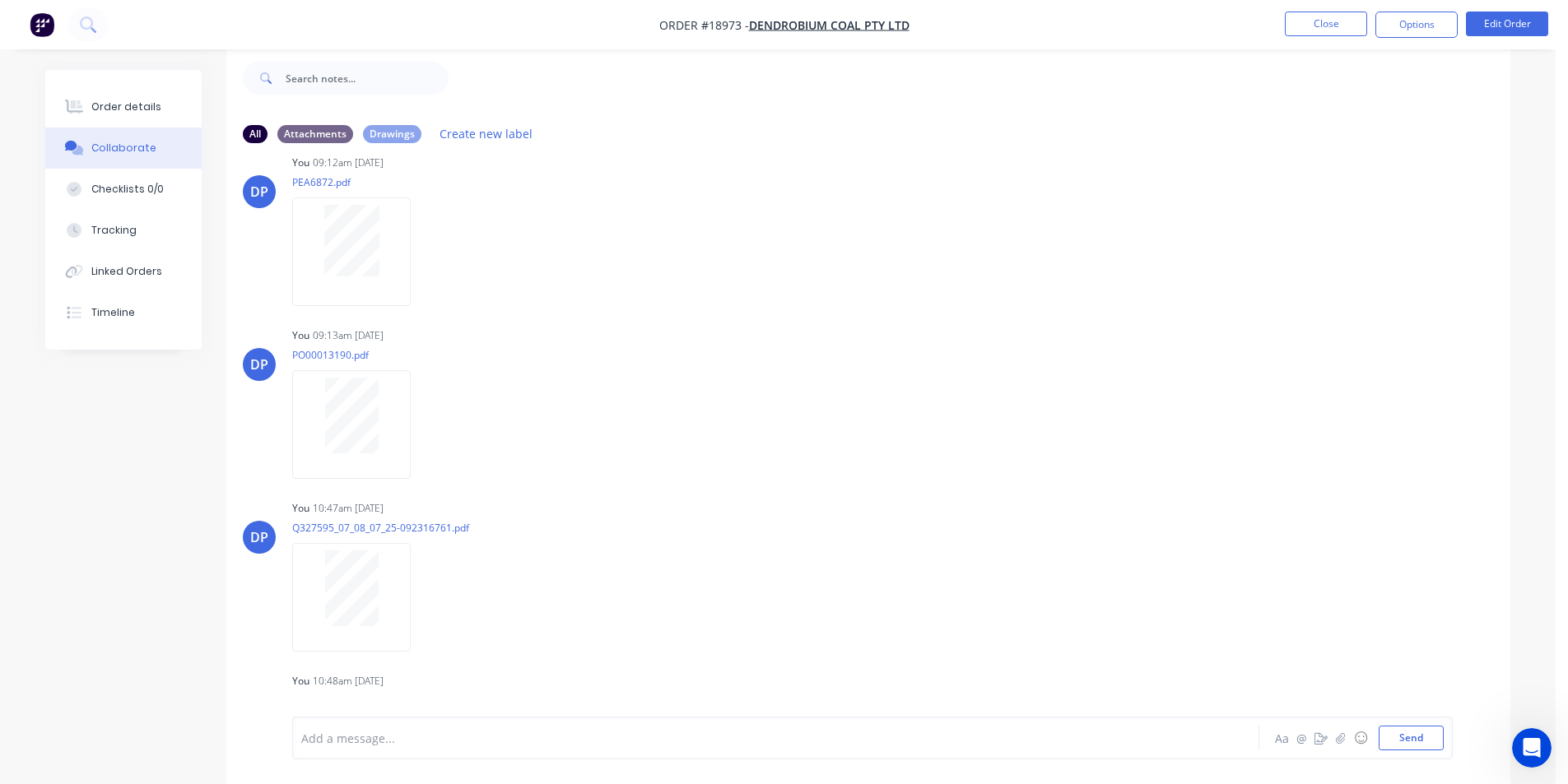
scroll to position [0, 0]
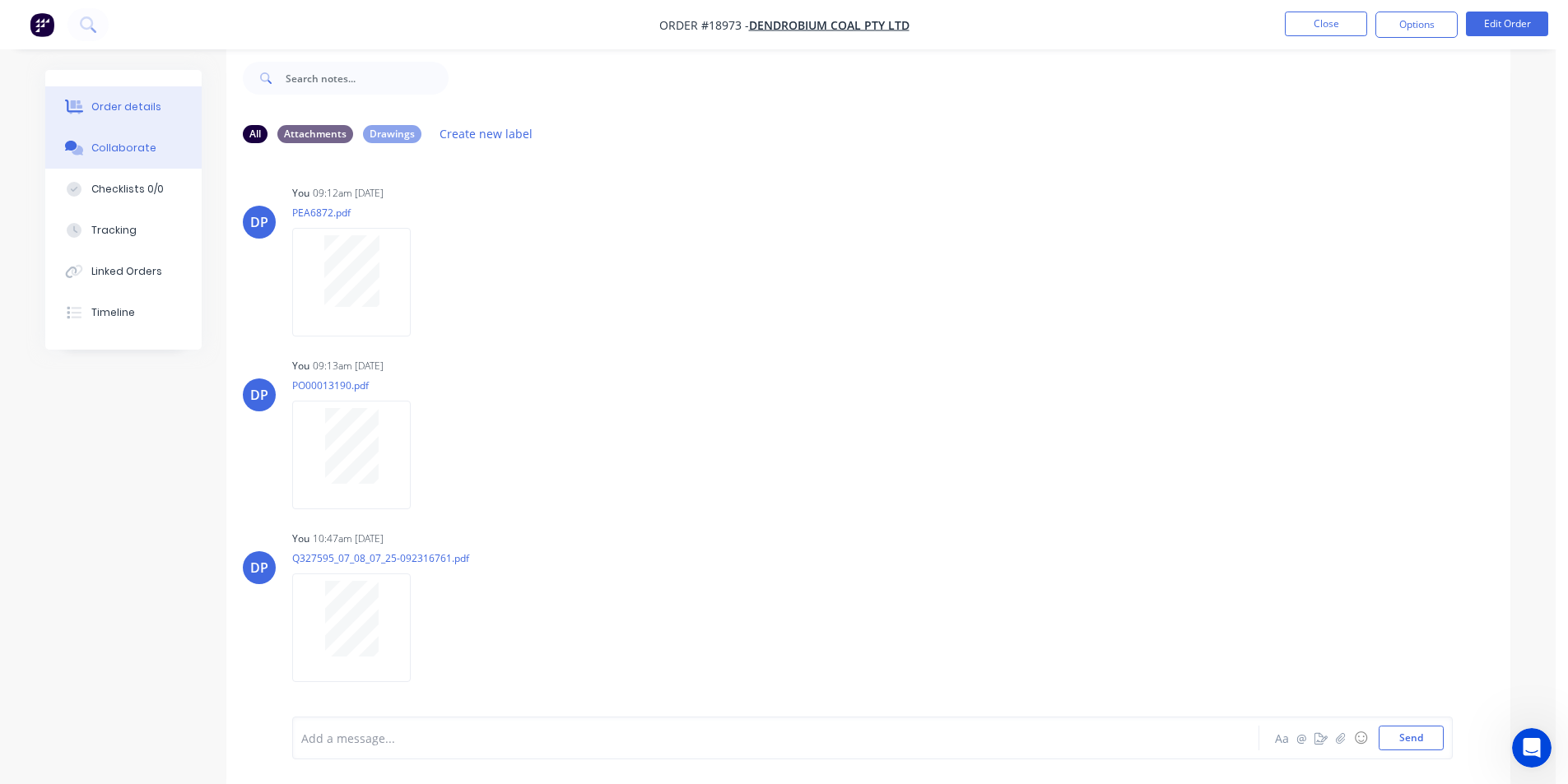
click at [129, 115] on button "Order details" at bounding box center [123, 106] width 156 height 41
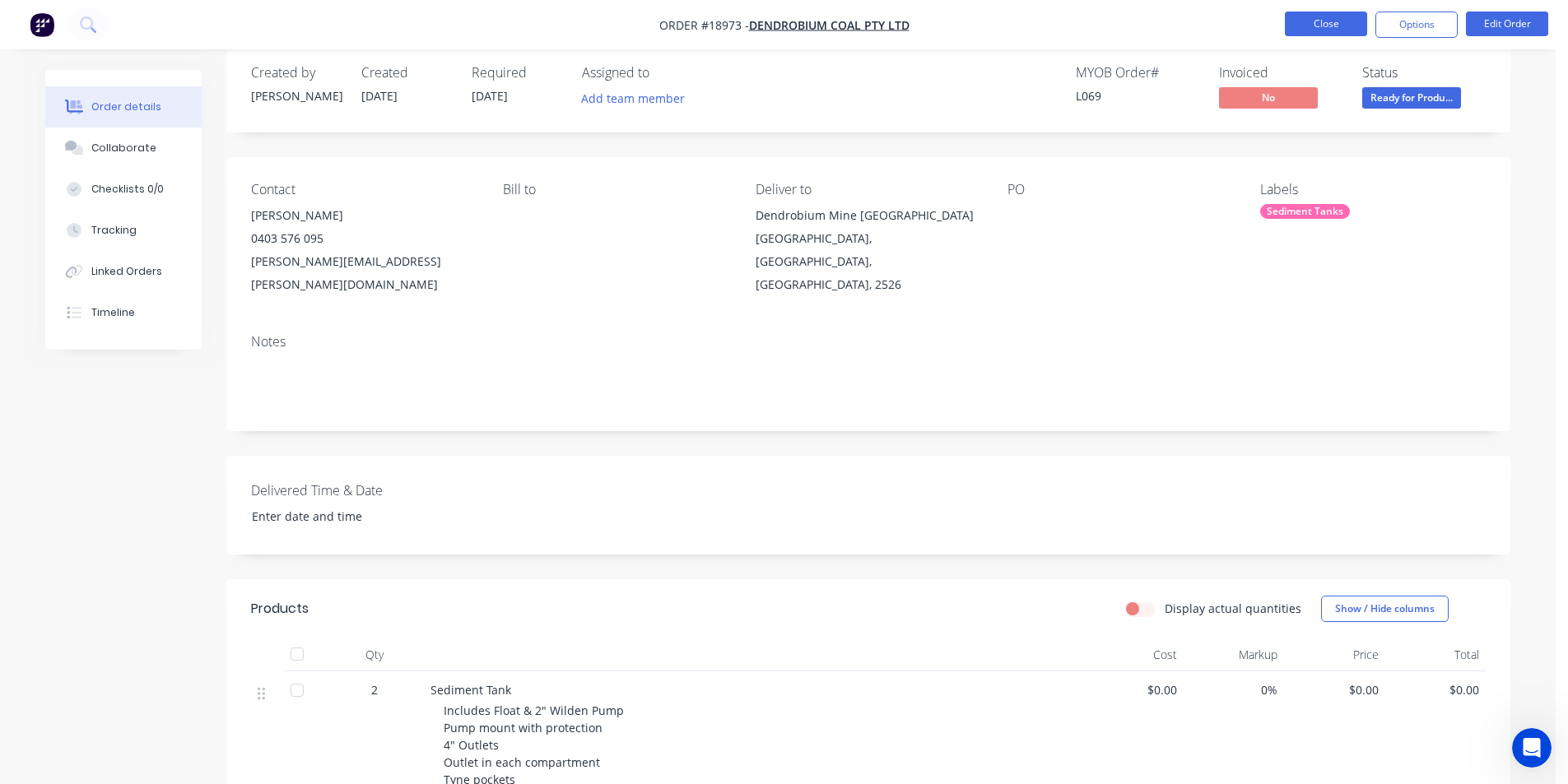
click at [1338, 14] on button "Close" at bounding box center [1325, 24] width 82 height 24
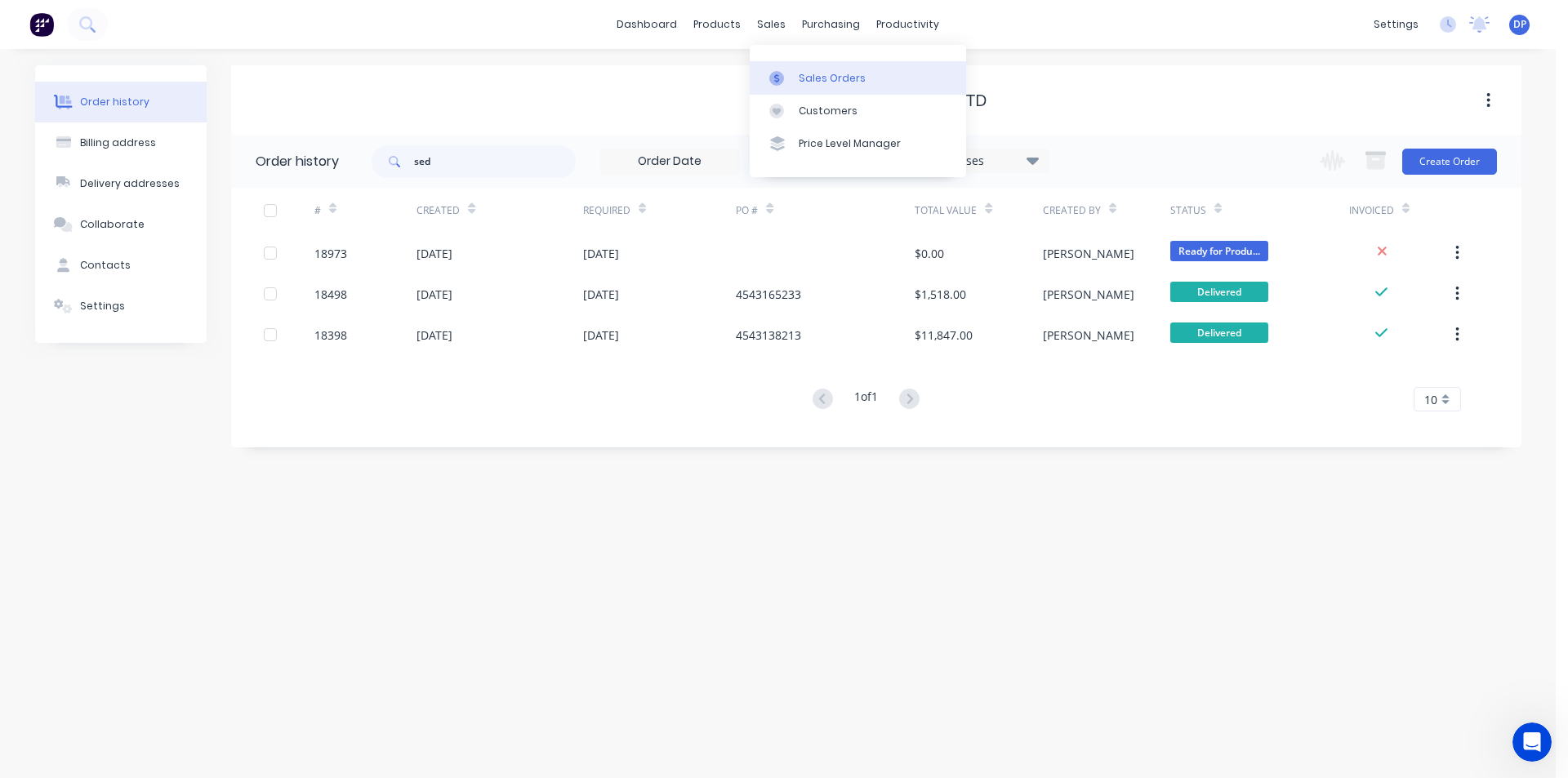
click at [811, 73] on div "Sales Orders" at bounding box center [832, 78] width 67 height 15
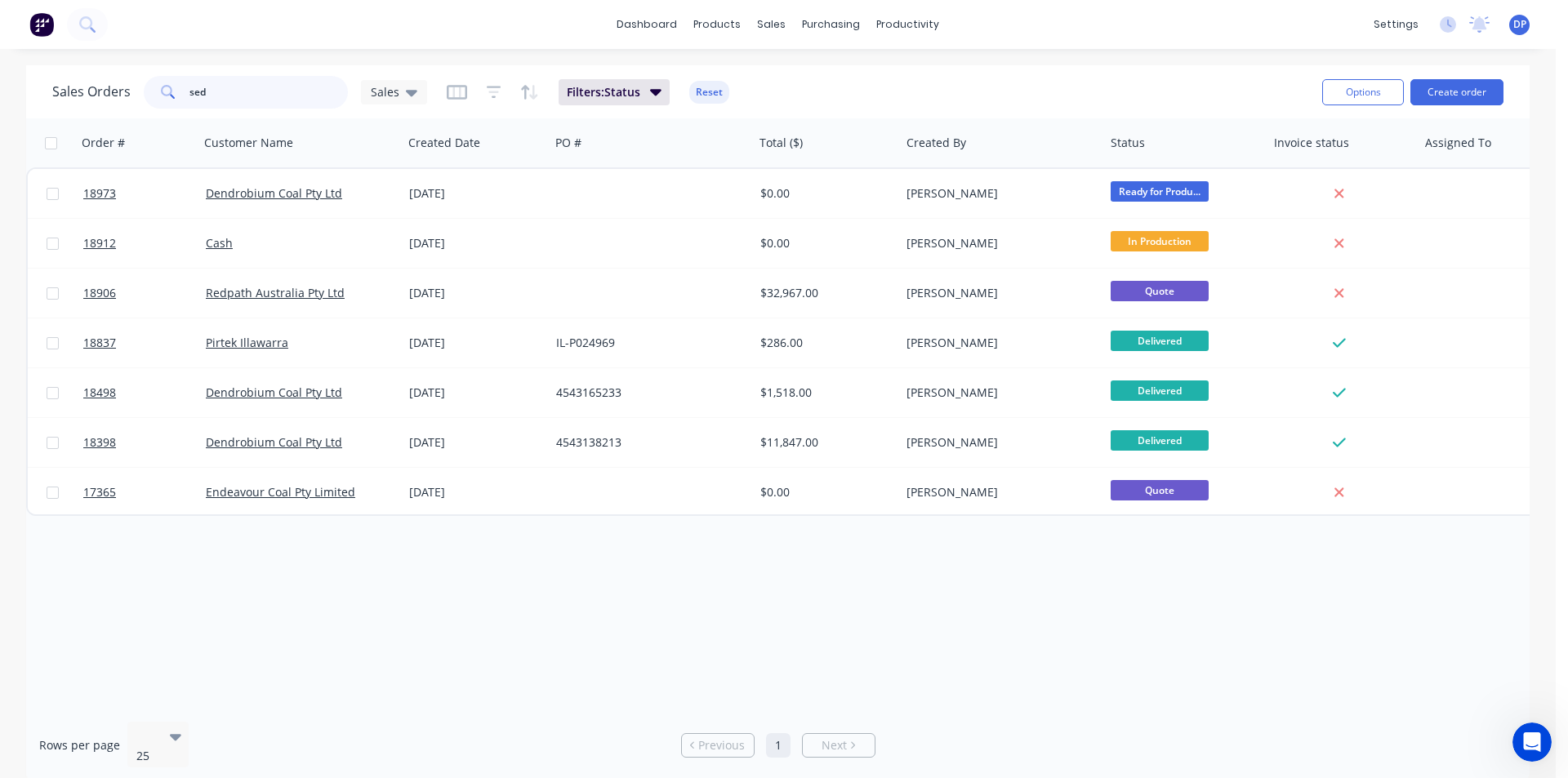
drag, startPoint x: 264, startPoint y: 93, endPoint x: 42, endPoint y: 111, distance: 222.7
click at [42, 111] on div "Sales Orders sed Sales Filters: Status Reset Options Create order" at bounding box center [778, 91] width 1504 height 53
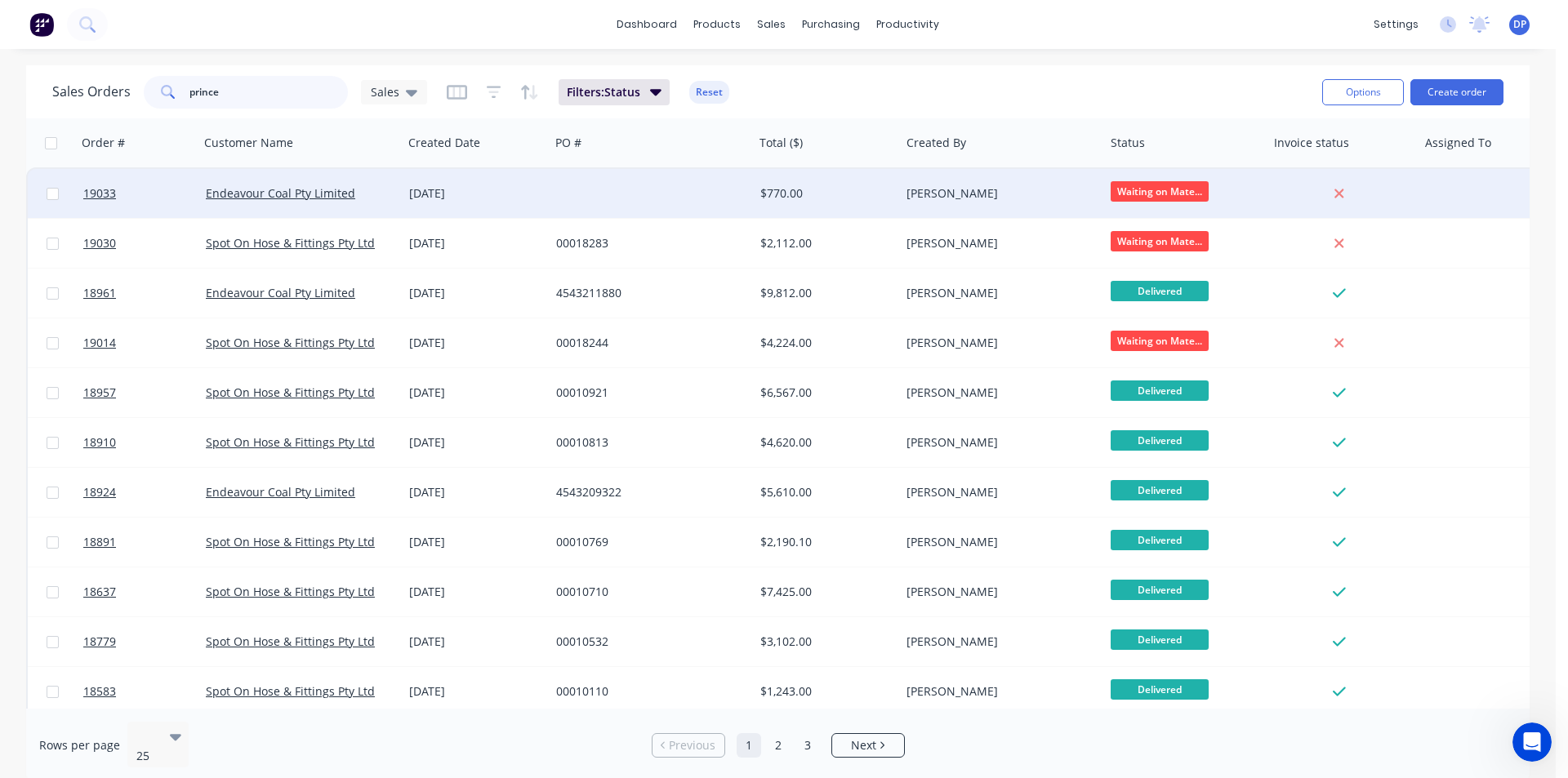
type input "prince"
click at [339, 183] on div "Endeavour Coal Pty Limited" at bounding box center [301, 193] width 204 height 49
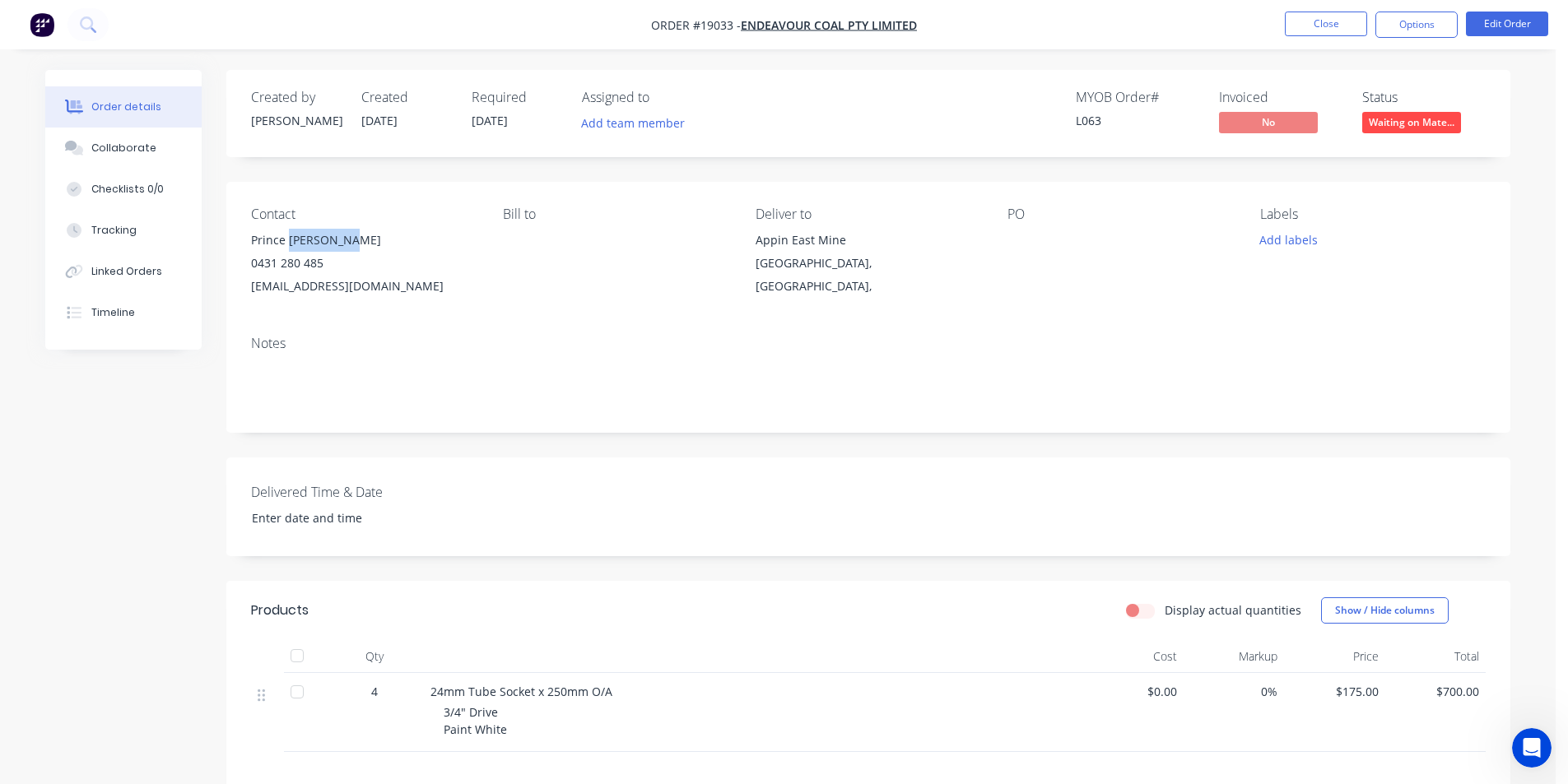
drag, startPoint x: 349, startPoint y: 239, endPoint x: 288, endPoint y: 243, distance: 61.1
click at [288, 243] on div "Prince [PERSON_NAME]" at bounding box center [364, 240] width 225 height 23
copy div "Chunackara"
click at [1414, 119] on span "Waiting on Mate..." at bounding box center [1411, 122] width 99 height 21
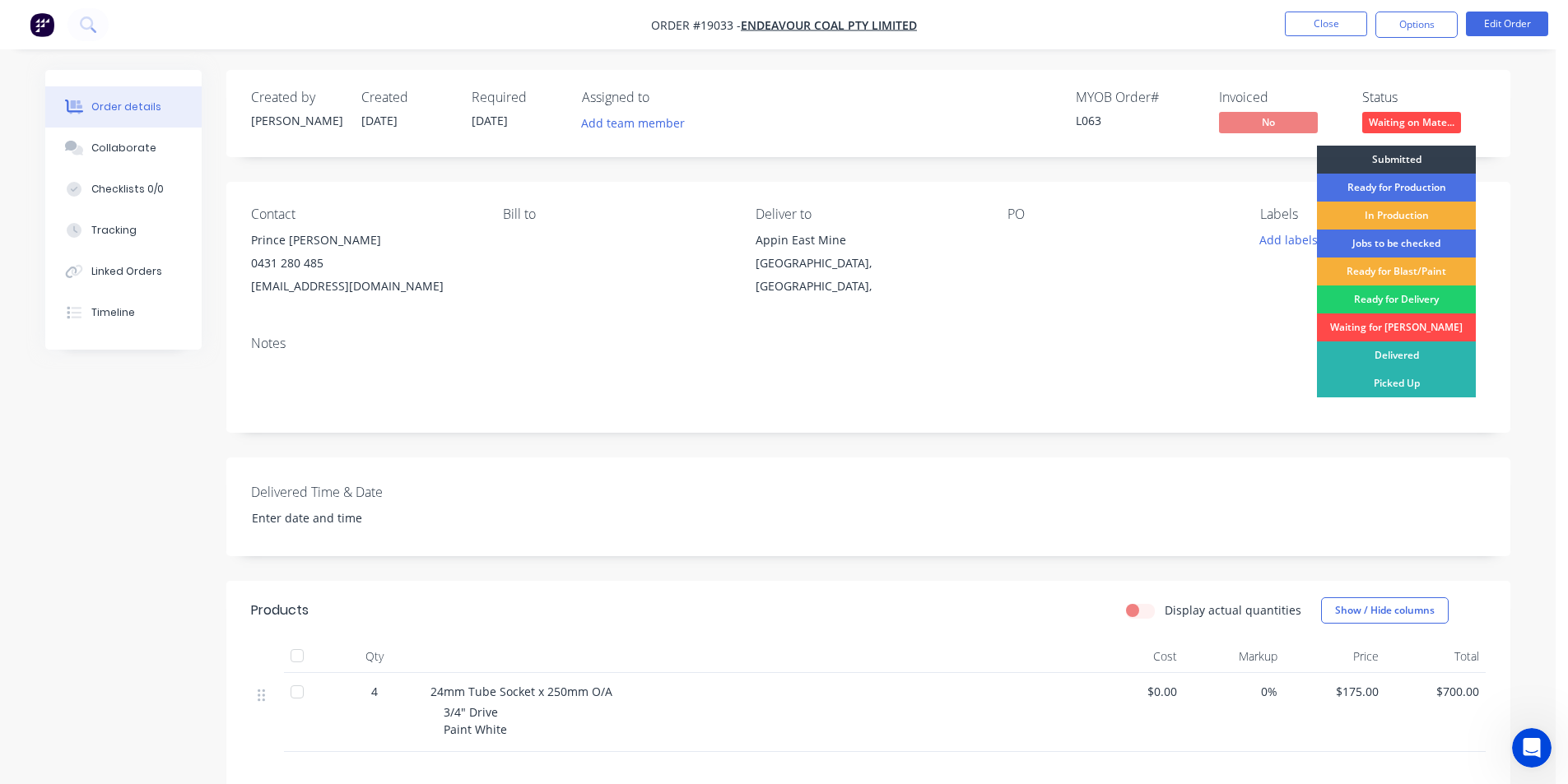
click at [1421, 317] on div "Waiting for [PERSON_NAME]" at bounding box center [1396, 327] width 159 height 28
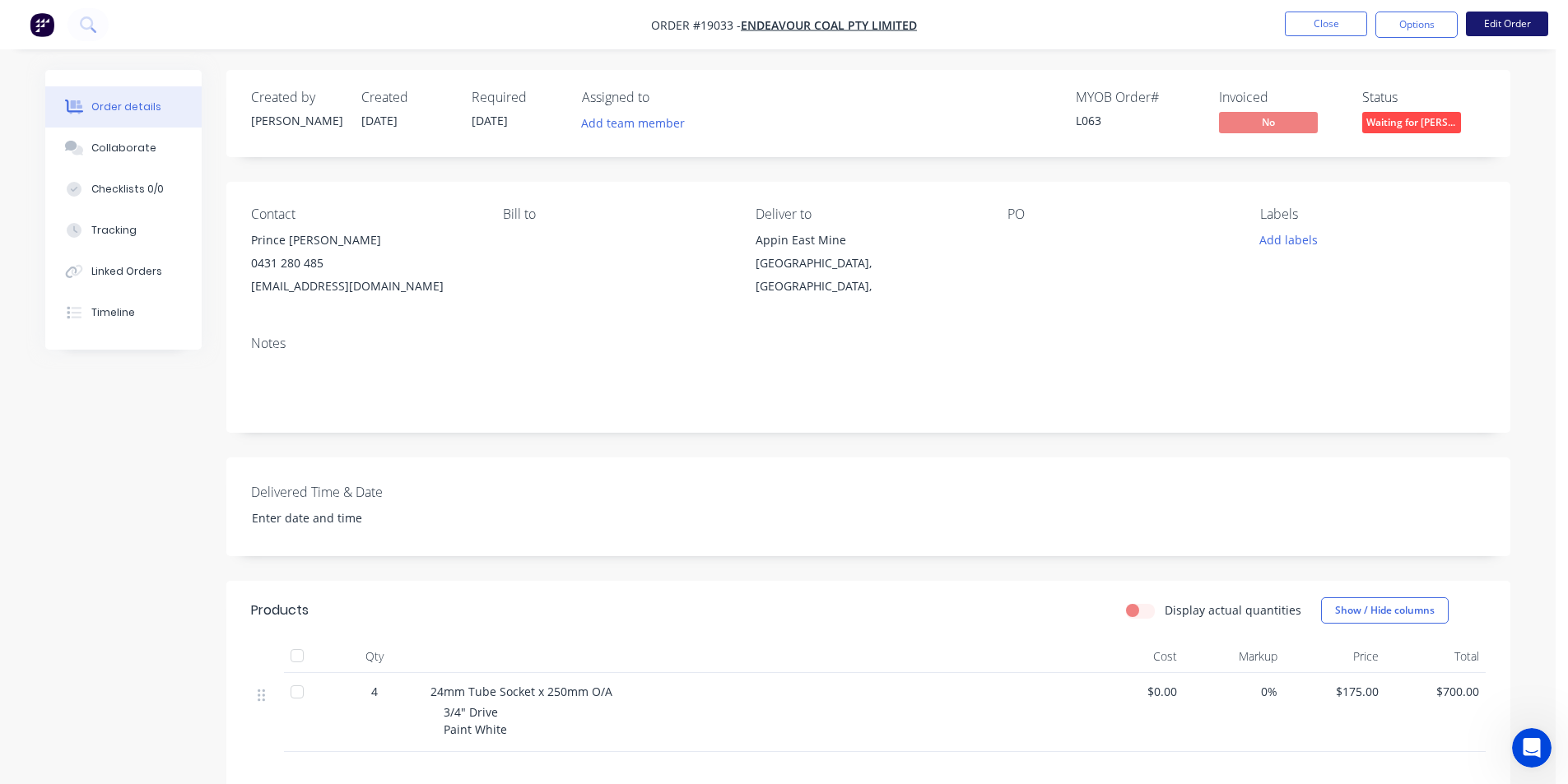
click at [1511, 31] on button "Edit Order" at bounding box center [1507, 24] width 82 height 24
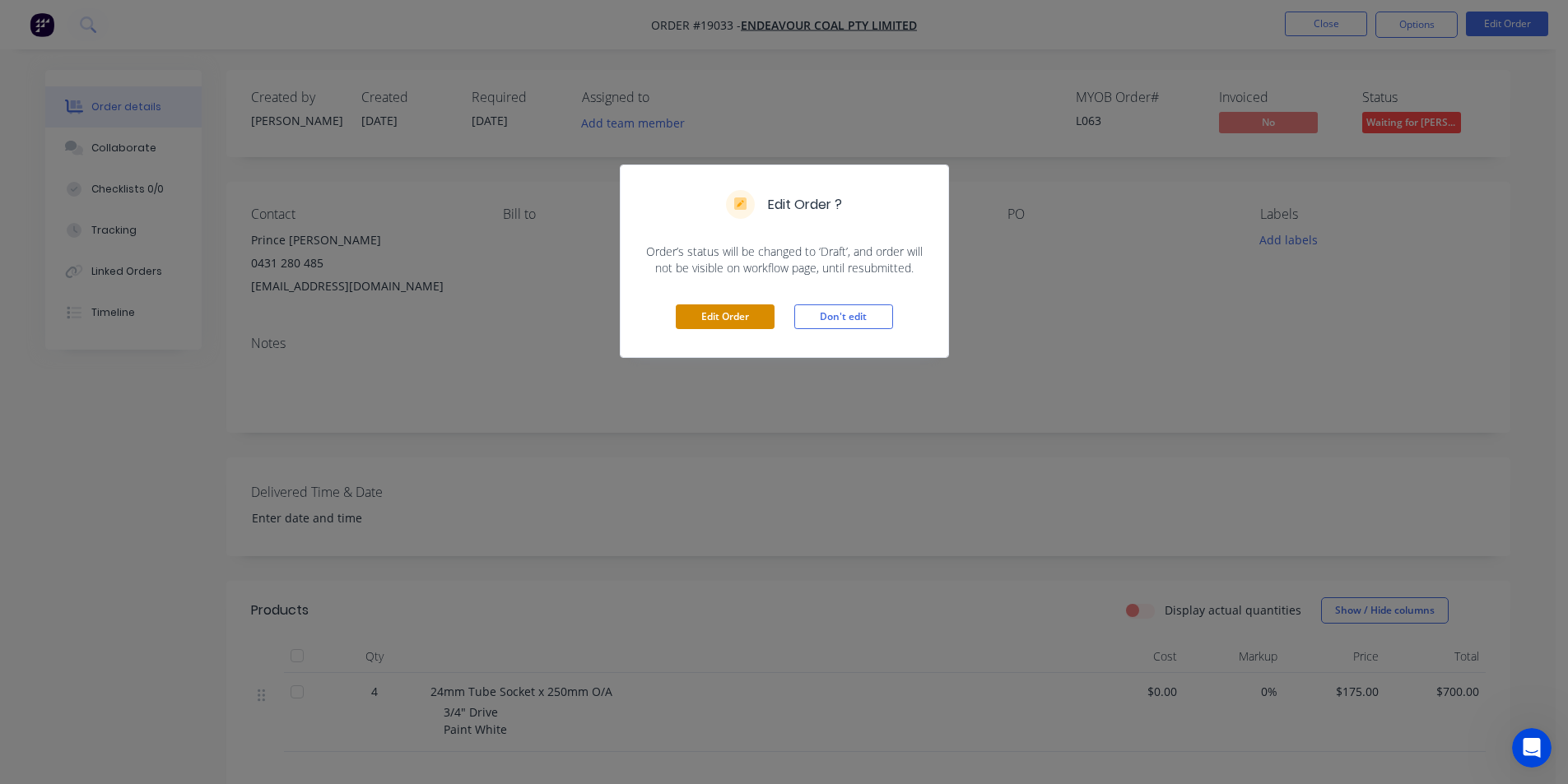
click at [727, 312] on button "Edit Order" at bounding box center [724, 317] width 99 height 24
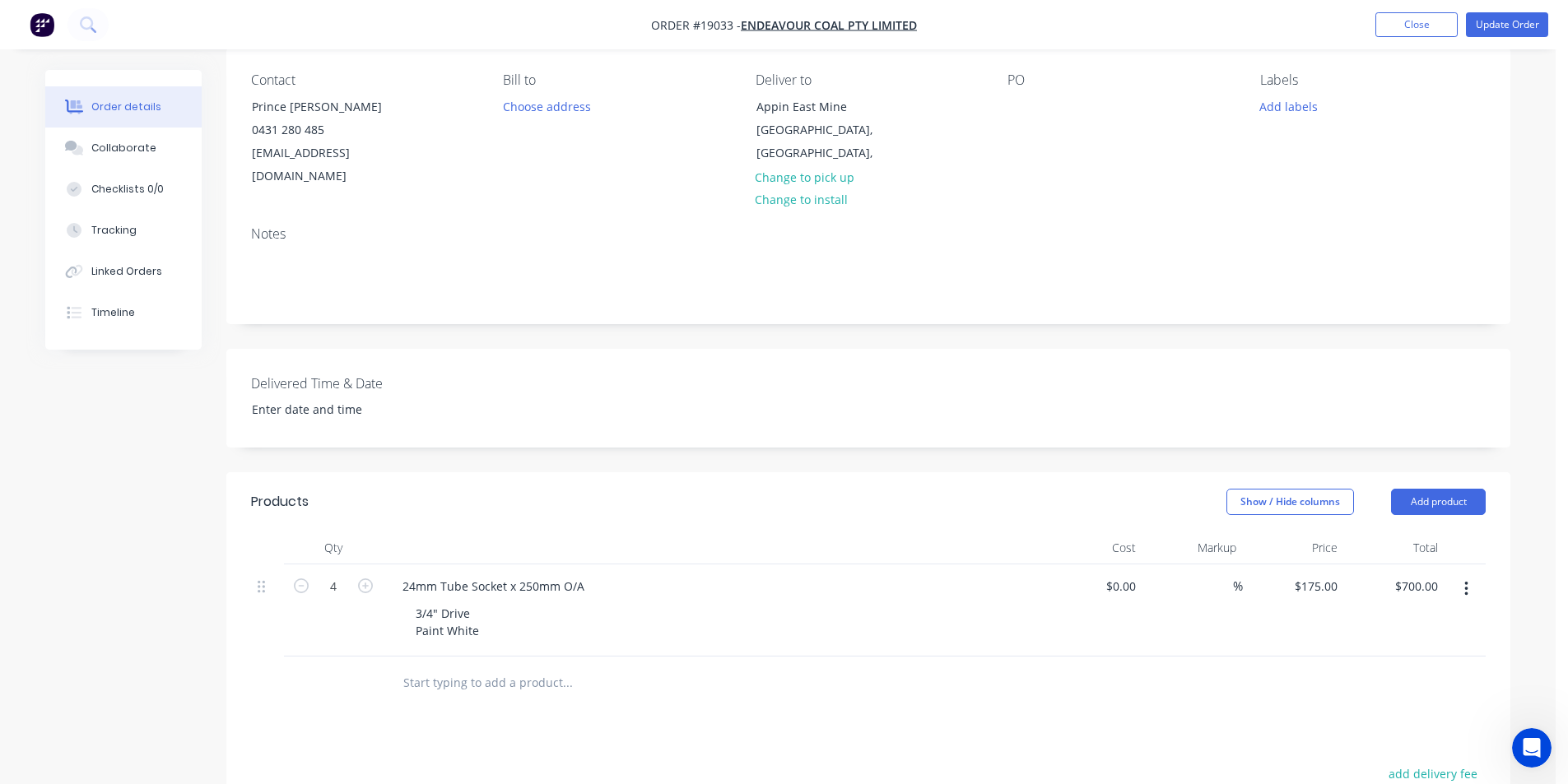
scroll to position [329, 0]
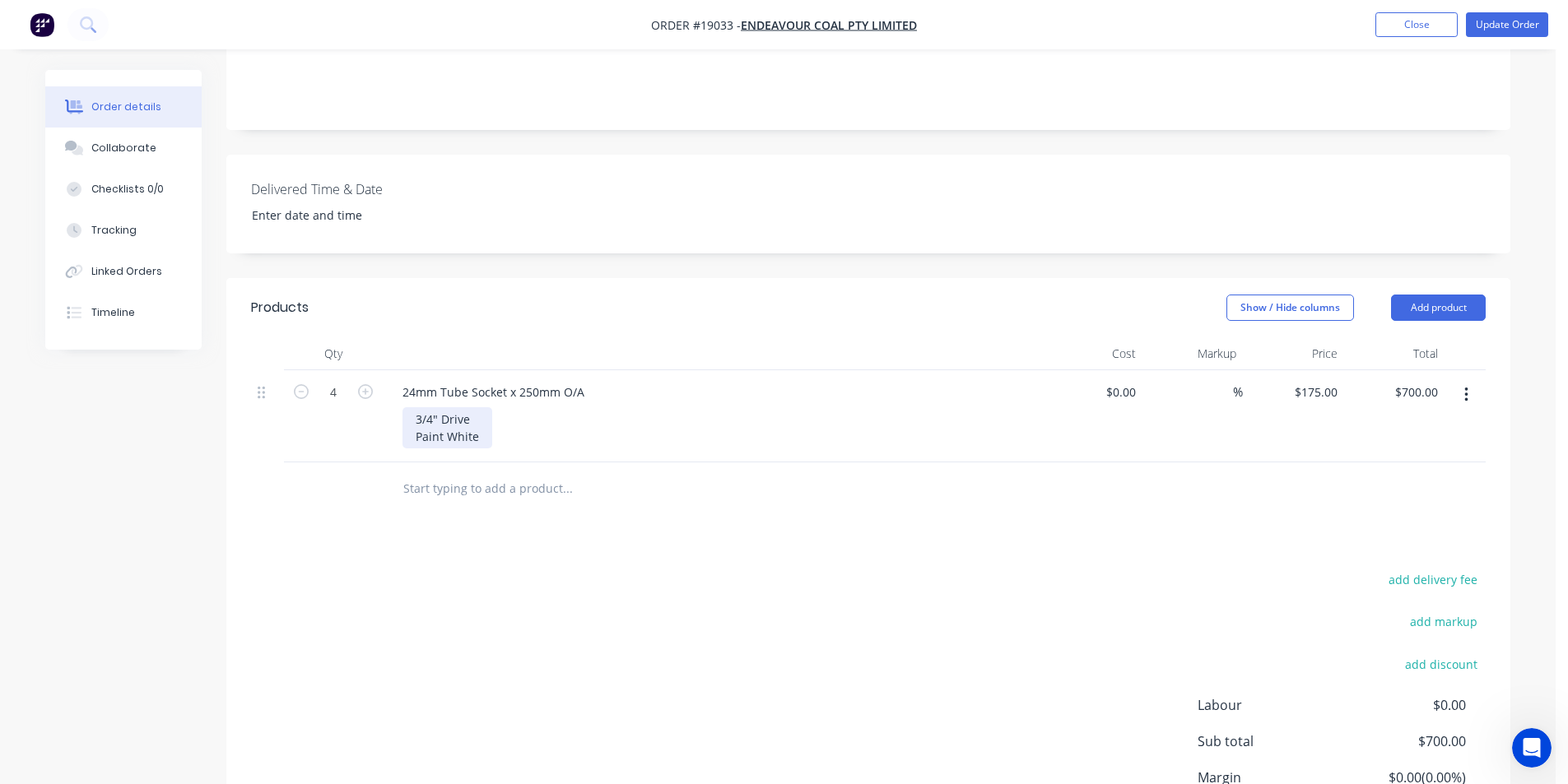
click at [486, 416] on div "3/4" Drive Paint White" at bounding box center [447, 427] width 90 height 41
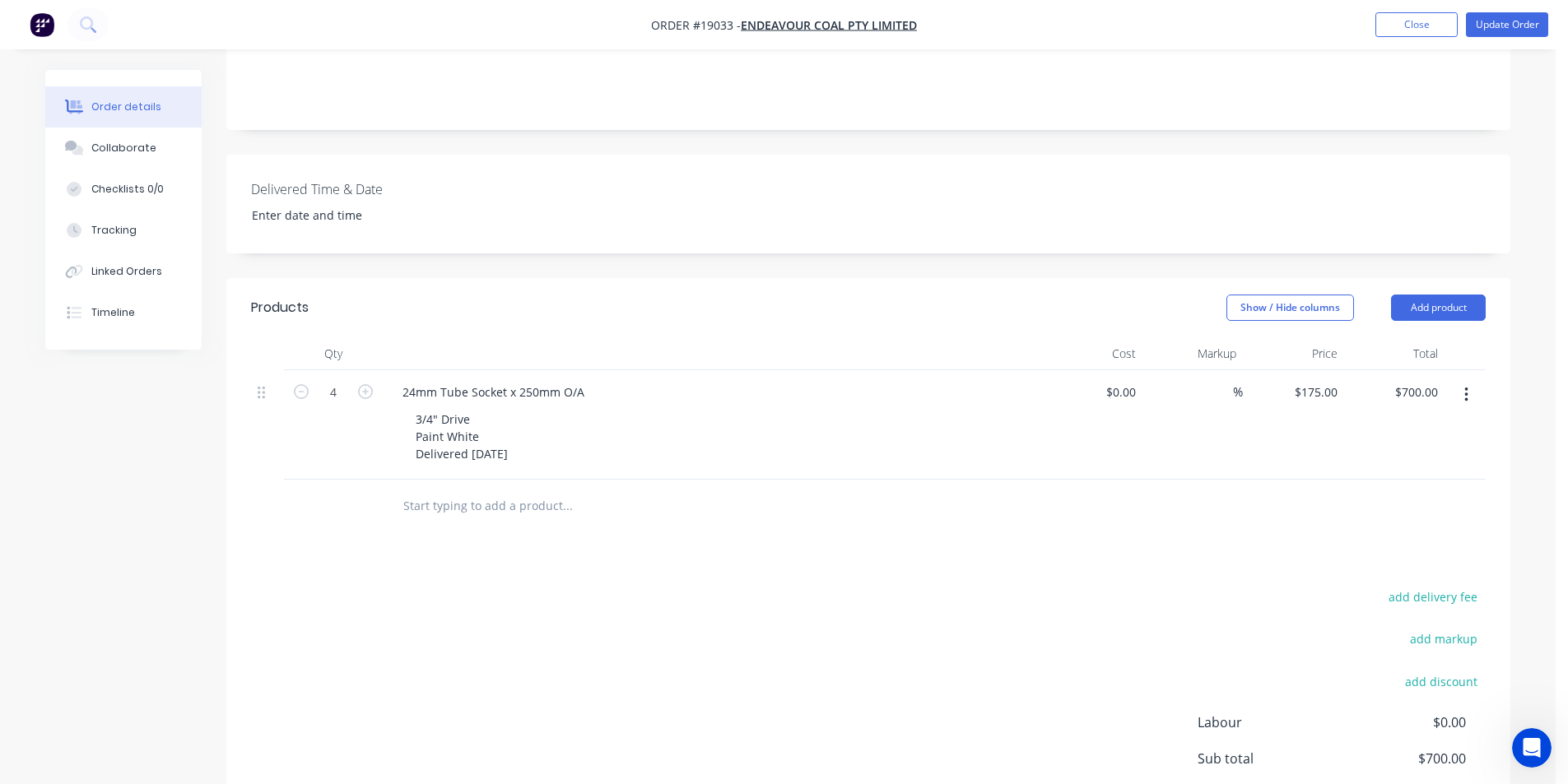
click at [733, 407] on div "3/4" Drive Paint White Delivered [DATE]" at bounding box center [718, 436] width 632 height 58
click at [1516, 23] on button "Update Order" at bounding box center [1507, 24] width 82 height 24
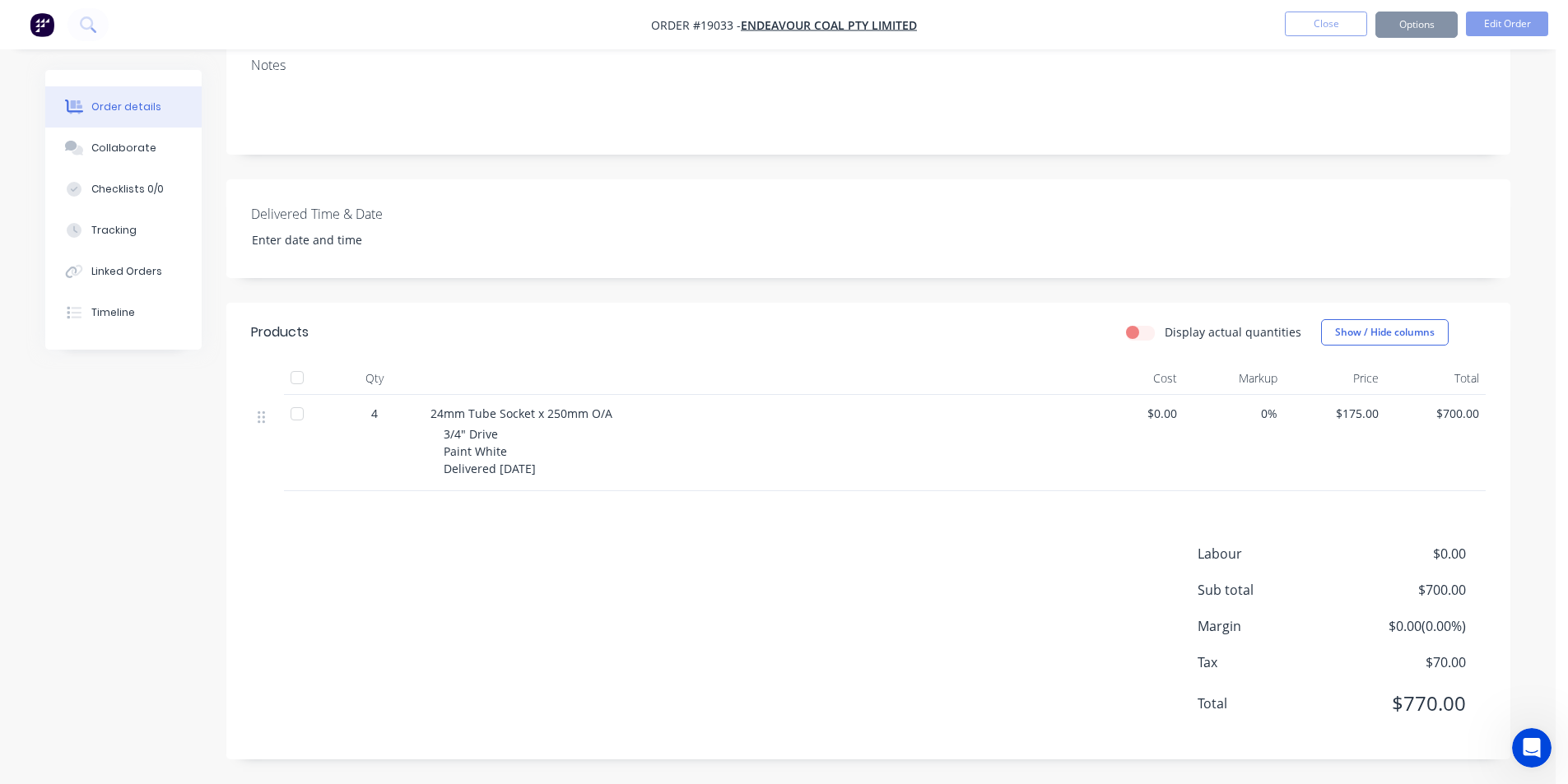
scroll to position [0, 0]
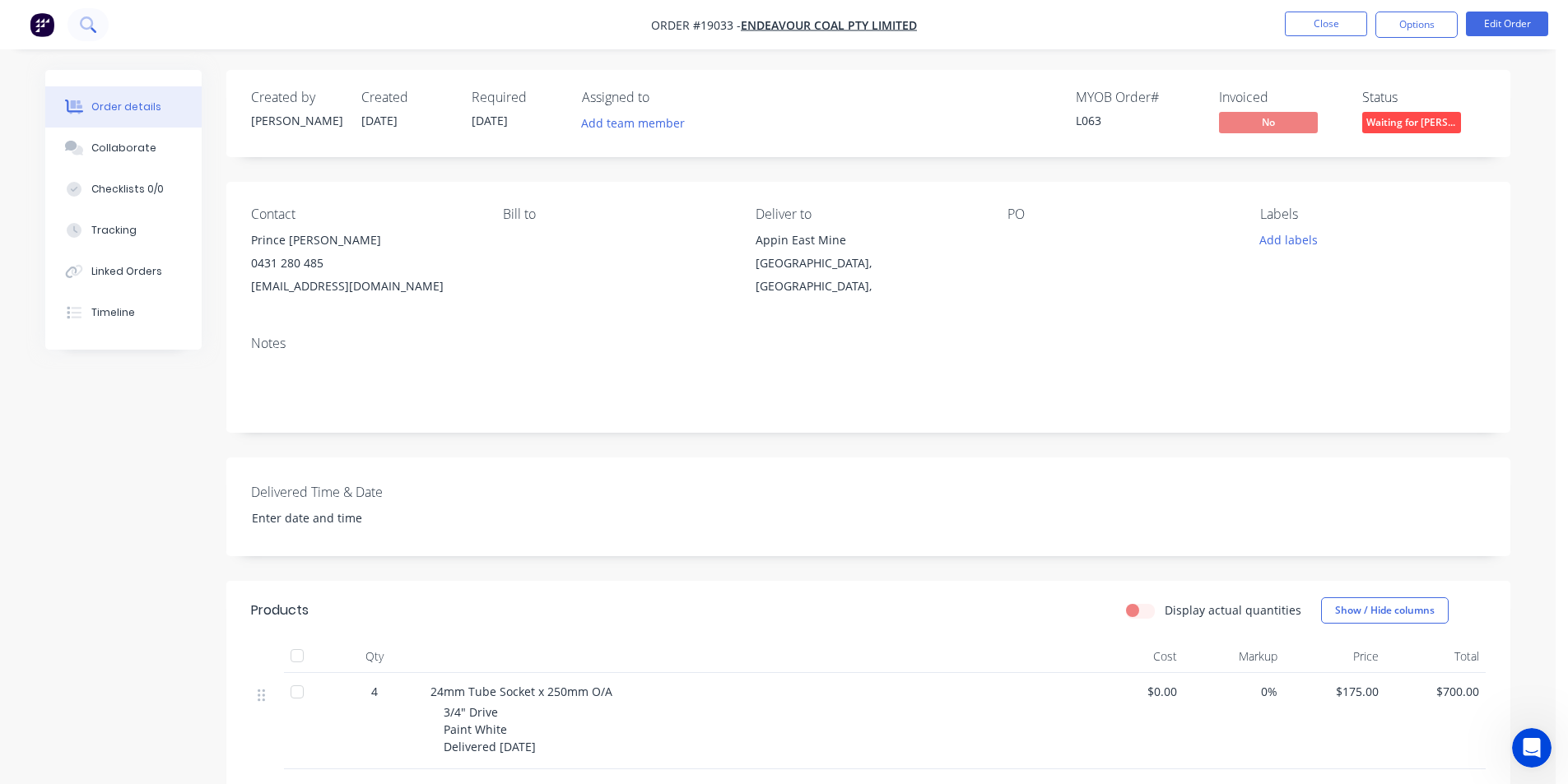
click at [89, 27] on icon at bounding box center [86, 23] width 13 height 13
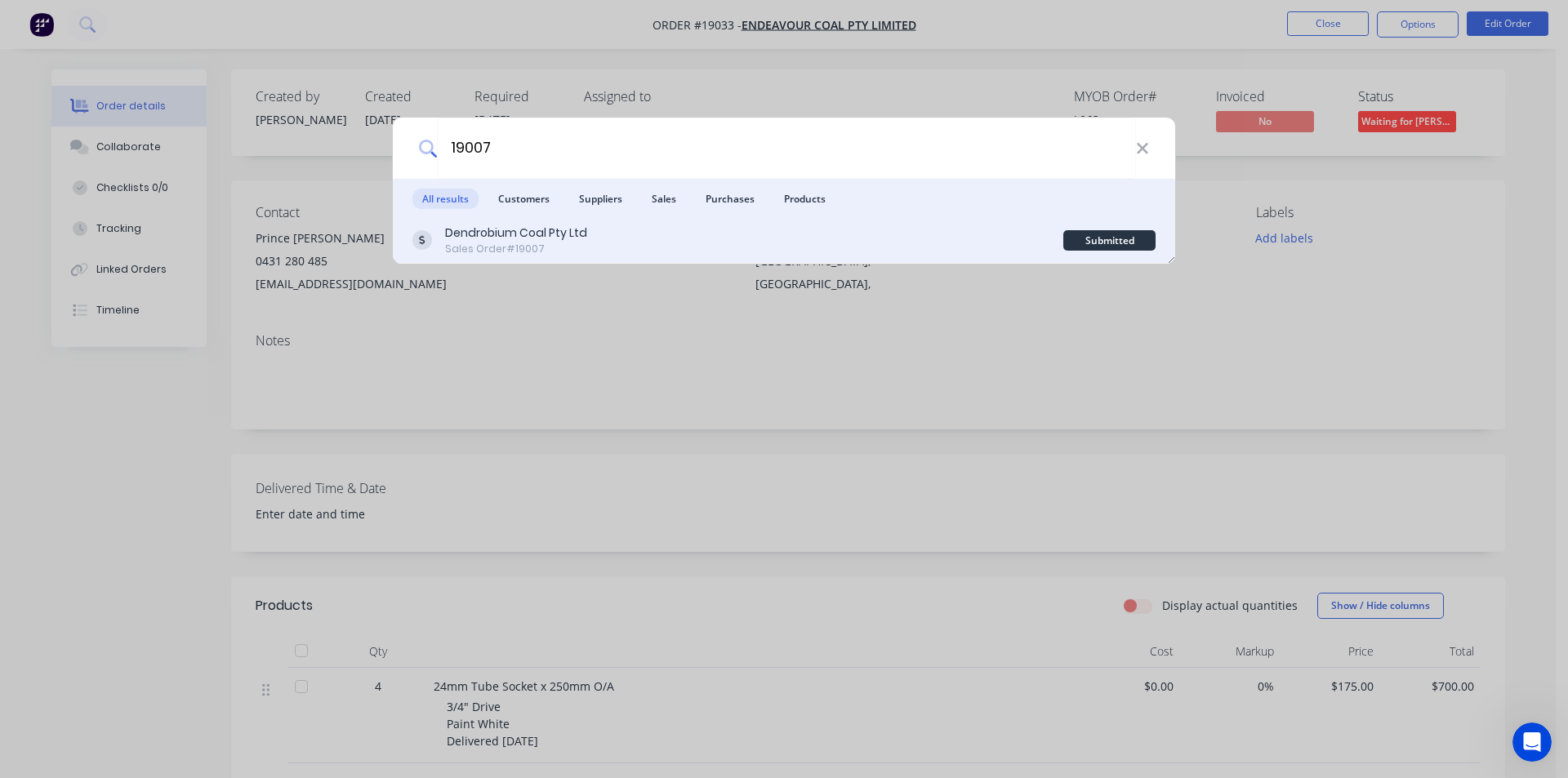
type input "19007"
click at [623, 235] on div "Dendrobium Coal Pty Ltd Sales Order #19007" at bounding box center [738, 240] width 651 height 32
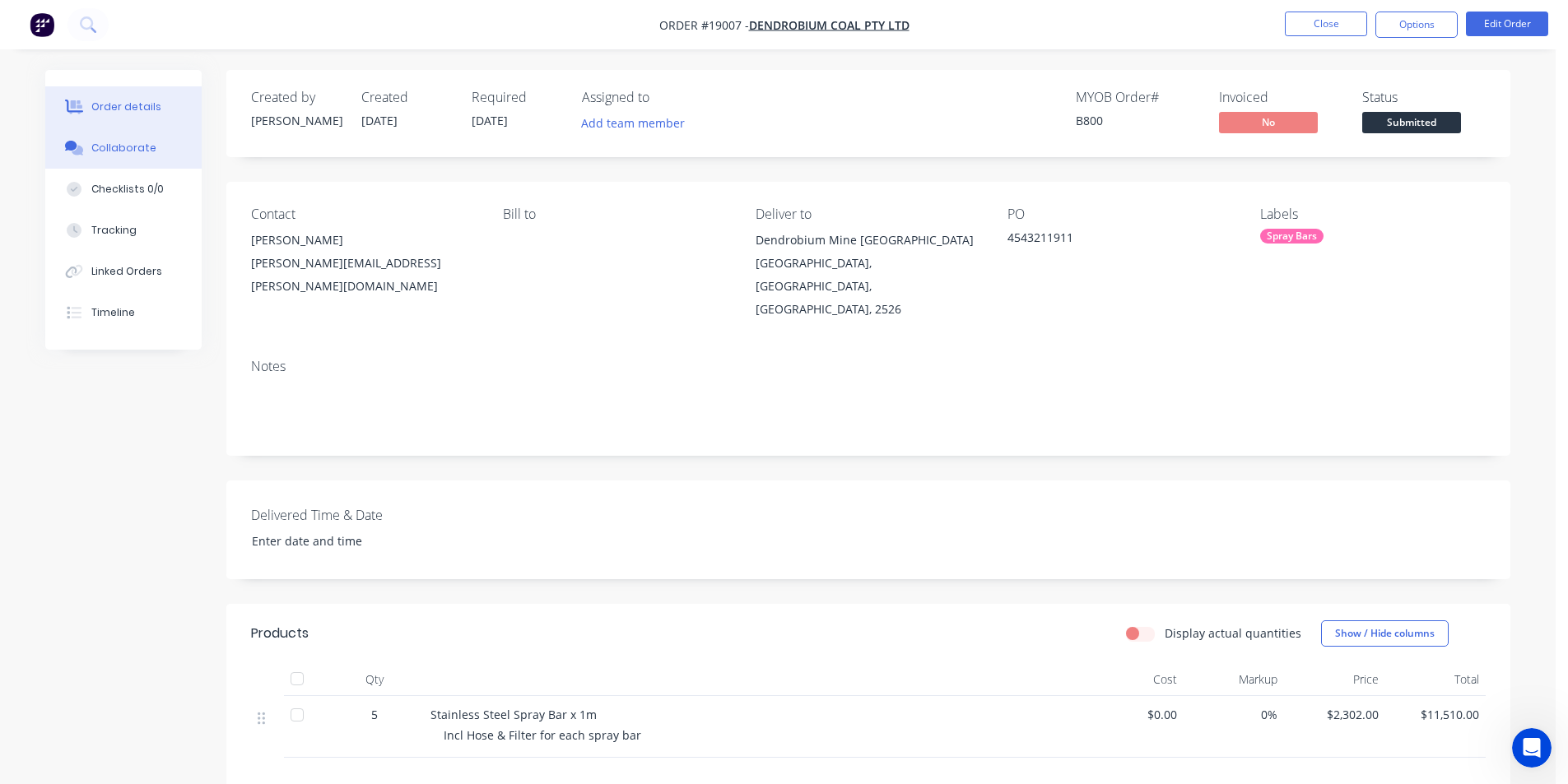
click at [124, 157] on button "Collaborate" at bounding box center [123, 147] width 156 height 41
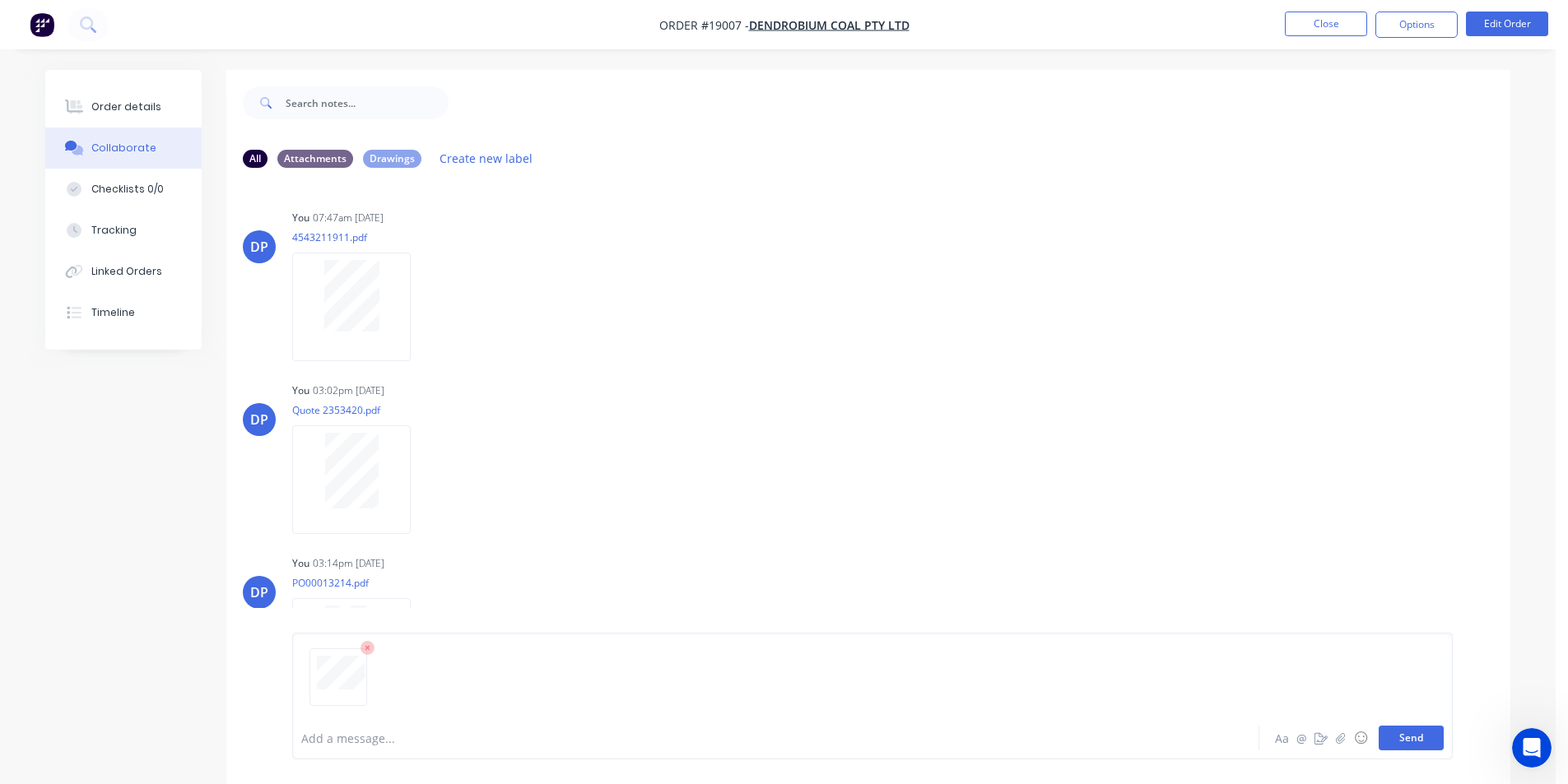
click at [1424, 743] on button "Send" at bounding box center [1411, 738] width 65 height 24
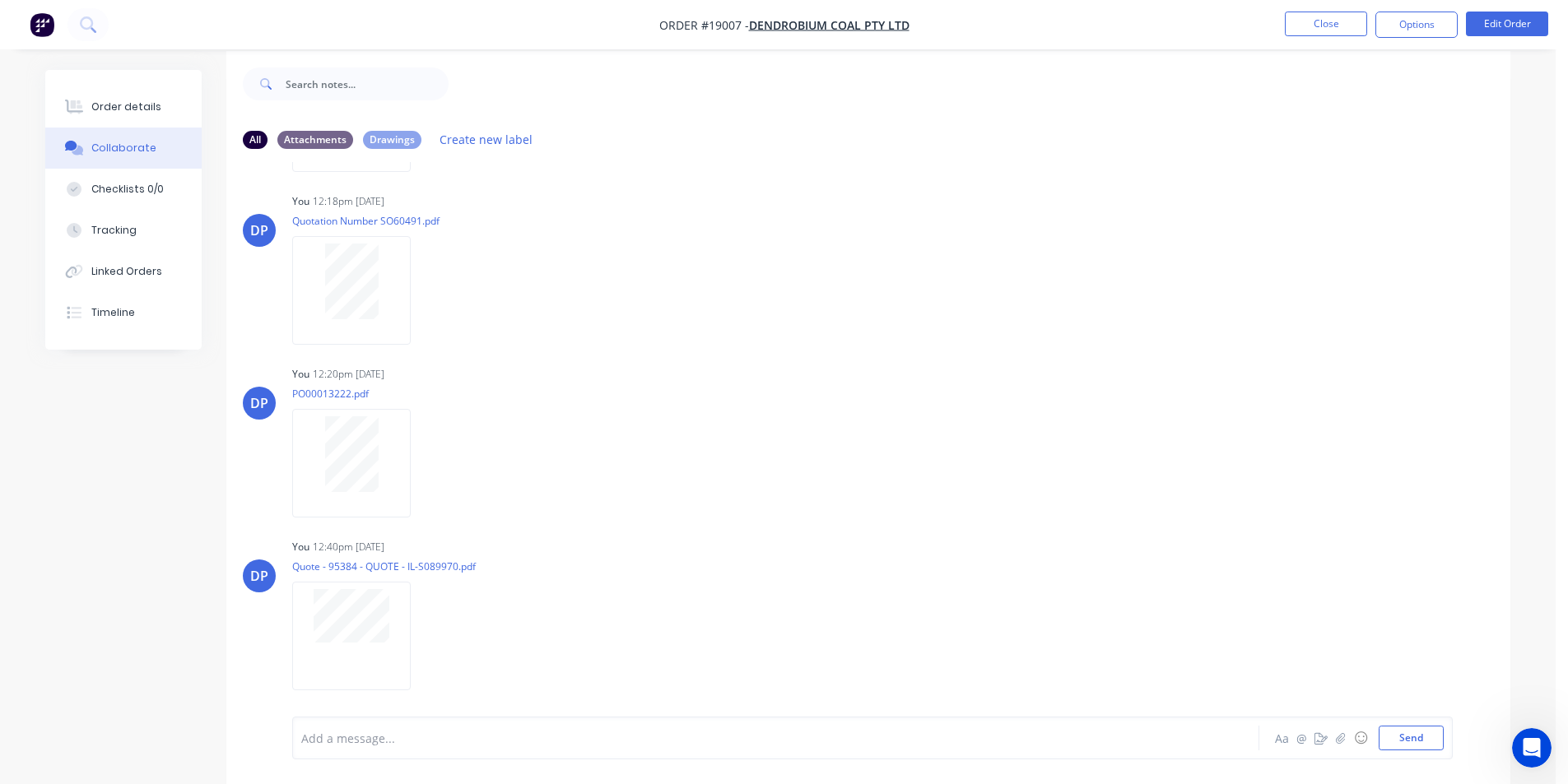
scroll to position [24, 0]
click at [1423, 738] on button "Send" at bounding box center [1411, 738] width 65 height 24
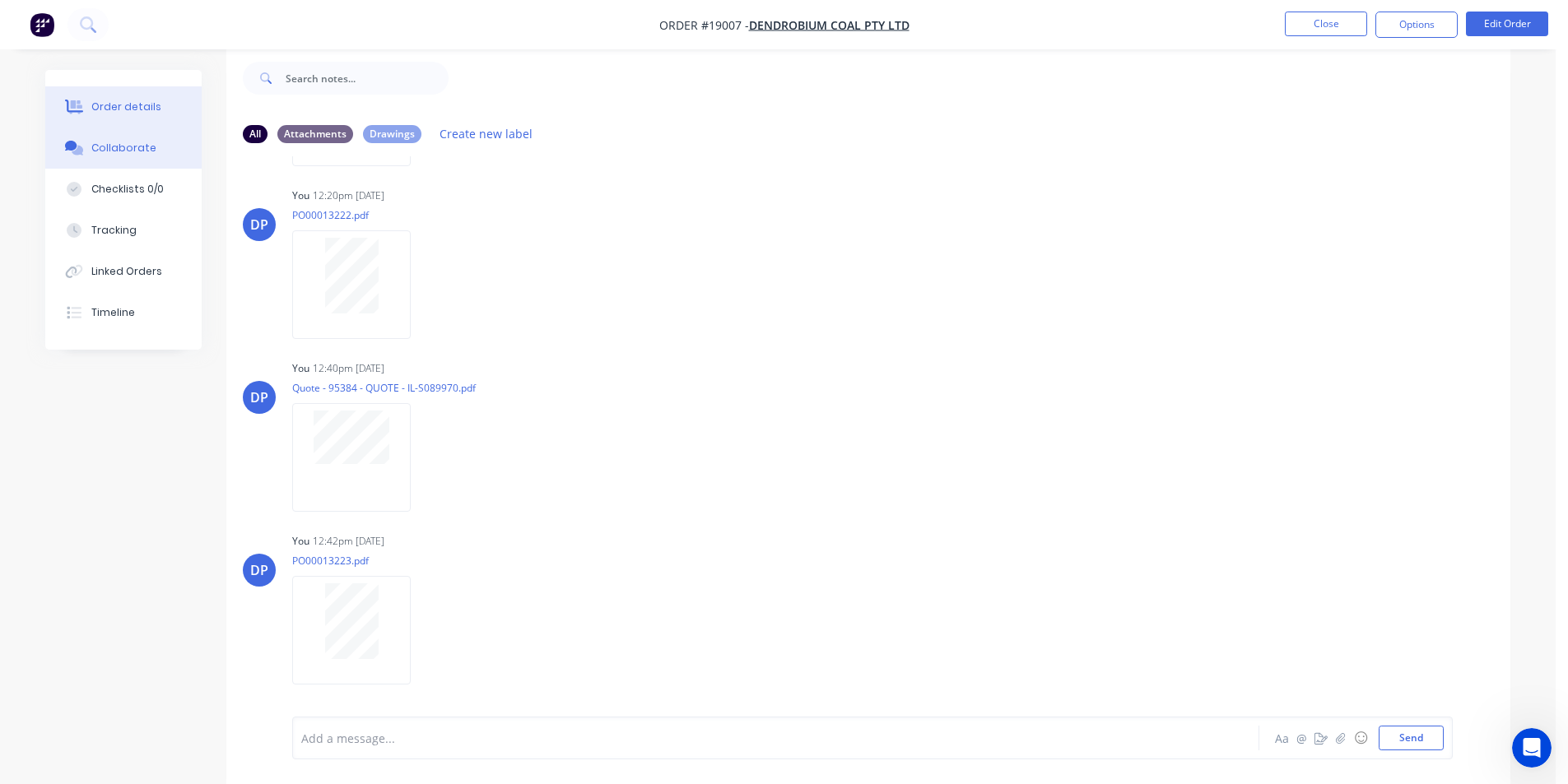
click at [157, 115] on button "Order details" at bounding box center [123, 106] width 156 height 41
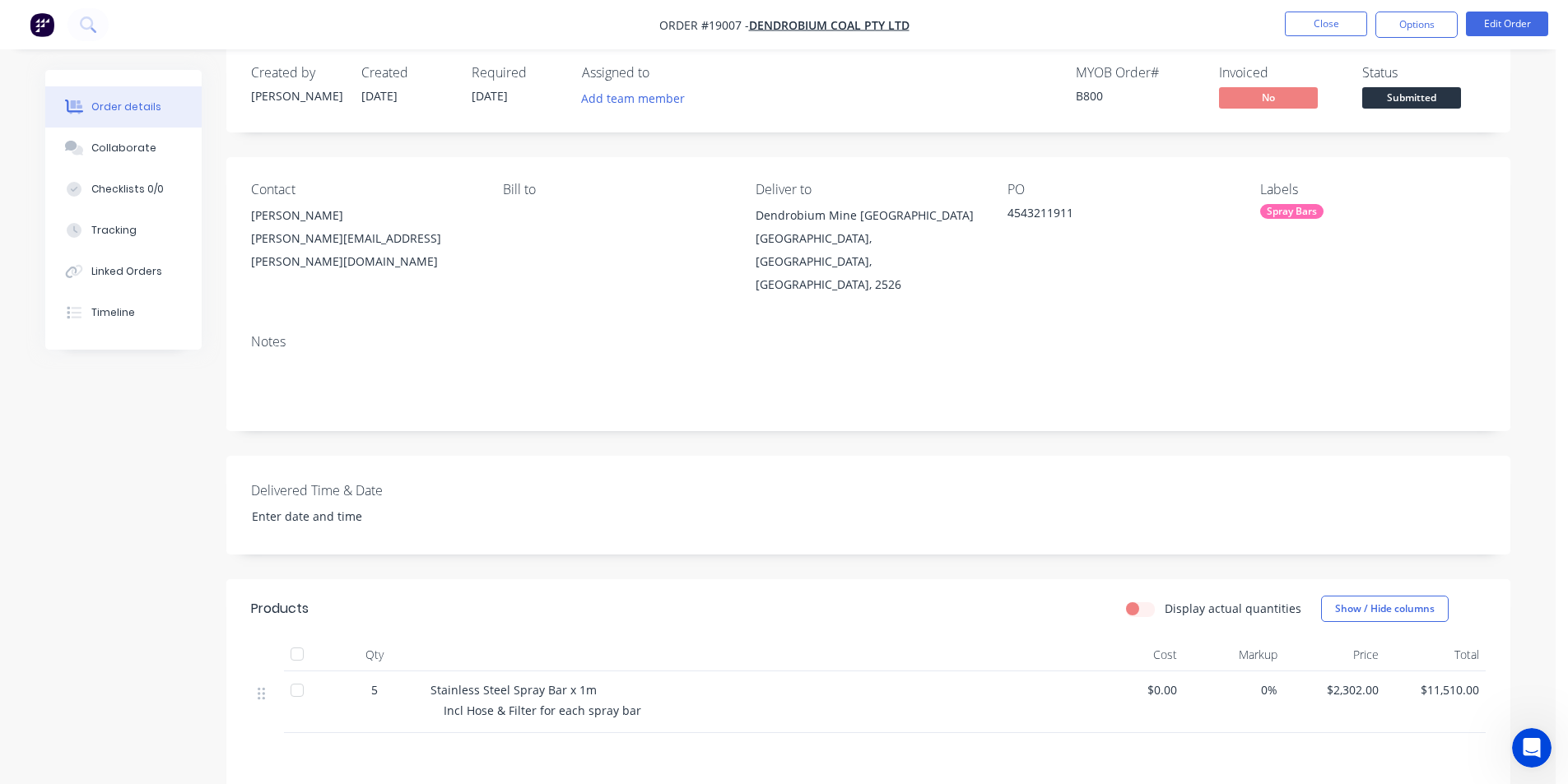
click at [1383, 92] on span "Submitted" at bounding box center [1411, 98] width 99 height 21
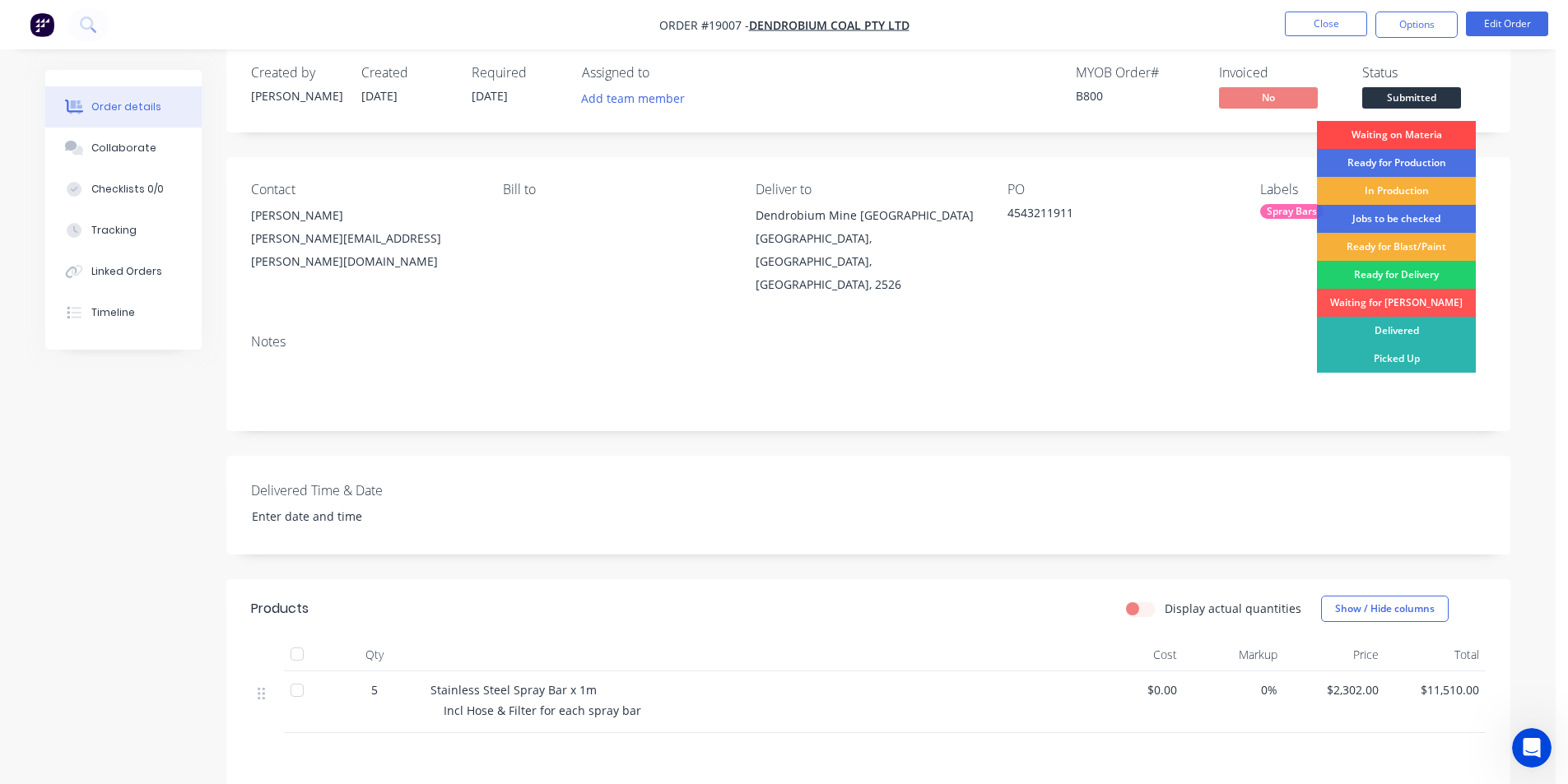
click at [1407, 139] on div "Waiting on Materia" at bounding box center [1396, 135] width 159 height 28
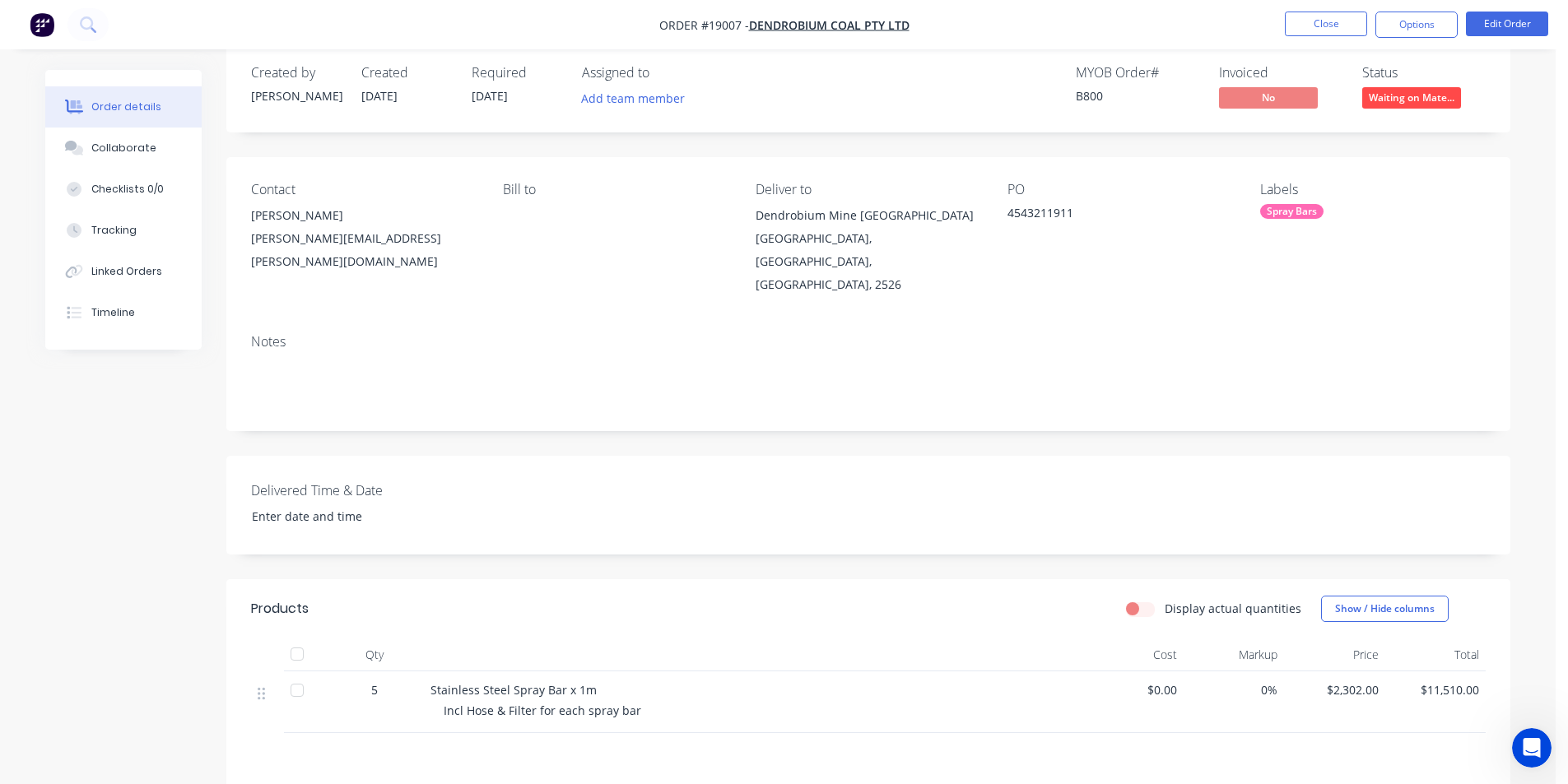
click at [48, 20] on img "button" at bounding box center [42, 24] width 24 height 24
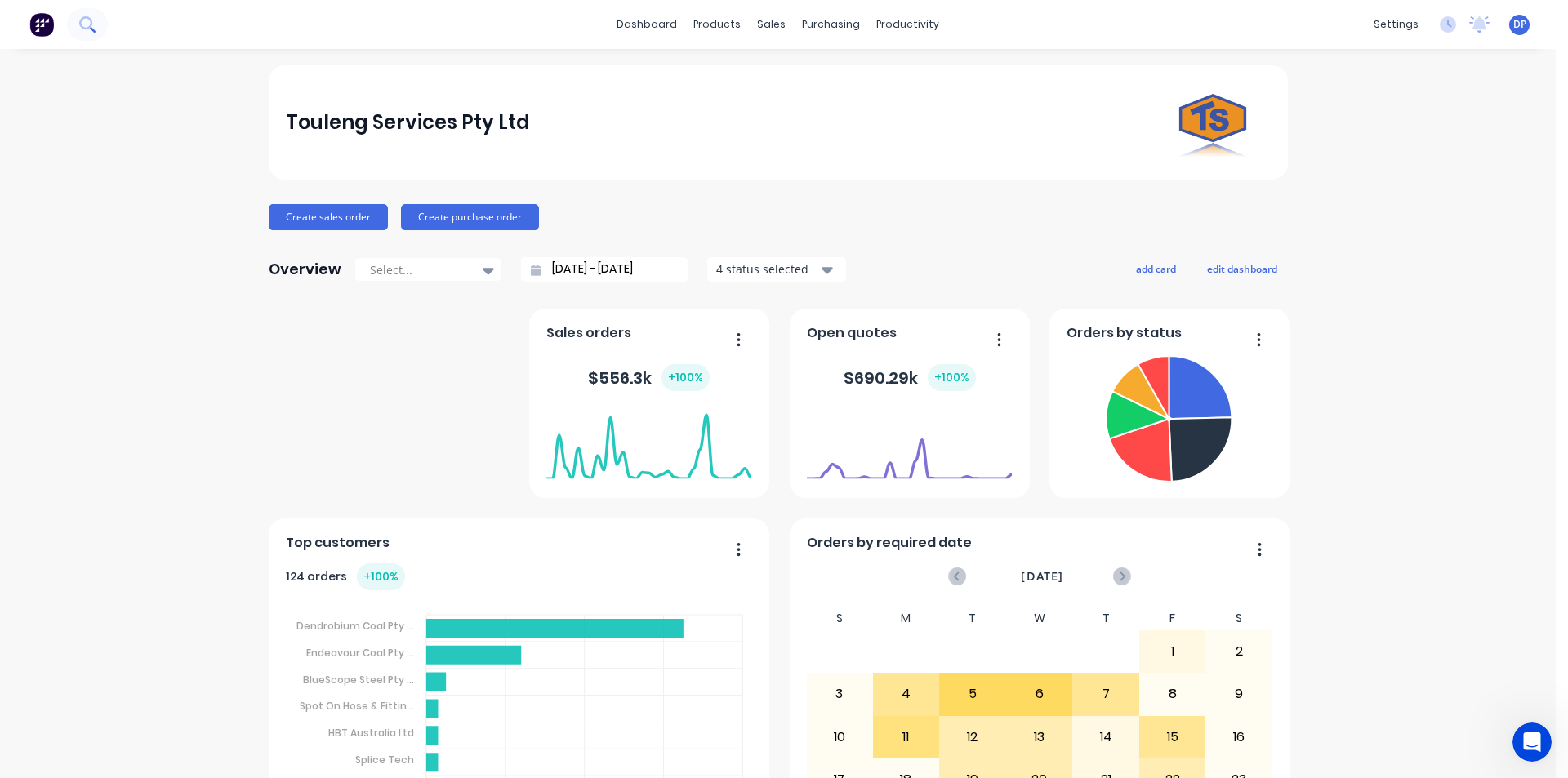
click at [100, 25] on button at bounding box center [87, 24] width 41 height 33
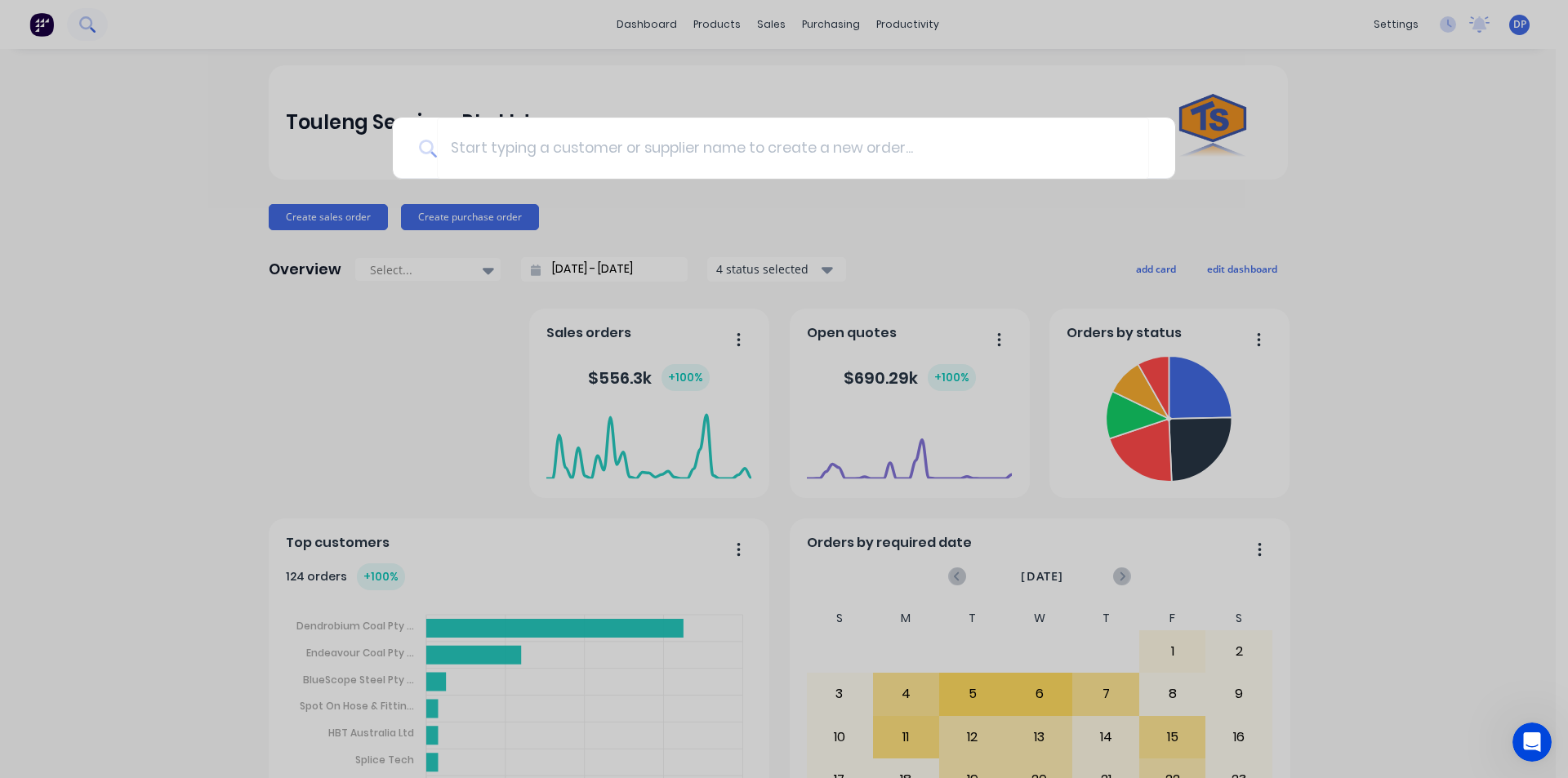
type input "s"
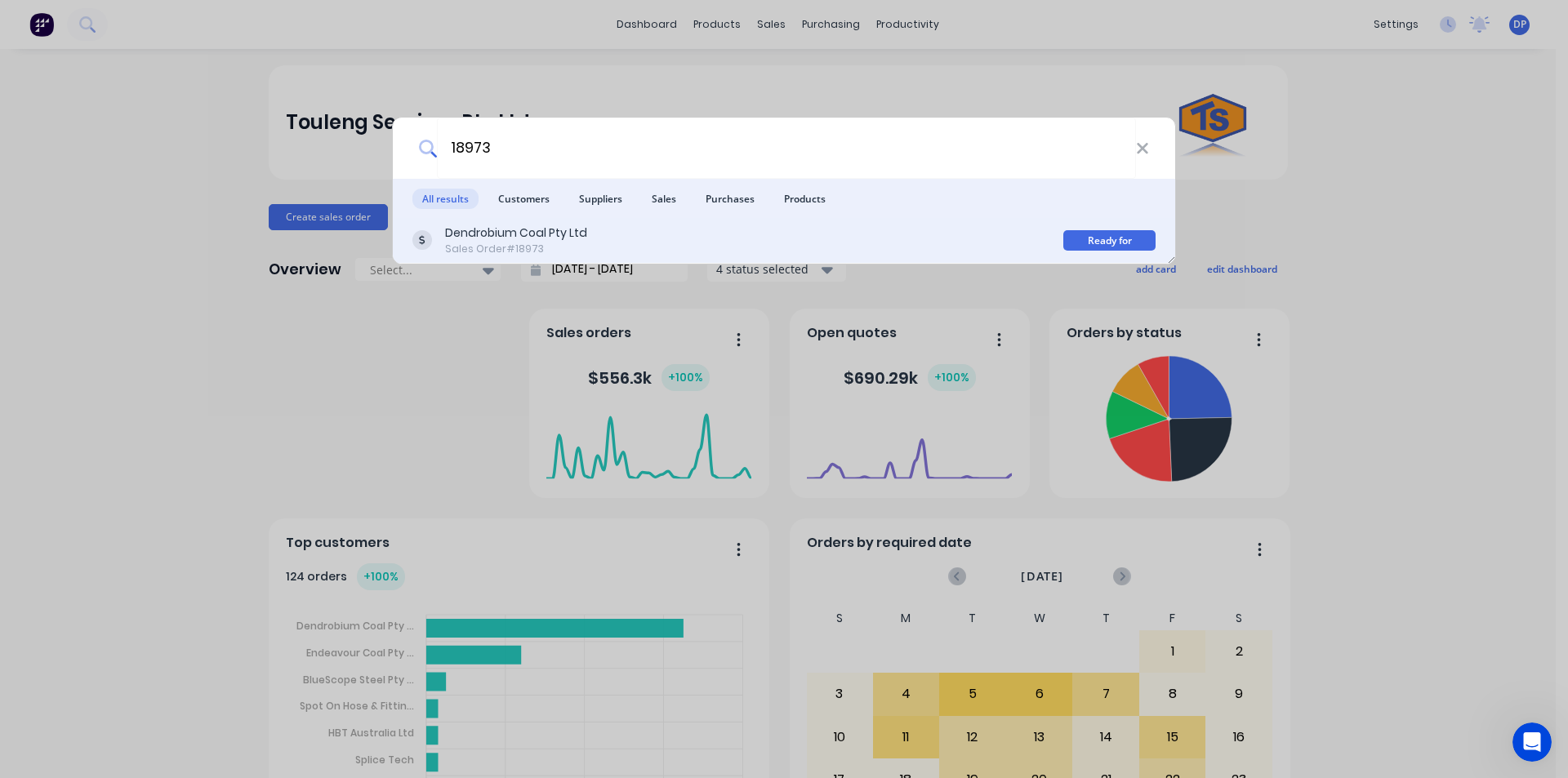
type input "18973"
click at [568, 243] on div "Sales Order #18973" at bounding box center [516, 248] width 142 height 15
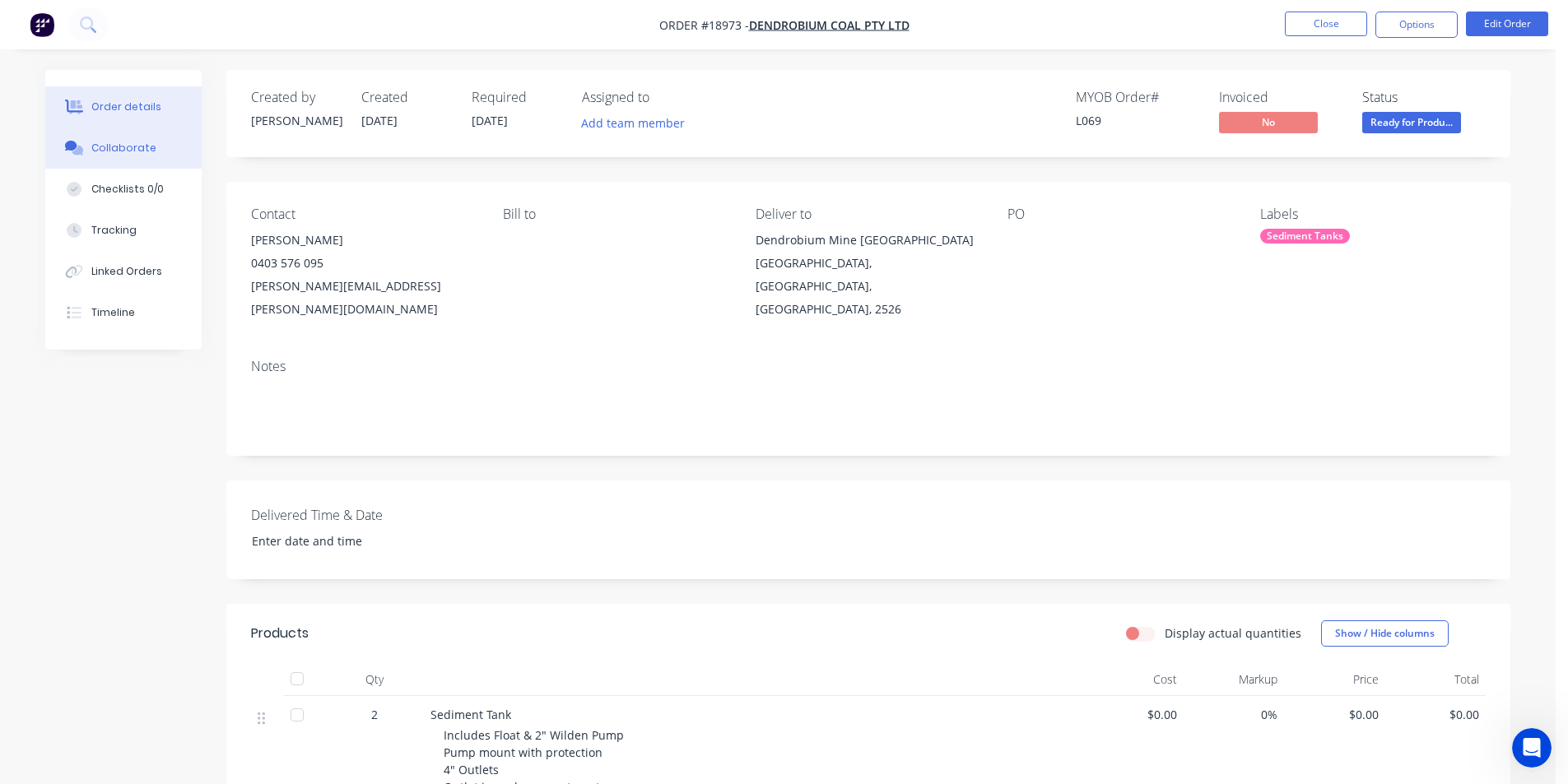
click at [170, 142] on button "Collaborate" at bounding box center [123, 147] width 156 height 41
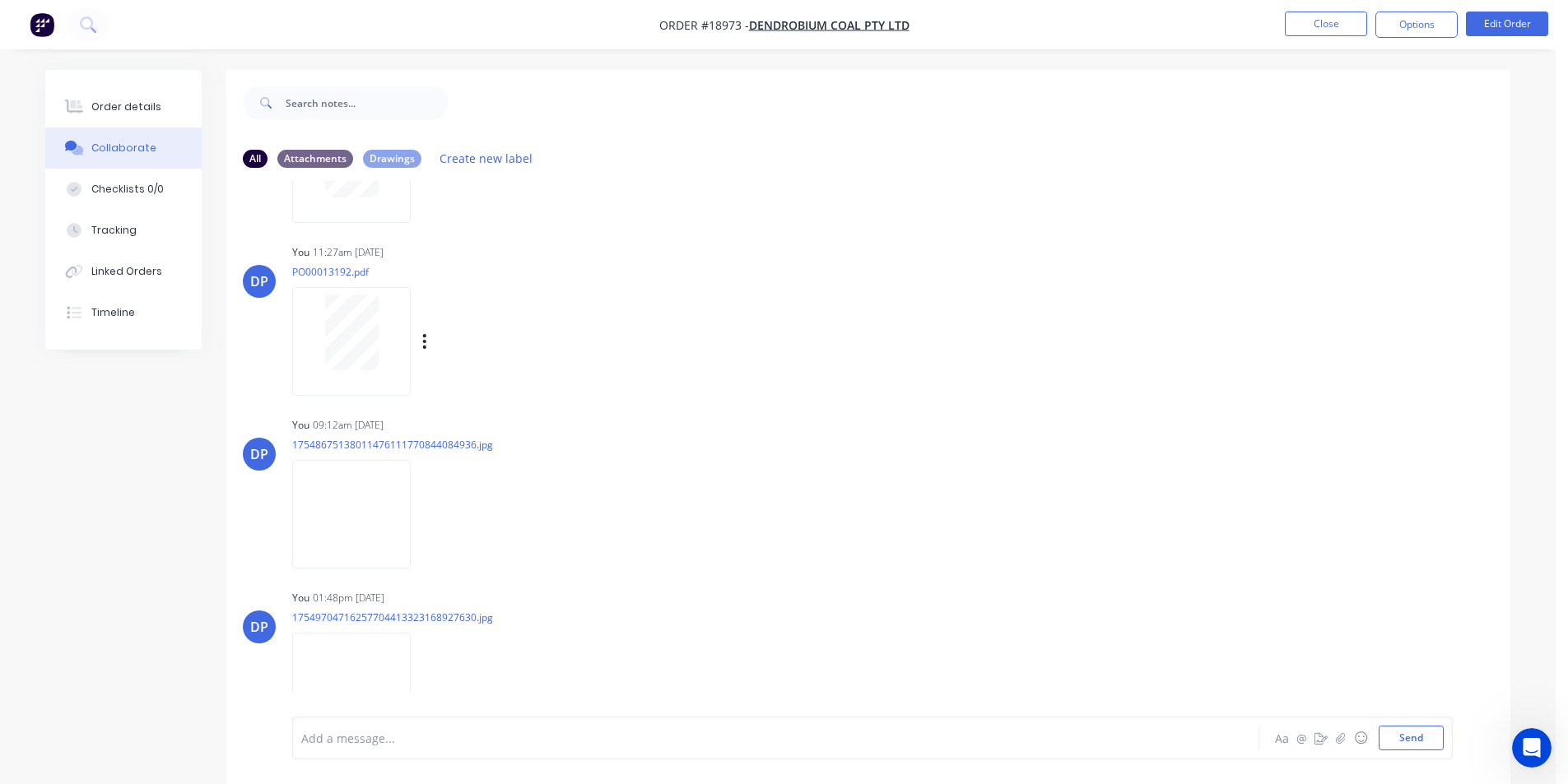
scroll to position [658, 0]
click at [44, 27] on img "button" at bounding box center [42, 24] width 24 height 24
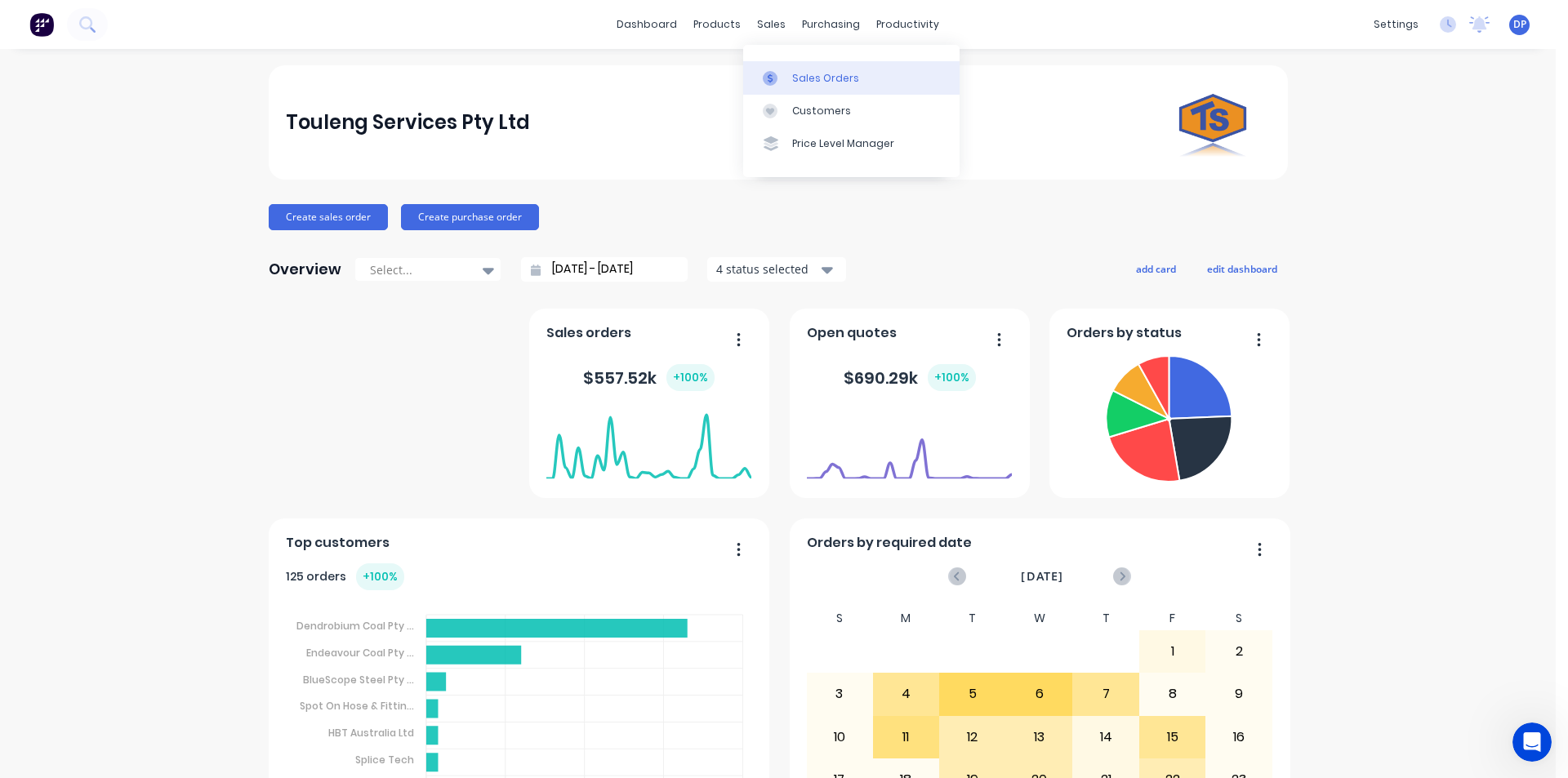
click at [824, 82] on div "Sales Orders" at bounding box center [825, 78] width 67 height 15
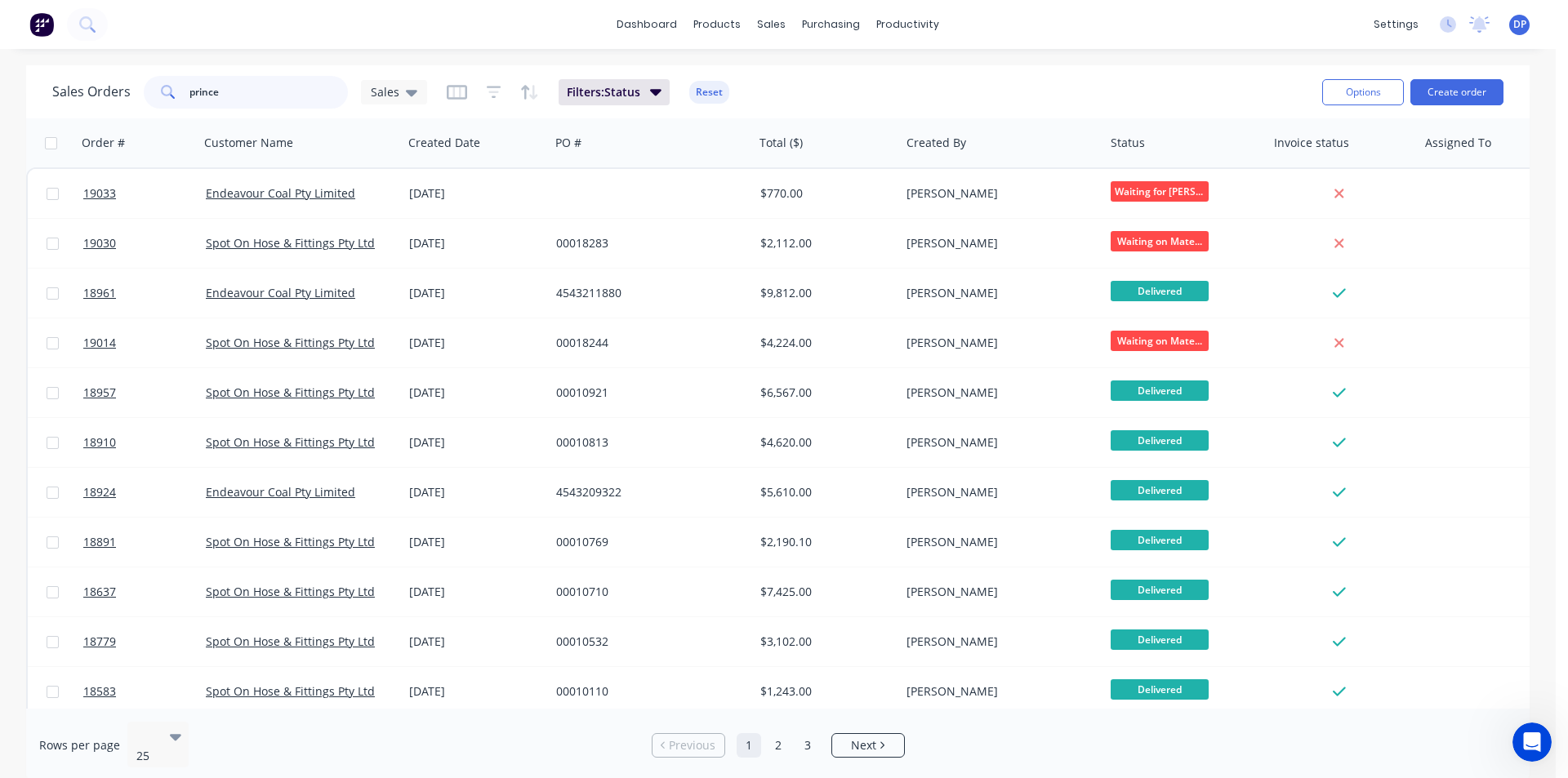
drag, startPoint x: 139, startPoint y: 93, endPoint x: 219, endPoint y: 111, distance: 82.0
click at [68, 103] on div "Sales Orders prince Sales" at bounding box center [239, 93] width 375 height 33
type input "\"
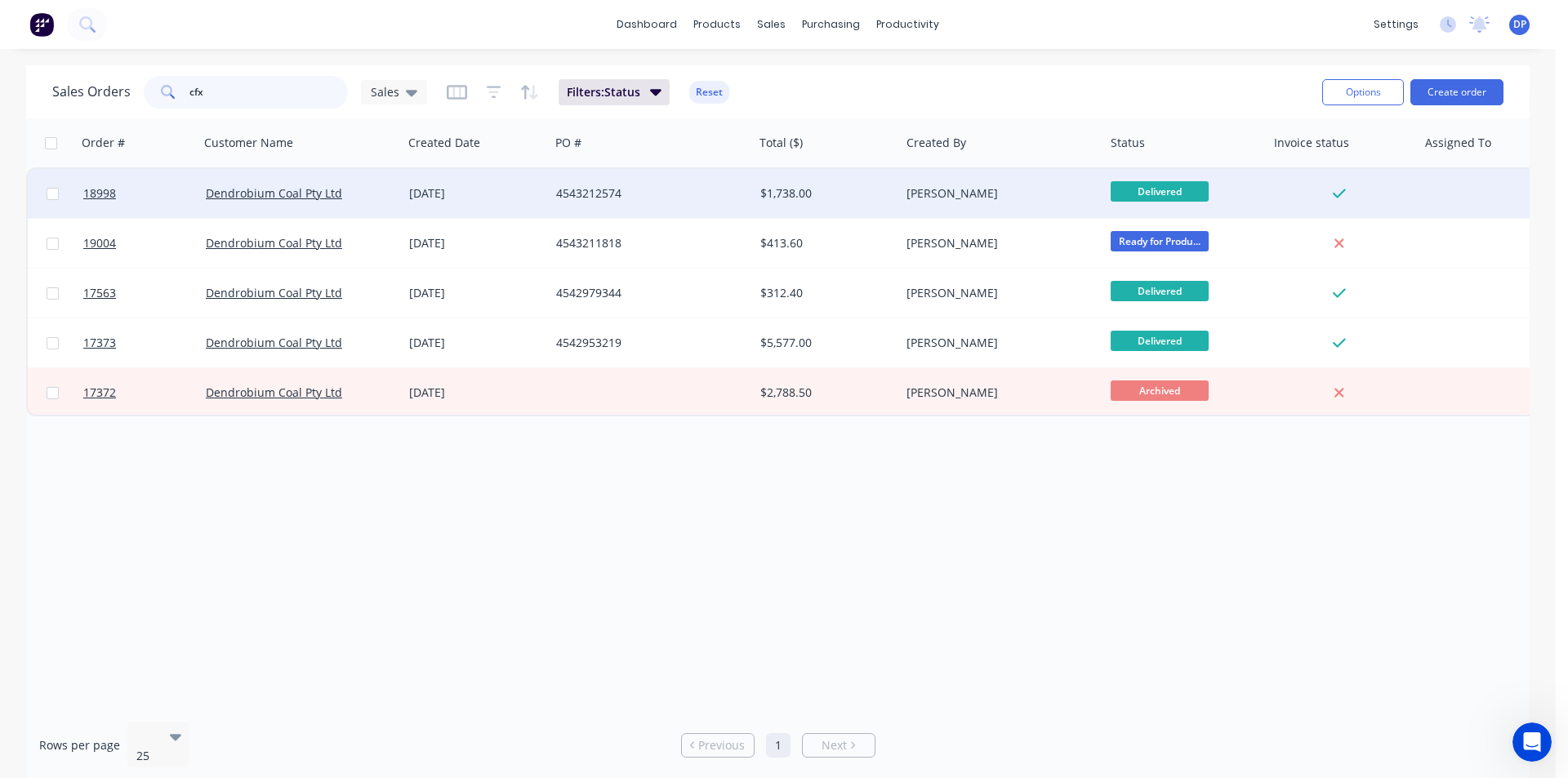
type input "cfx"
click at [436, 202] on div "[DATE]" at bounding box center [476, 193] width 147 height 49
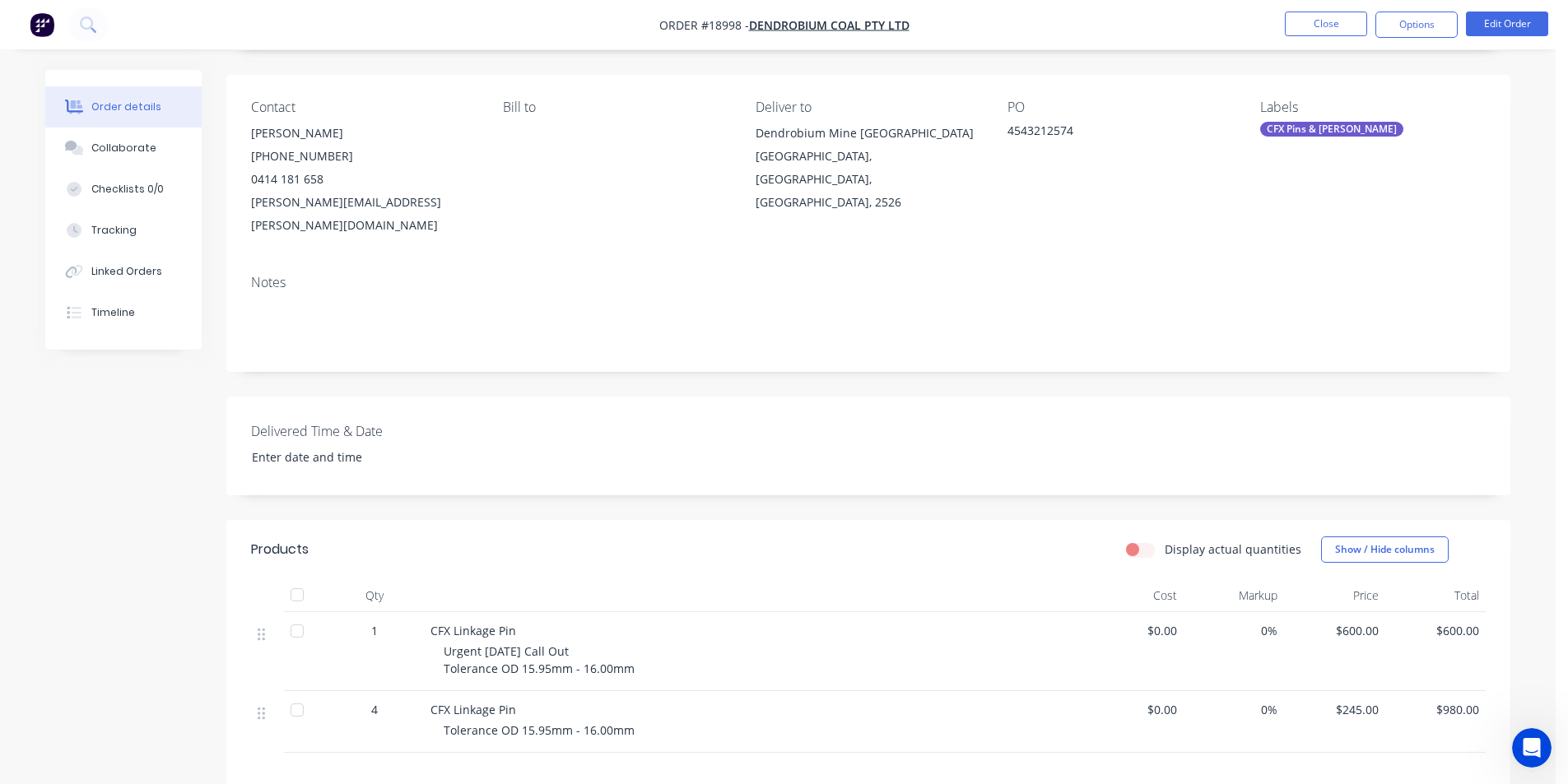
scroll to position [345, 0]
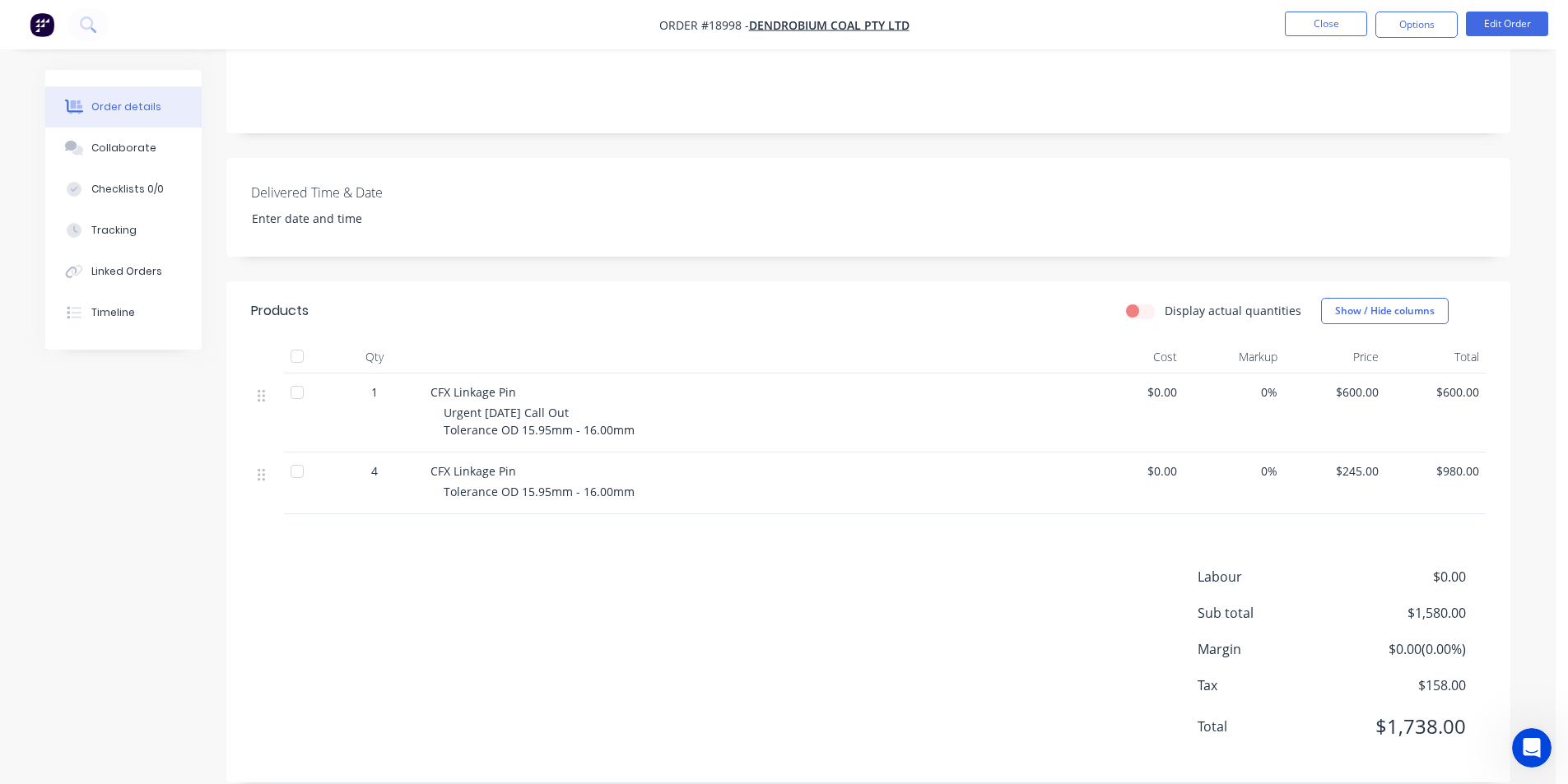
click at [39, 21] on img "button" at bounding box center [42, 24] width 24 height 24
